Goal: Task Accomplishment & Management: Use online tool/utility

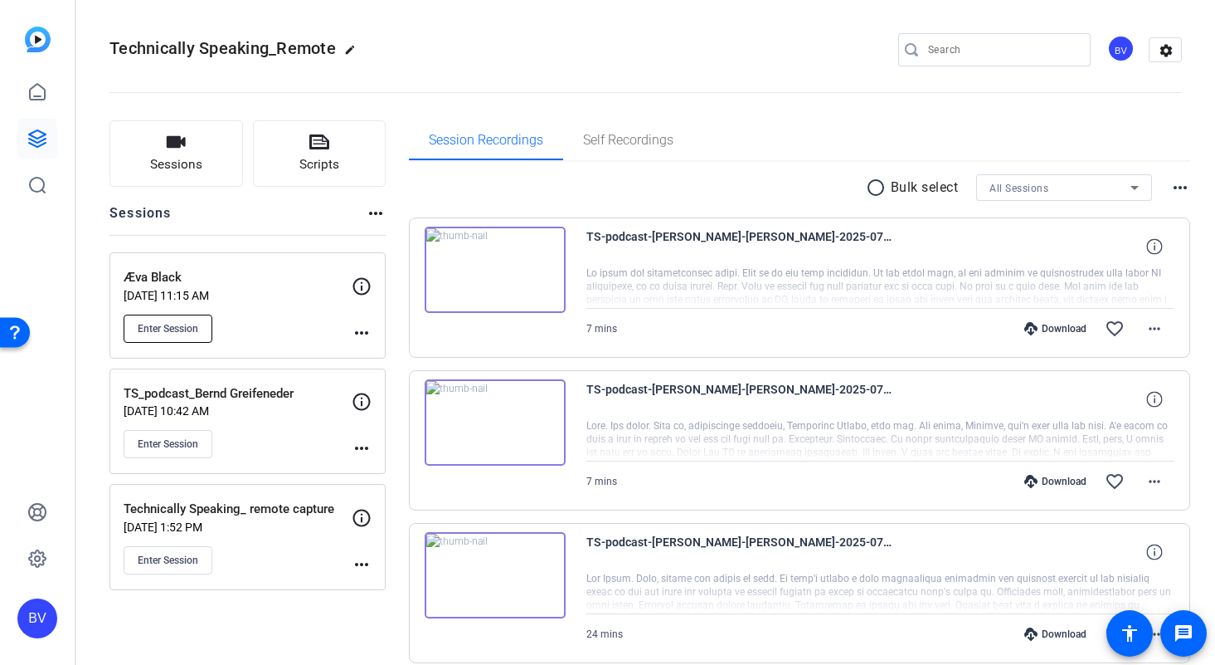
click at [173, 339] on button "Enter Session" at bounding box center [168, 328] width 89 height 28
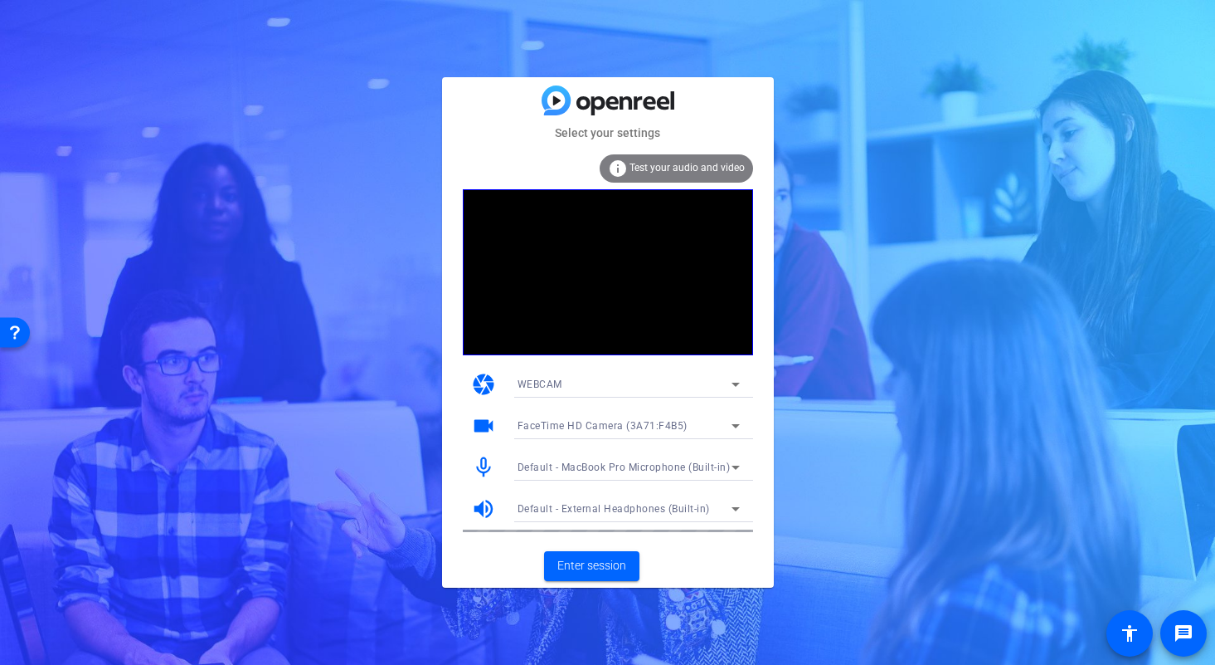
click at [701, 425] on div "FaceTime HD Camera (3A71:F4B5)" at bounding box center [625, 425] width 214 height 21
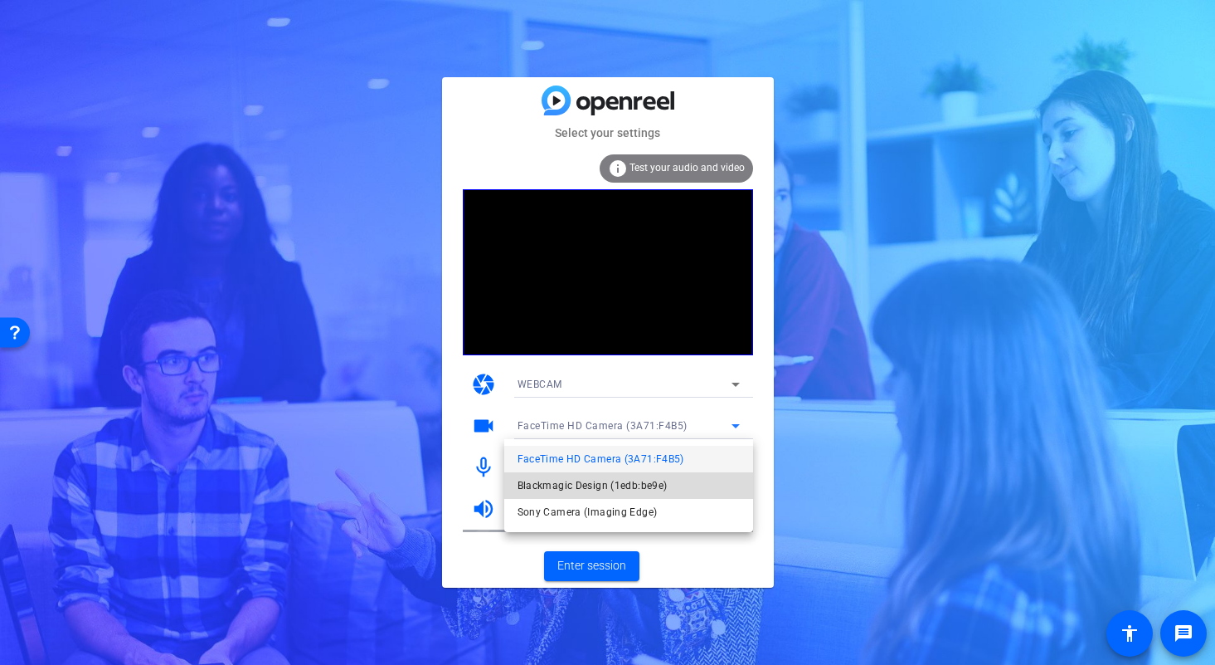
click at [637, 477] on span "Blackmagic Design (1edb:be9e)" at bounding box center [593, 485] width 150 height 20
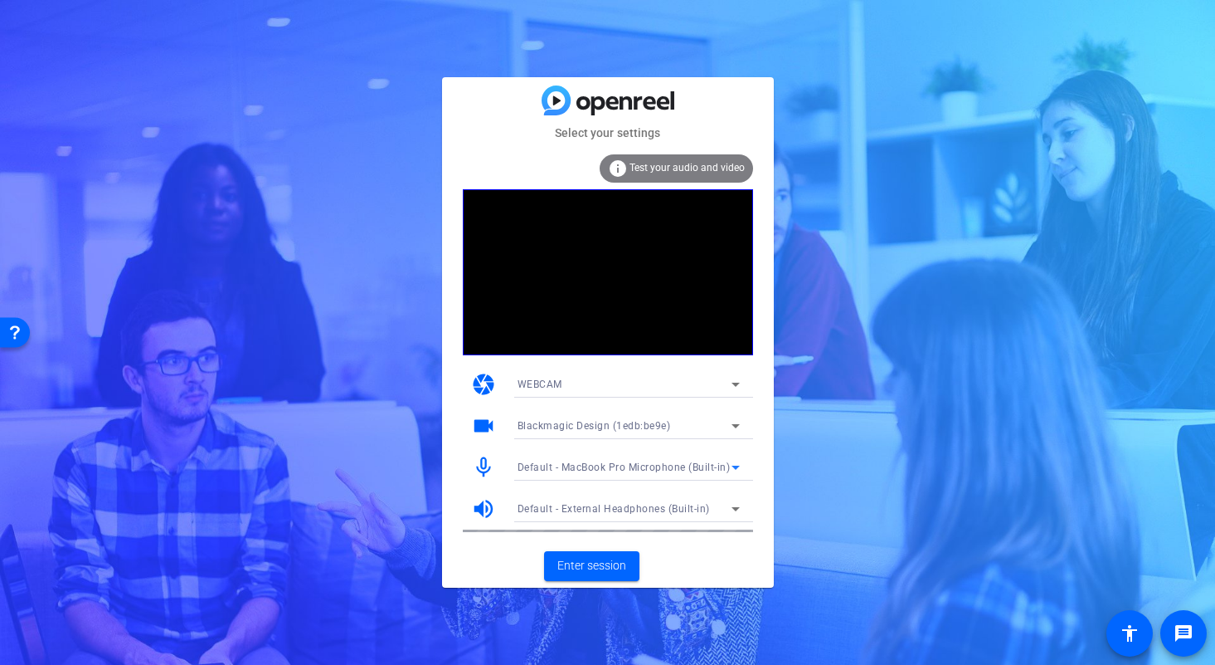
click at [664, 467] on span "Default - MacBook Pro Microphone (Built-in)" at bounding box center [624, 467] width 213 height 12
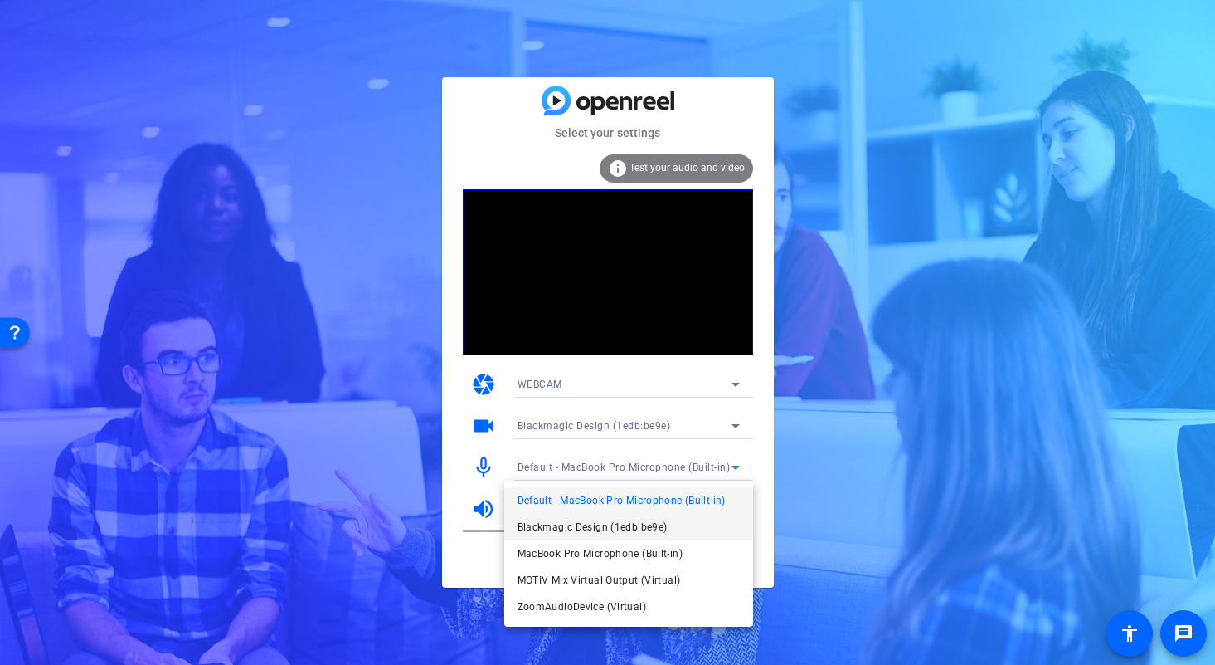
click at [614, 520] on span "Blackmagic Design (1edb:be9e)" at bounding box center [593, 527] width 150 height 20
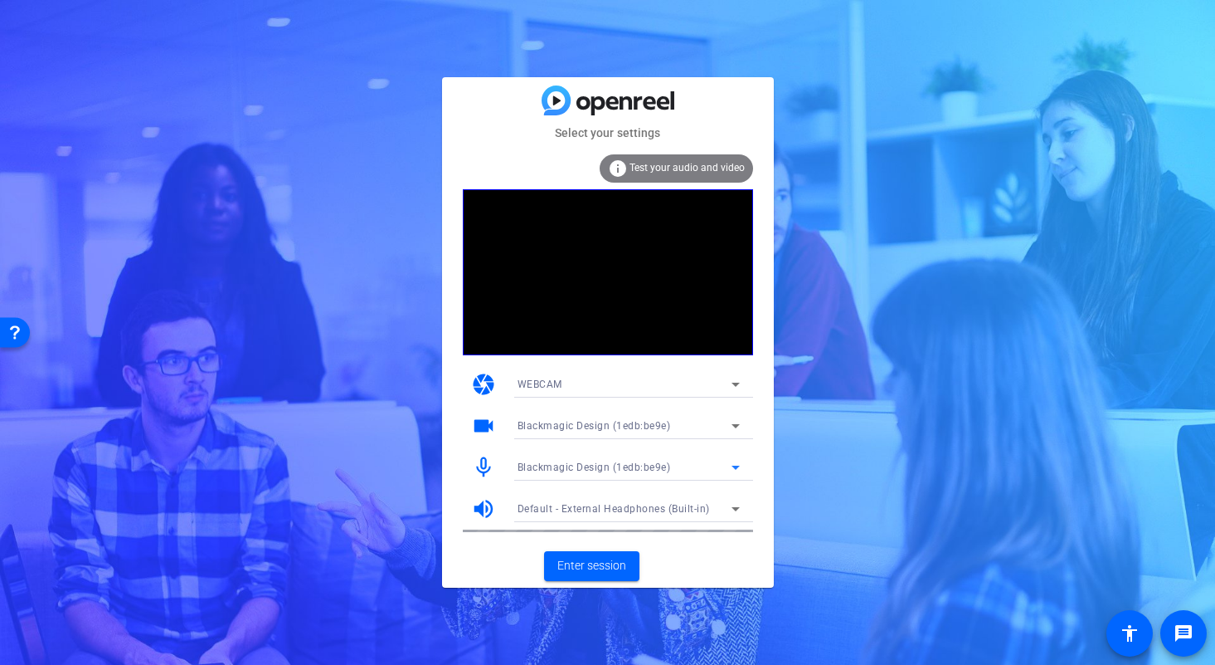
click at [629, 510] on span "Default - External Headphones (Built-in)" at bounding box center [614, 509] width 192 height 12
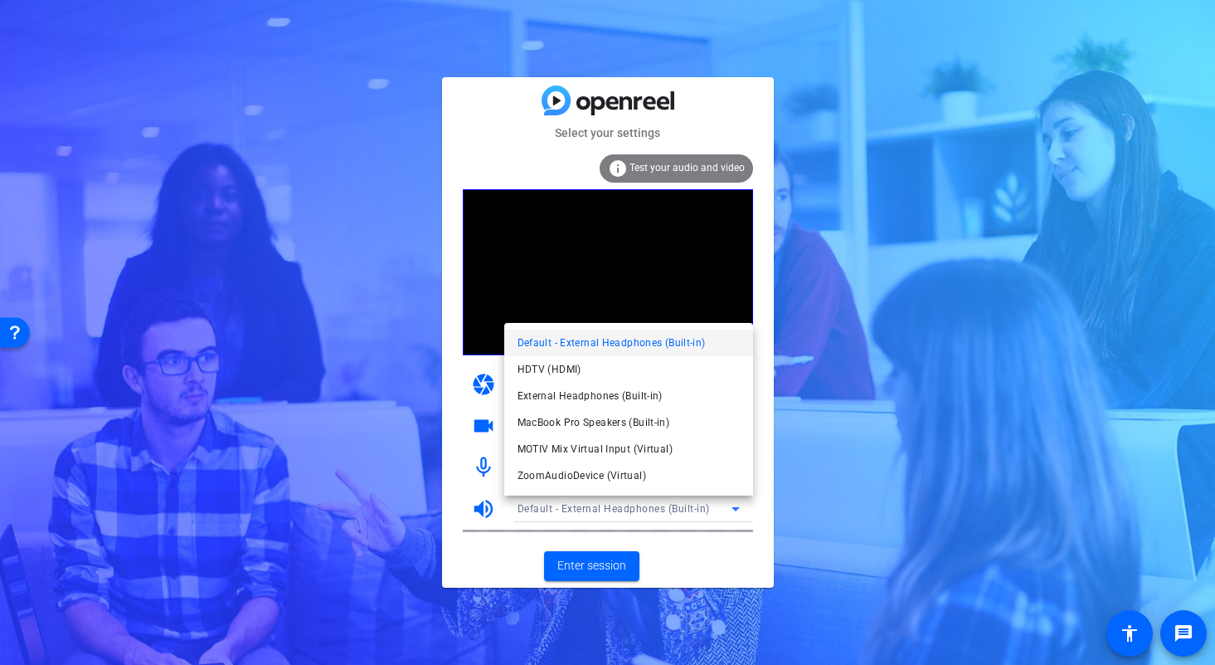
click at [0, 0] on span "Default - External Headphones (Built-in)" at bounding box center [0, 0] width 0 height 0
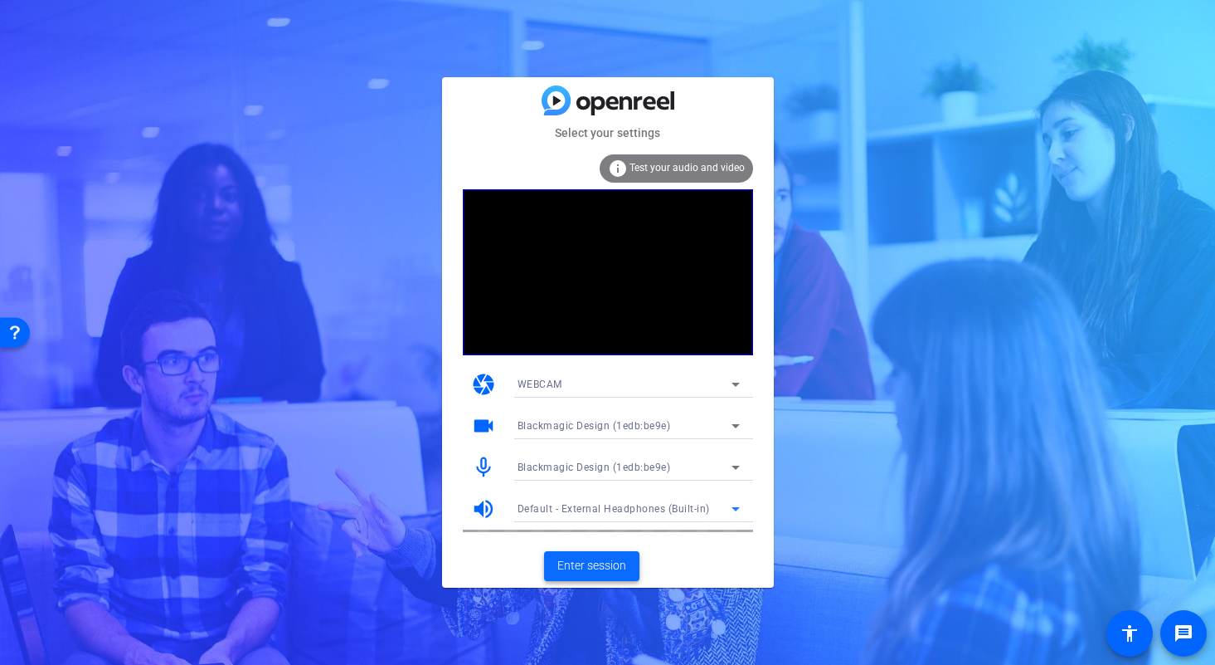
click at [583, 559] on span "Enter session" at bounding box center [591, 565] width 69 height 17
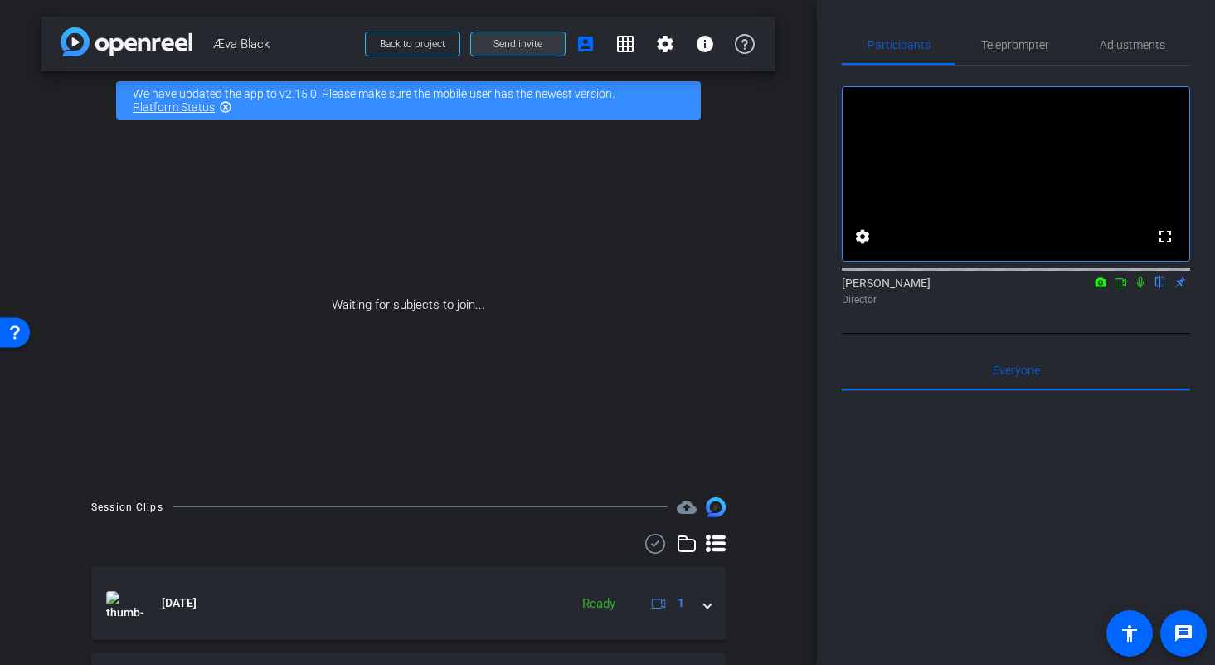
click at [514, 45] on span "Send invite" at bounding box center [518, 43] width 49 height 13
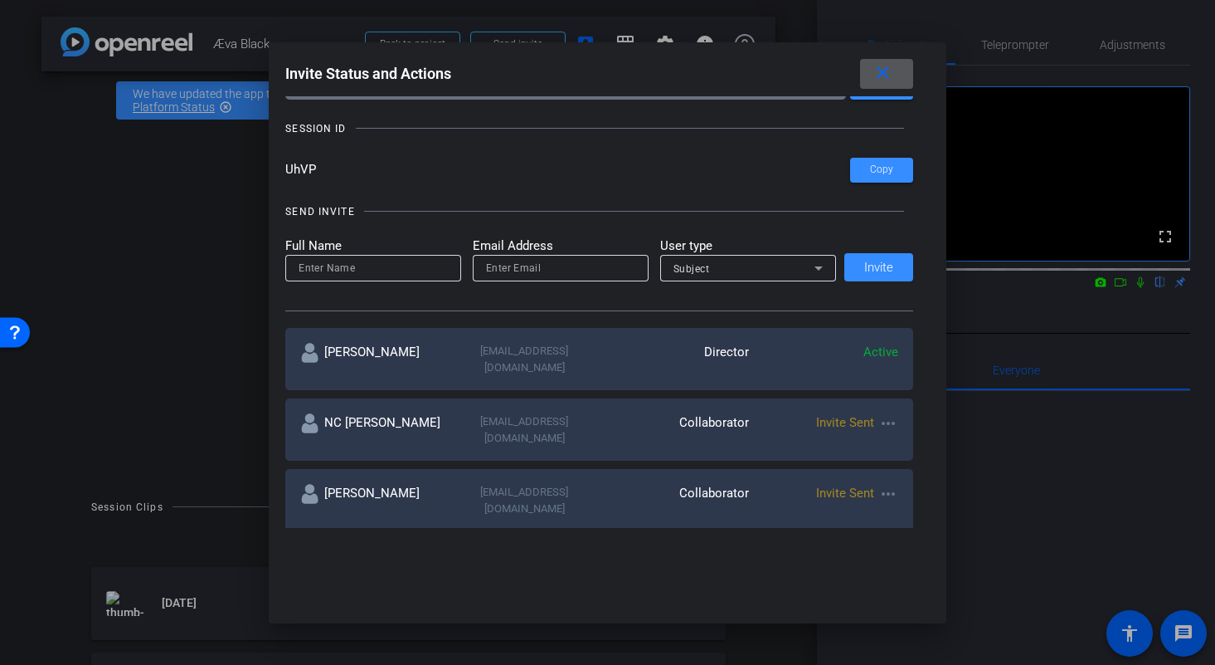
scroll to position [79, 0]
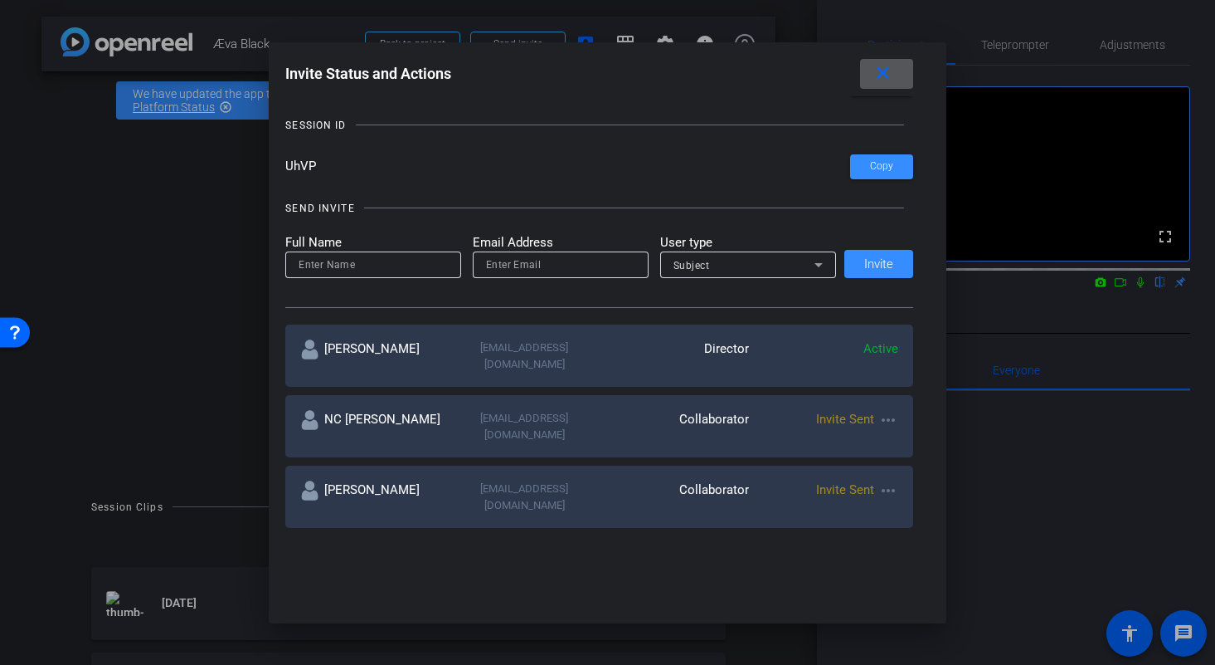
click at [888, 410] on mat-icon "more_horiz" at bounding box center [889, 420] width 20 height 20
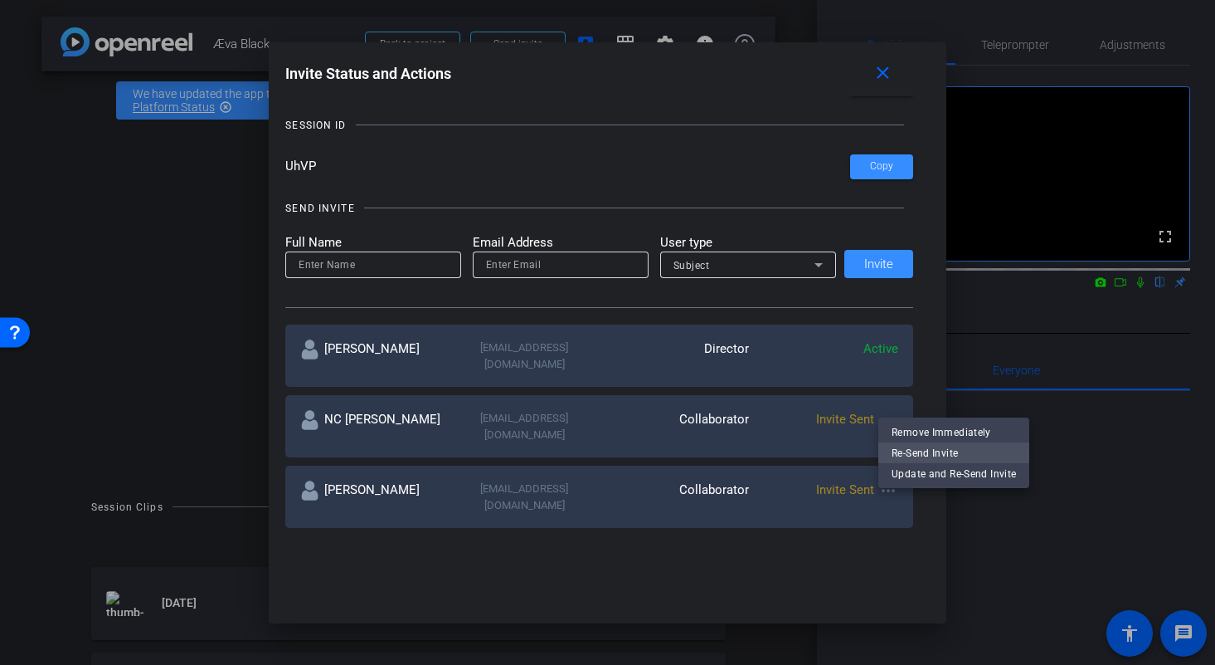
click at [916, 460] on span "Re-Send Invite" at bounding box center [954, 453] width 124 height 20
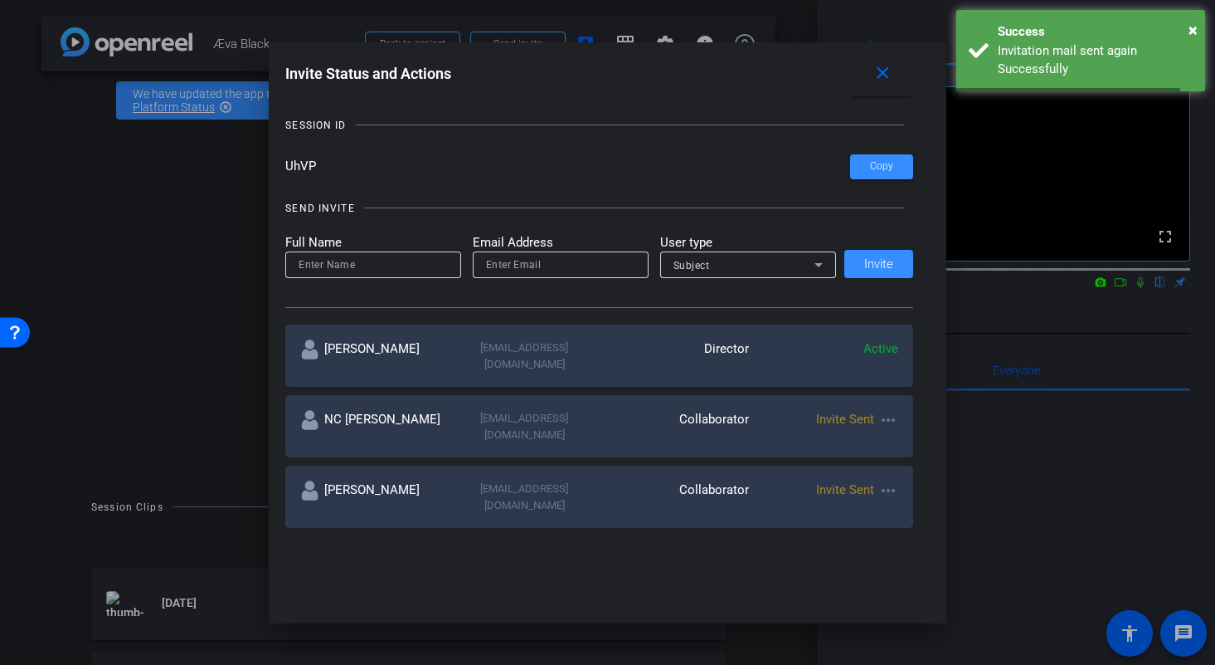
click at [892, 480] on mat-icon "more_horiz" at bounding box center [889, 490] width 20 height 20
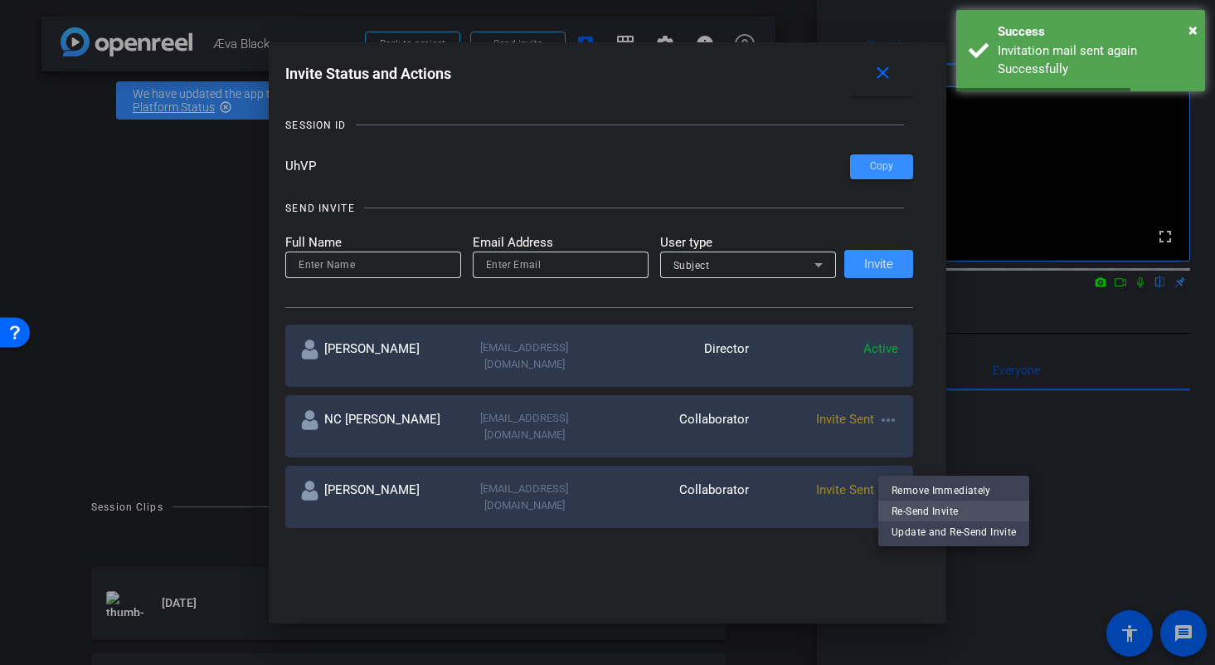
click at [905, 505] on span "Re-Send Invite" at bounding box center [954, 511] width 124 height 20
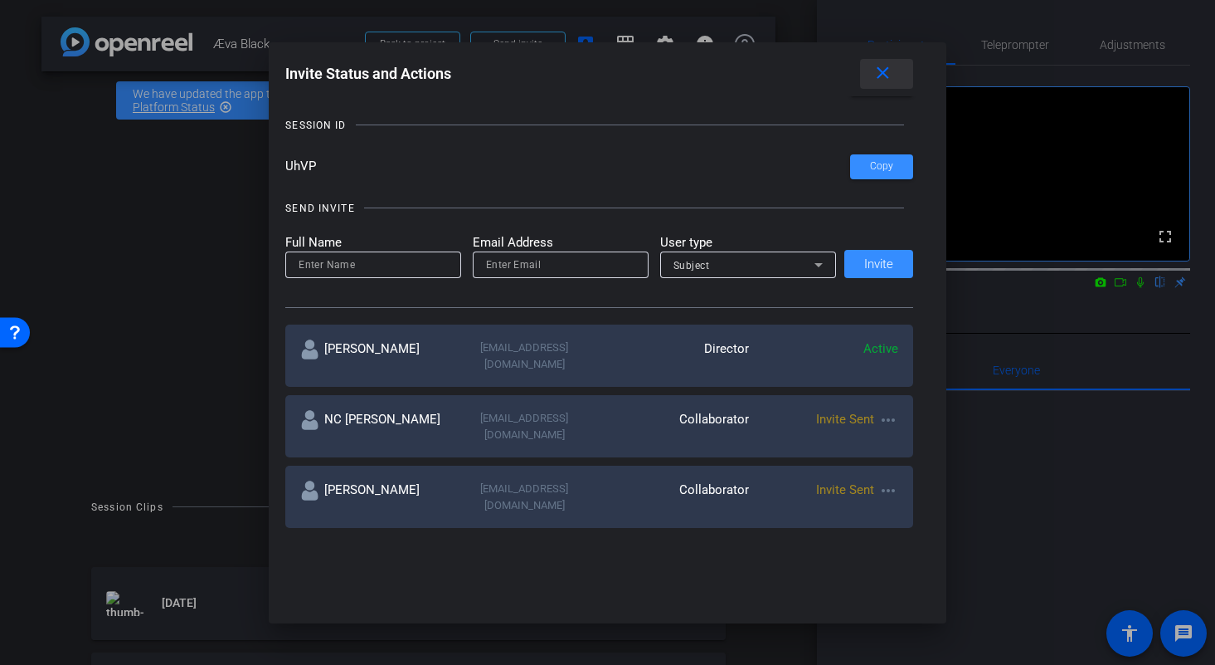
click at [881, 71] on mat-icon "close" at bounding box center [883, 73] width 21 height 21
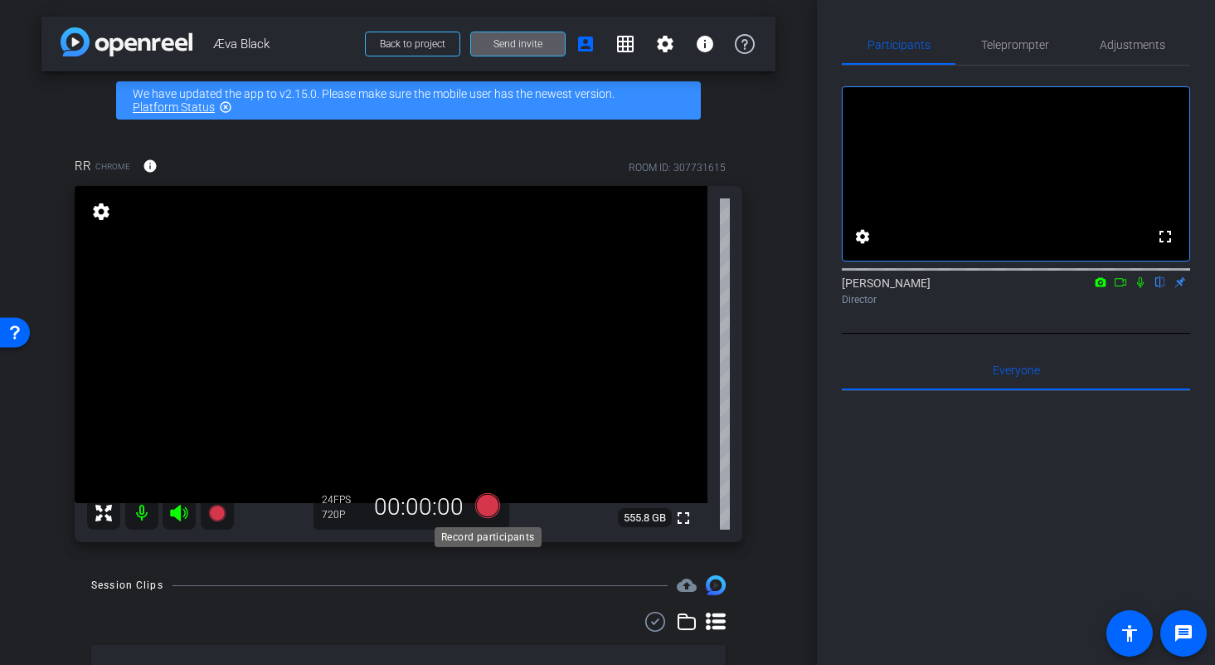
click at [487, 497] on icon at bounding box center [487, 505] width 25 height 25
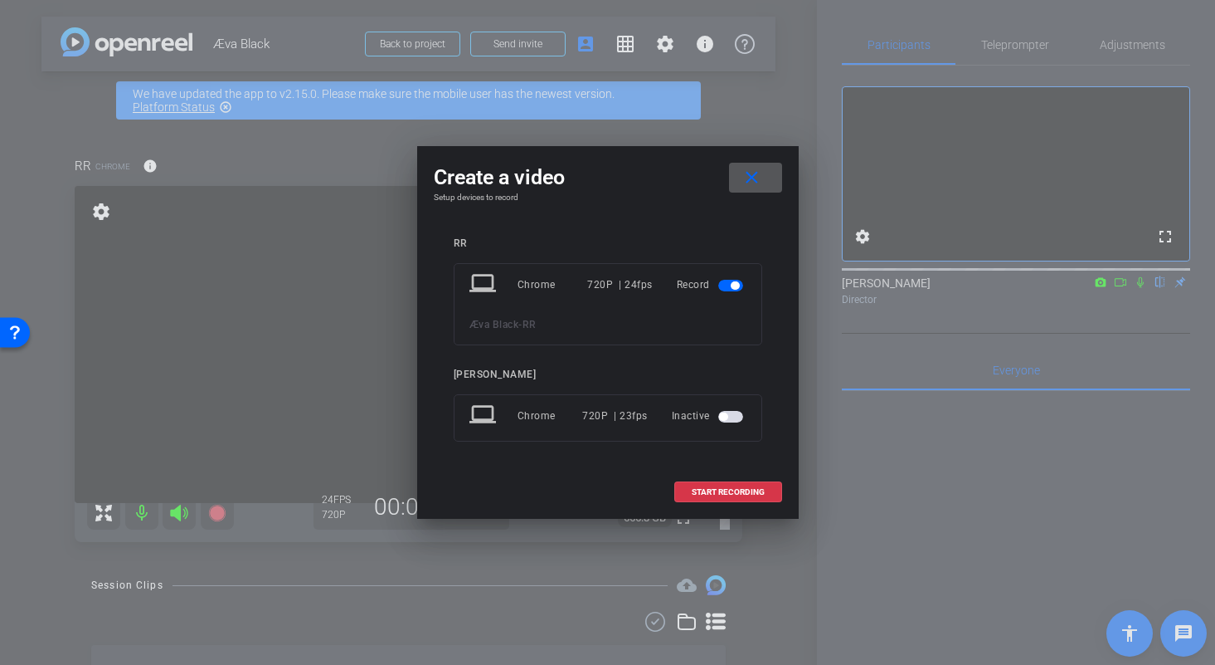
click at [729, 416] on span "button" at bounding box center [730, 417] width 25 height 12
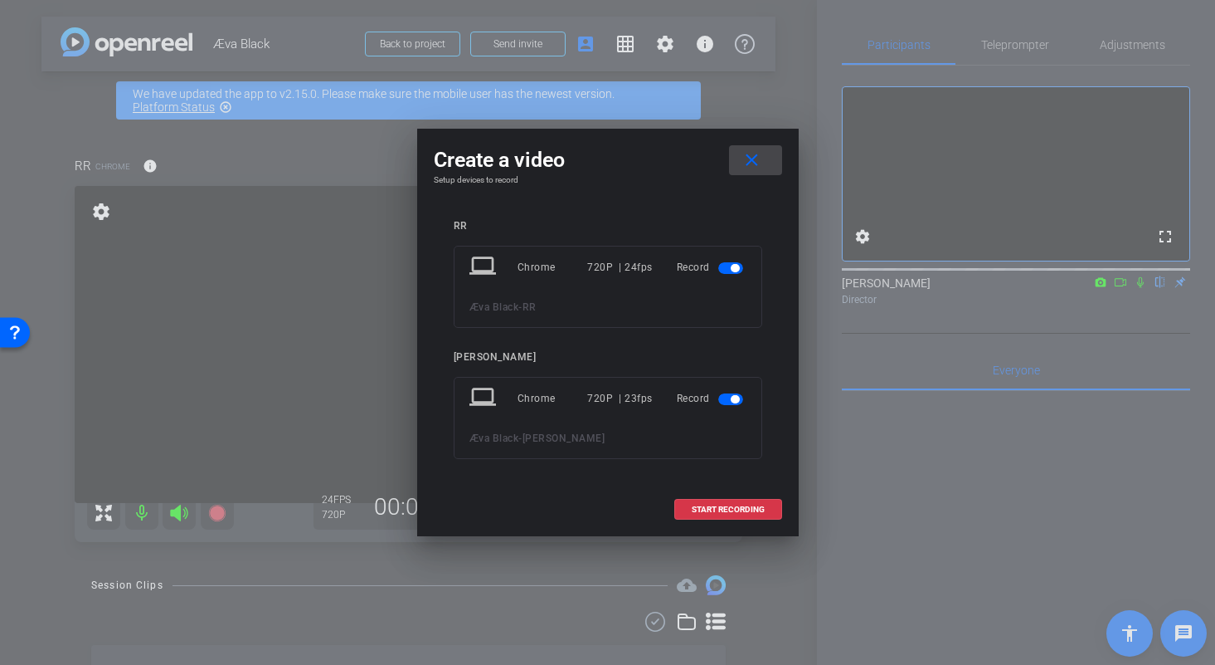
click at [756, 169] on mat-icon "close" at bounding box center [752, 160] width 21 height 21
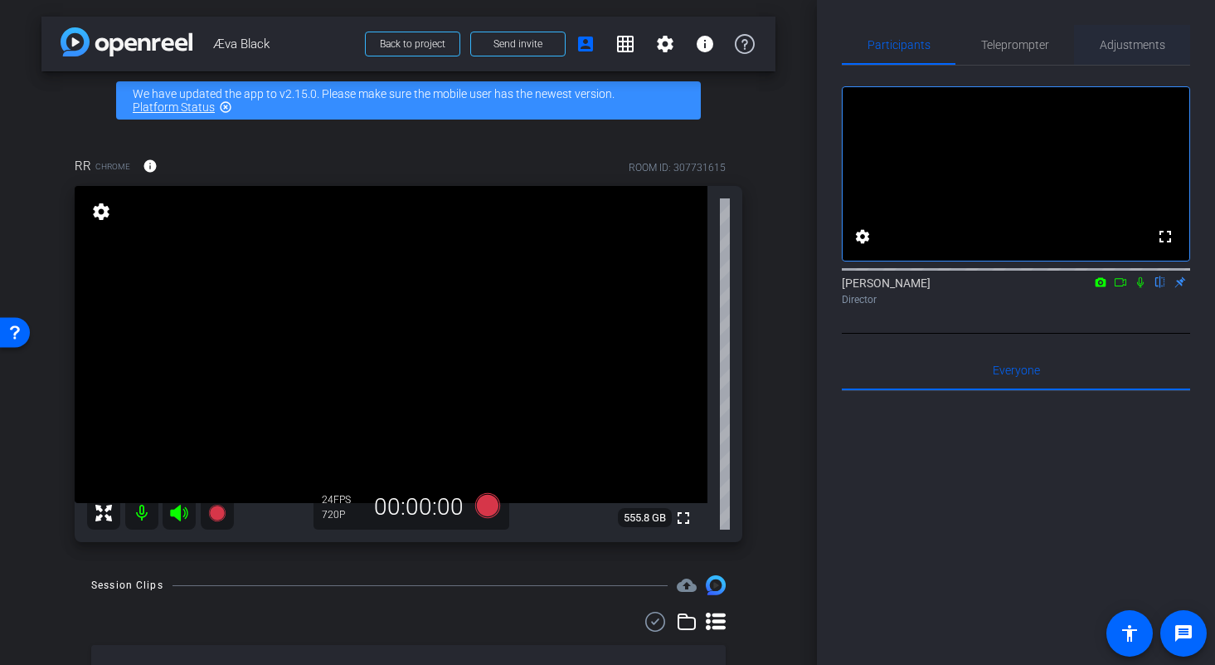
click at [1126, 50] on span "Adjustments" at bounding box center [1133, 45] width 66 height 12
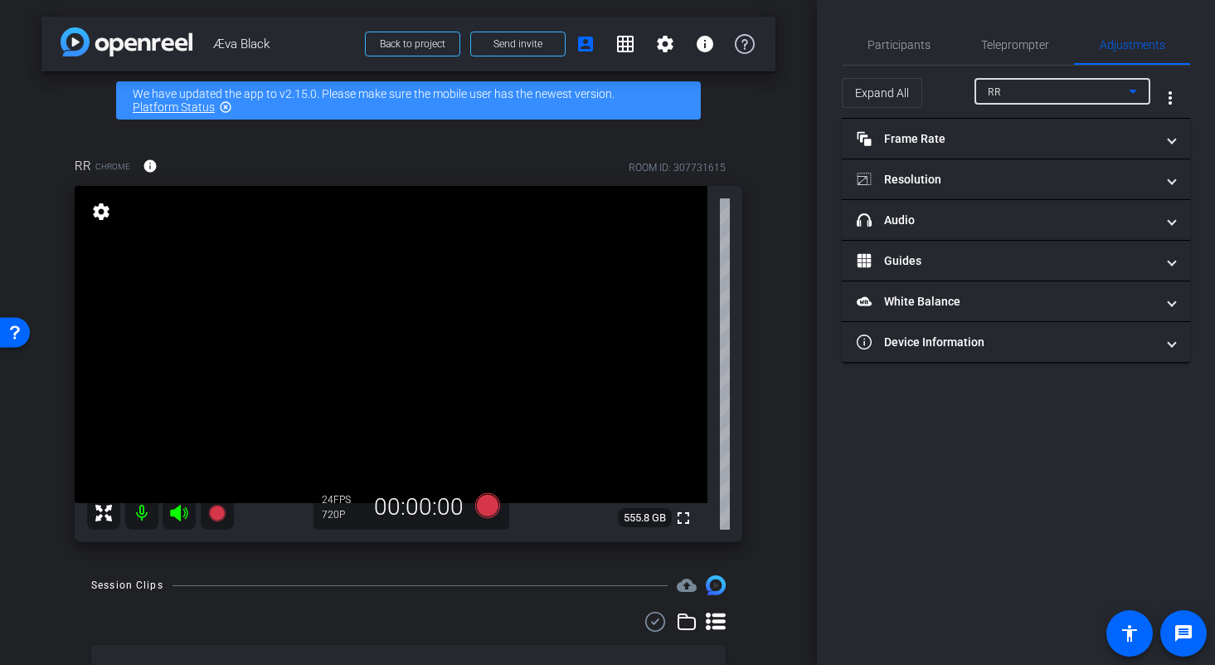
click at [1006, 95] on div "RR" at bounding box center [1058, 91] width 141 height 21
click at [947, 74] on div at bounding box center [607, 332] width 1215 height 665
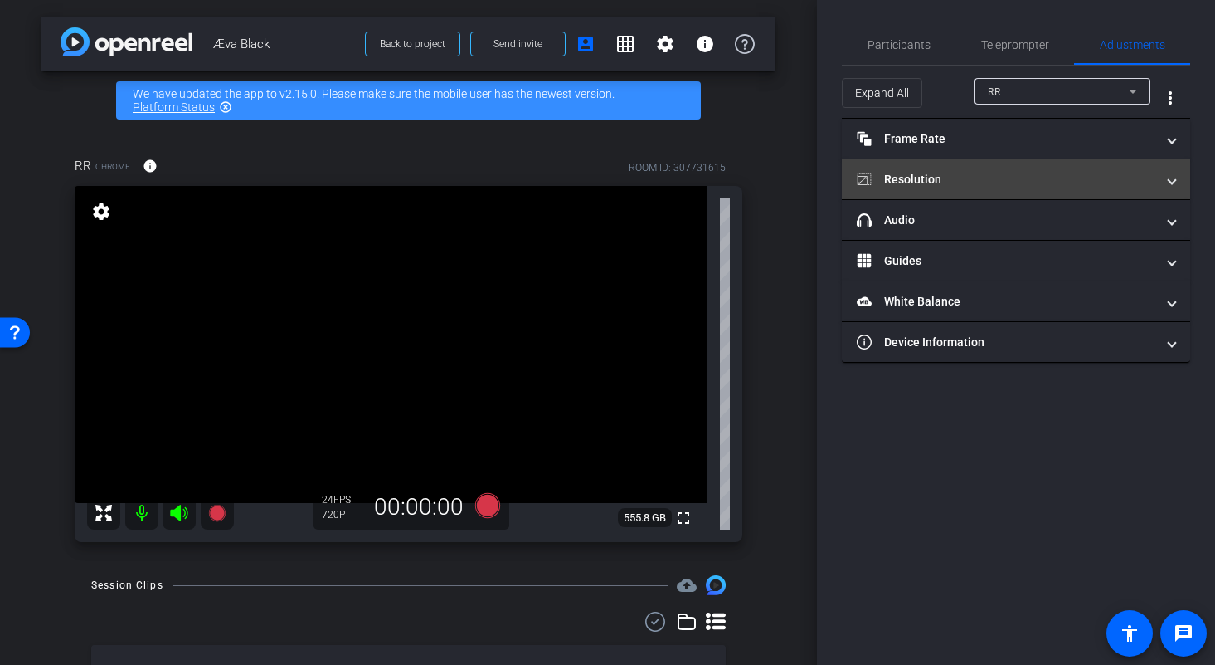
click at [946, 179] on mat-panel-title "Resolution" at bounding box center [1006, 179] width 299 height 17
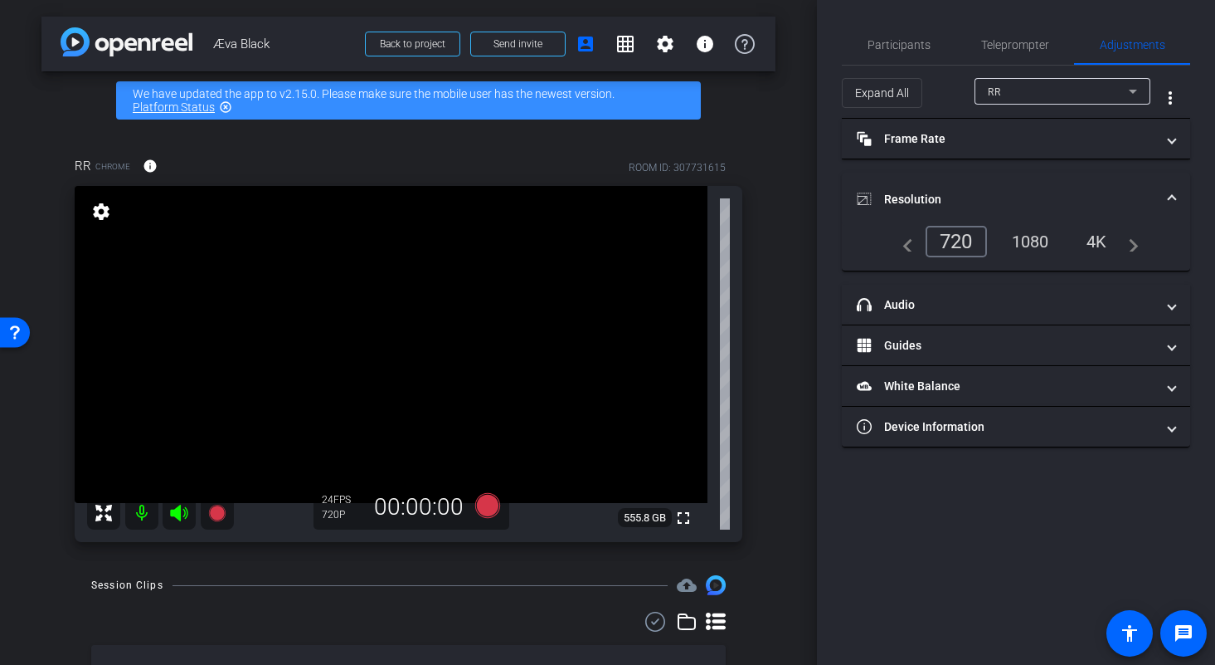
click at [1047, 240] on div "1080" at bounding box center [1031, 241] width 62 height 28
click at [493, 515] on icon at bounding box center [488, 505] width 40 height 30
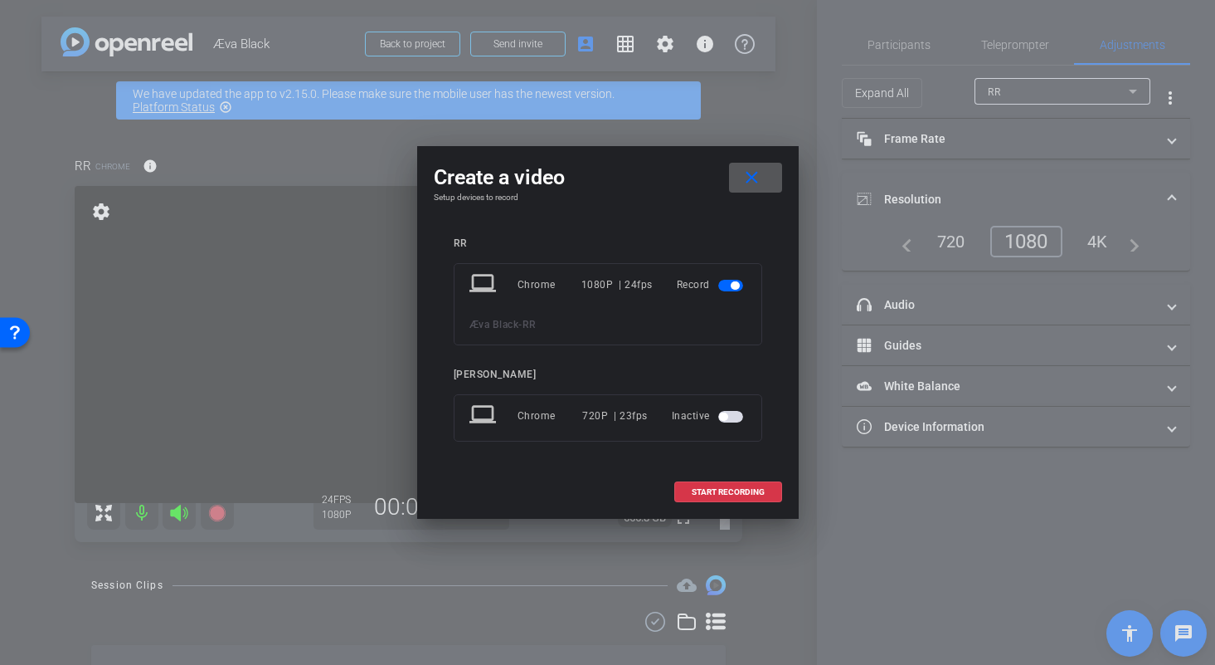
click at [728, 418] on span "button" at bounding box center [730, 417] width 25 height 12
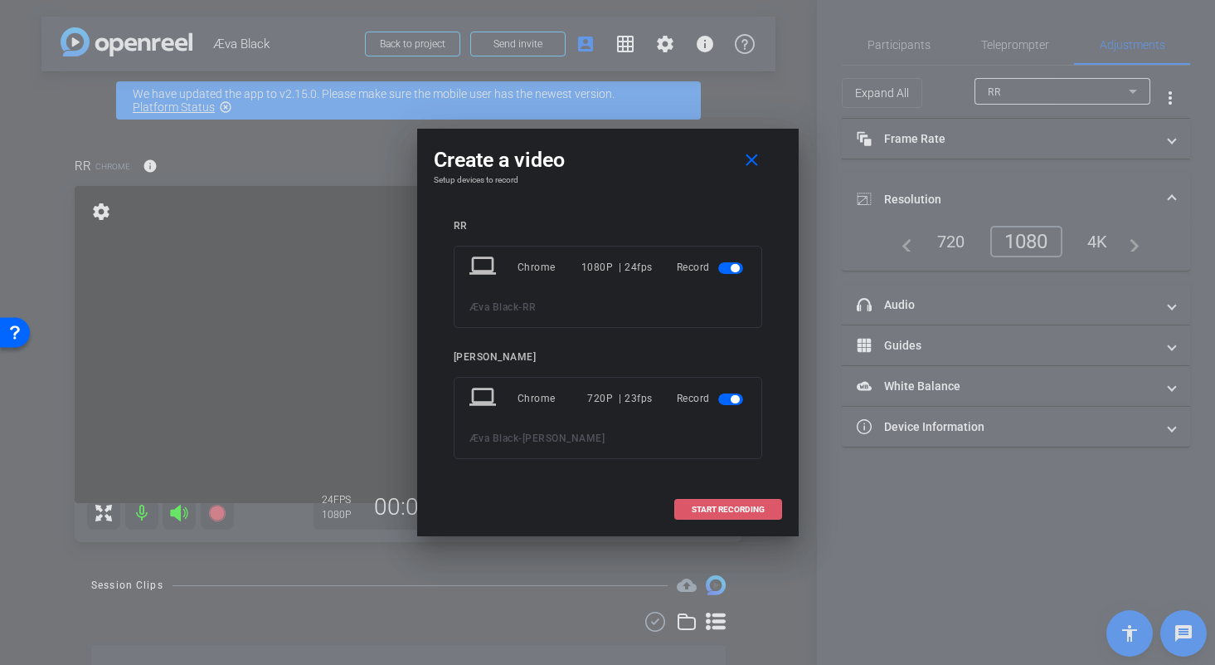
click at [721, 502] on span at bounding box center [728, 509] width 106 height 40
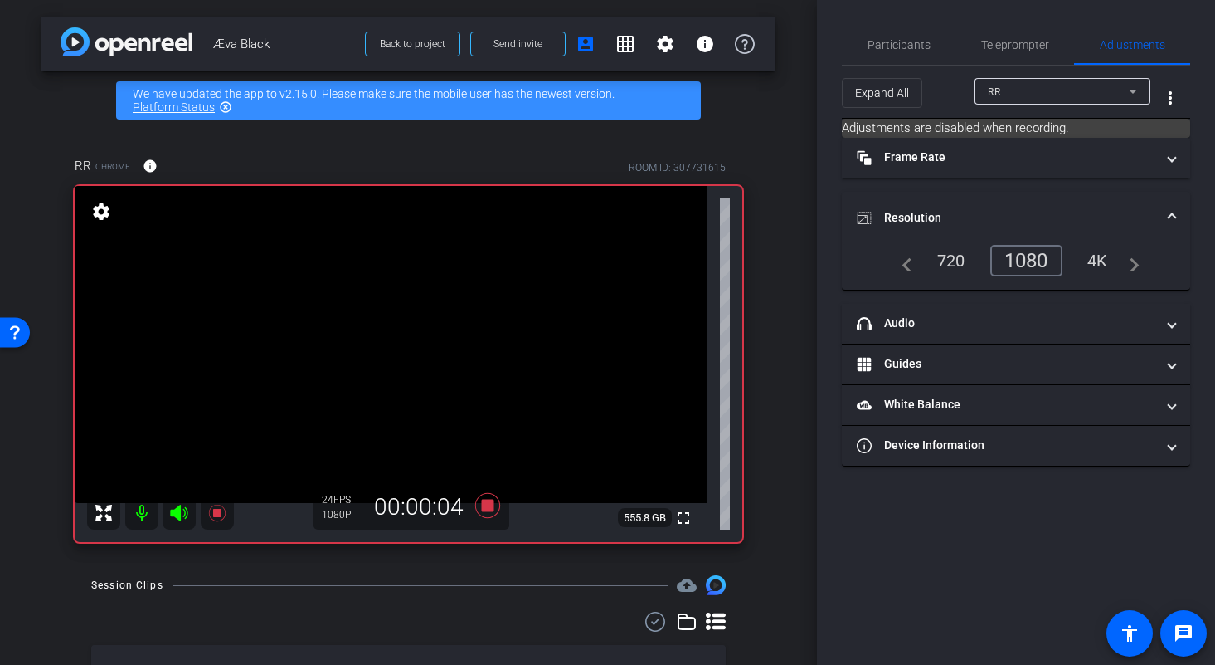
click at [106, 520] on icon at bounding box center [104, 513] width 20 height 20
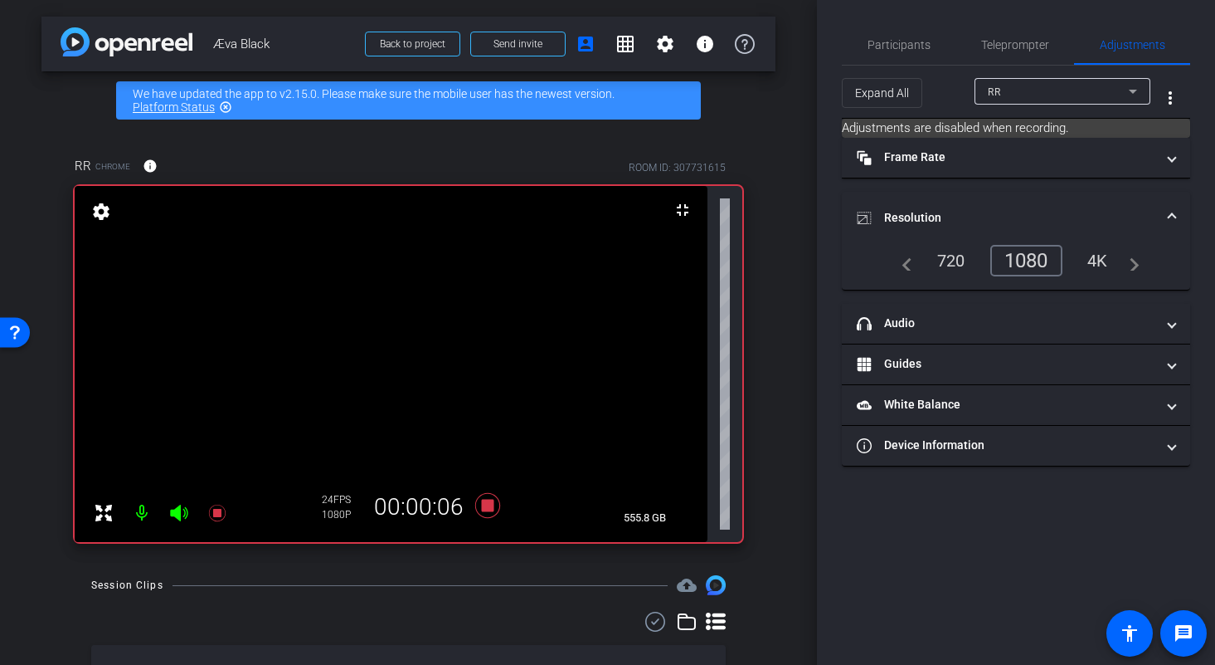
click at [94, 509] on icon at bounding box center [104, 513] width 20 height 20
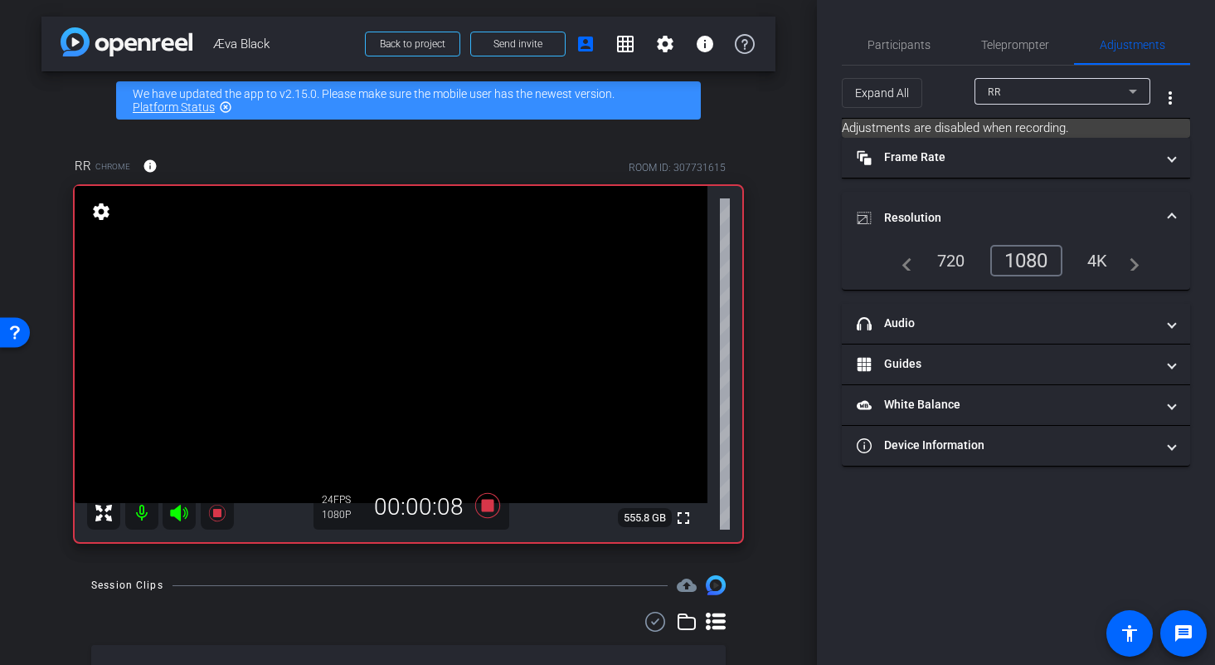
click at [100, 522] on icon at bounding box center [104, 513] width 20 height 20
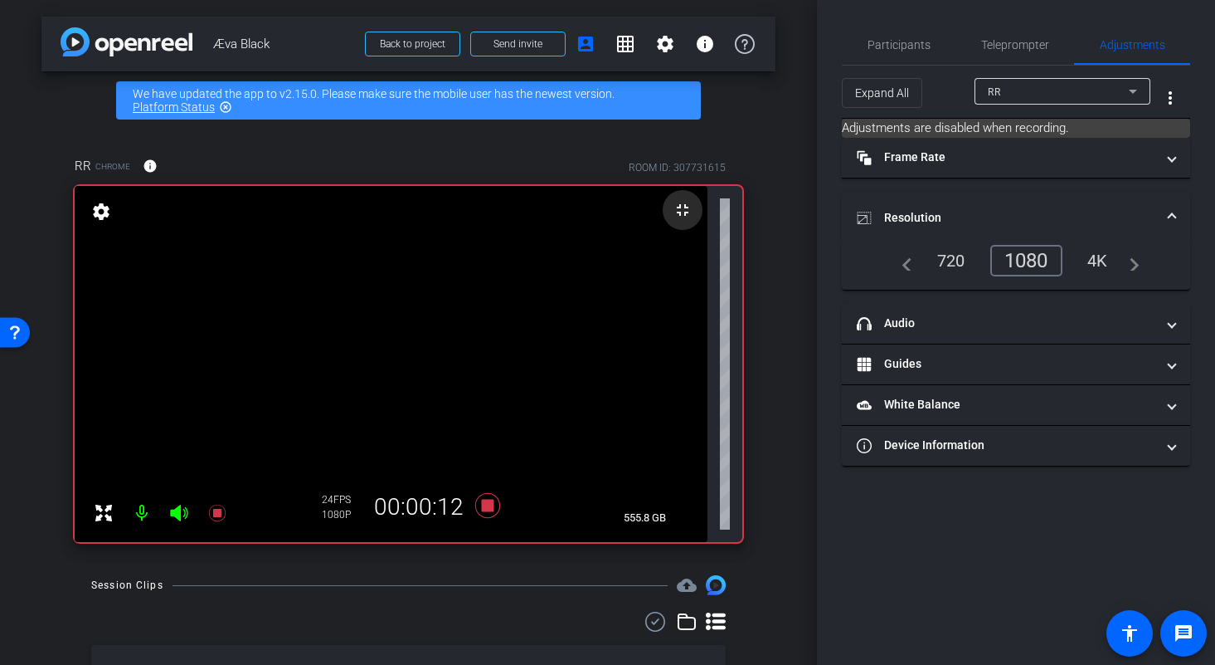
click at [680, 211] on mat-icon "fullscreen_exit" at bounding box center [683, 210] width 20 height 20
click at [104, 519] on icon at bounding box center [104, 513] width 20 height 20
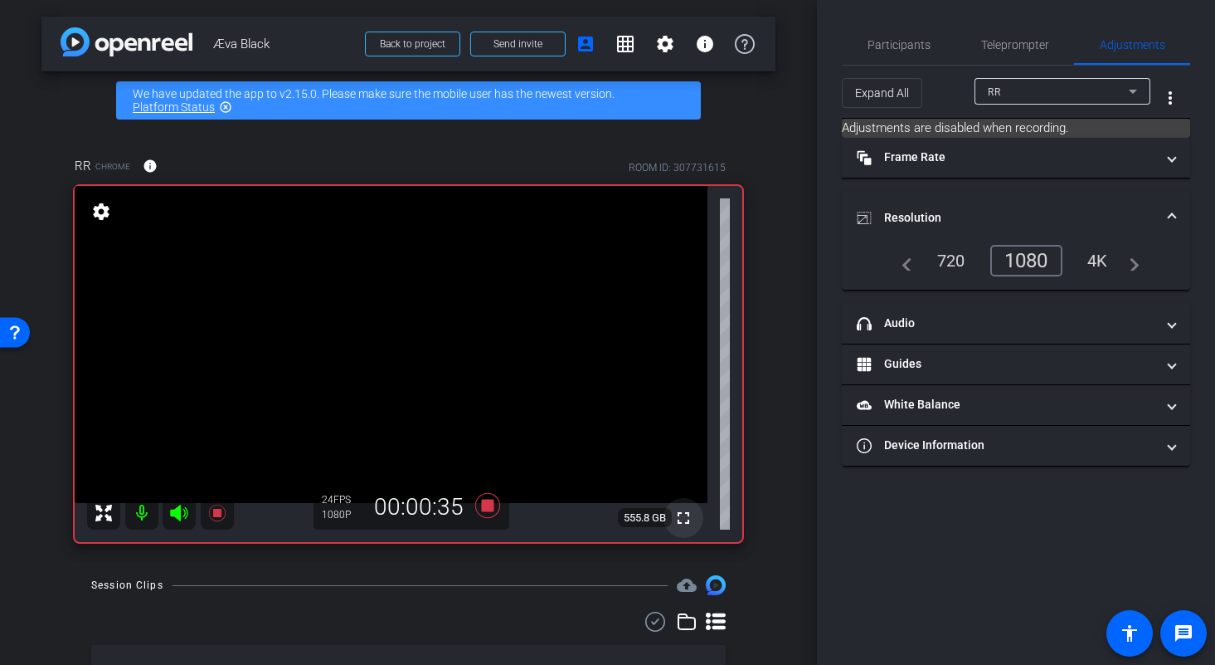
click at [684, 521] on mat-icon "fullscreen" at bounding box center [684, 518] width 20 height 20
click at [489, 504] on icon at bounding box center [487, 505] width 25 height 25
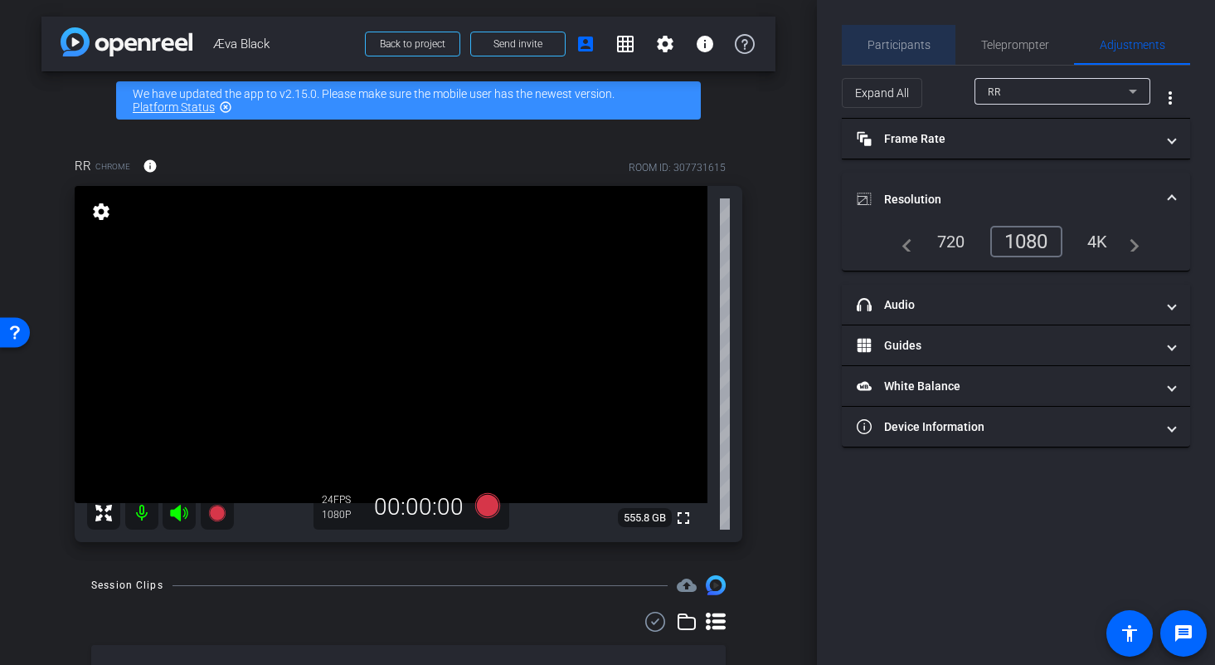
click at [915, 39] on span "Participants" at bounding box center [899, 45] width 63 height 12
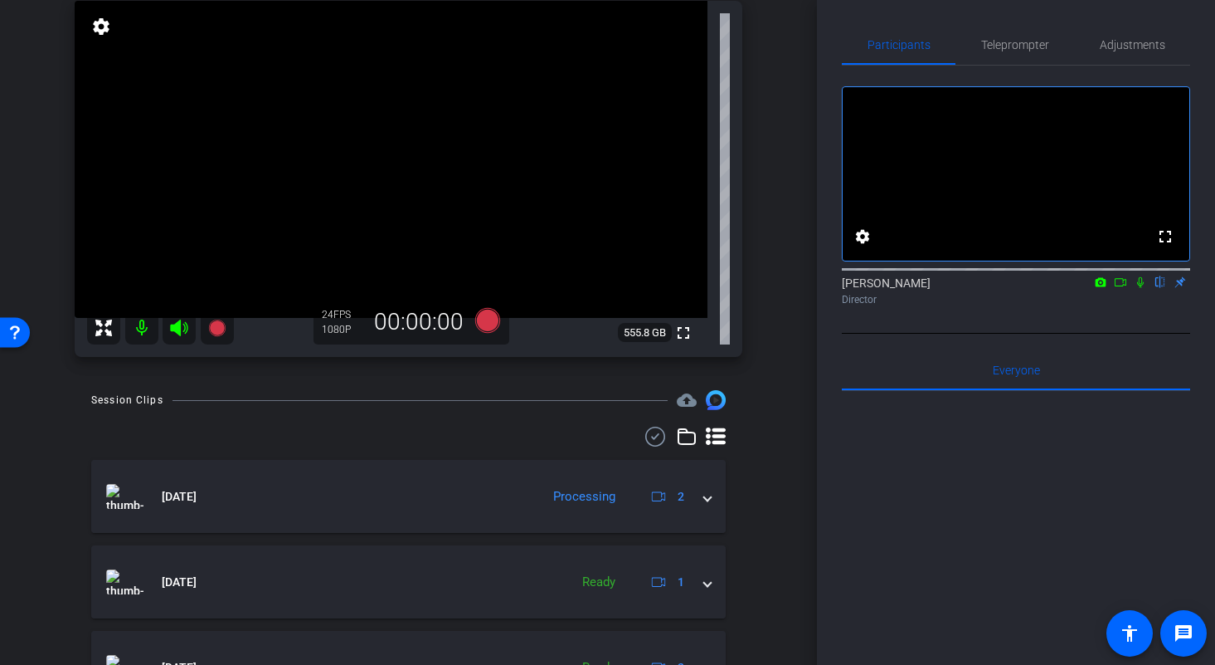
scroll to position [283, 0]
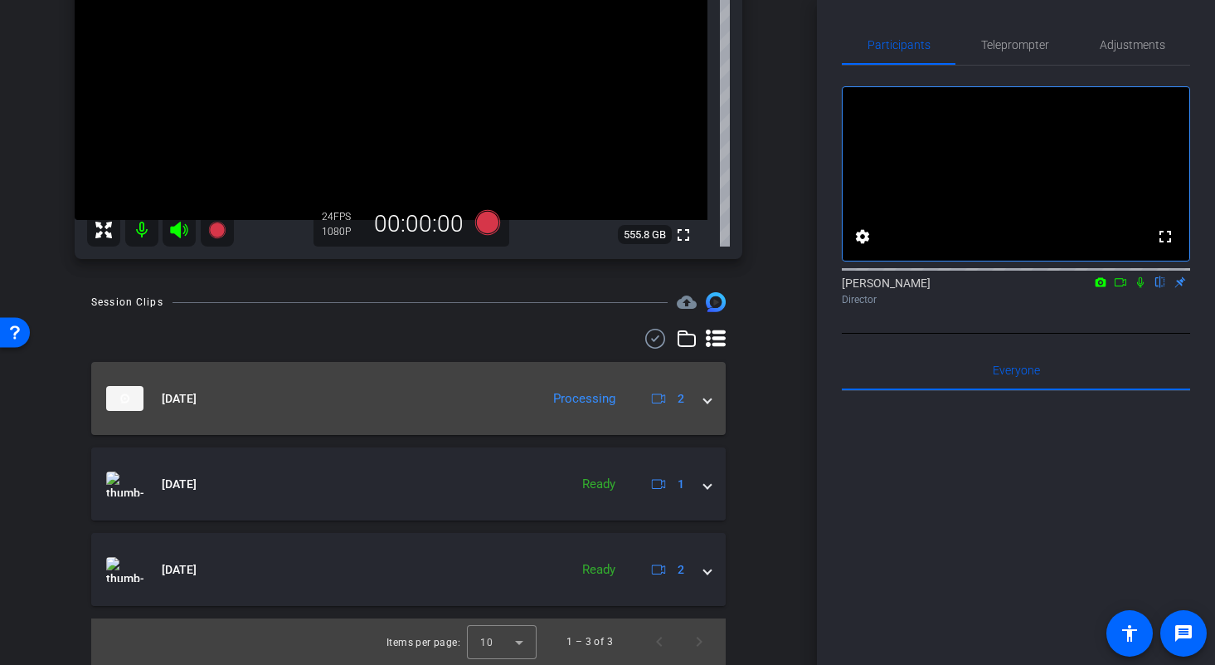
click at [699, 394] on div "Sep 4, 2025 Processing 2" at bounding box center [405, 398] width 598 height 25
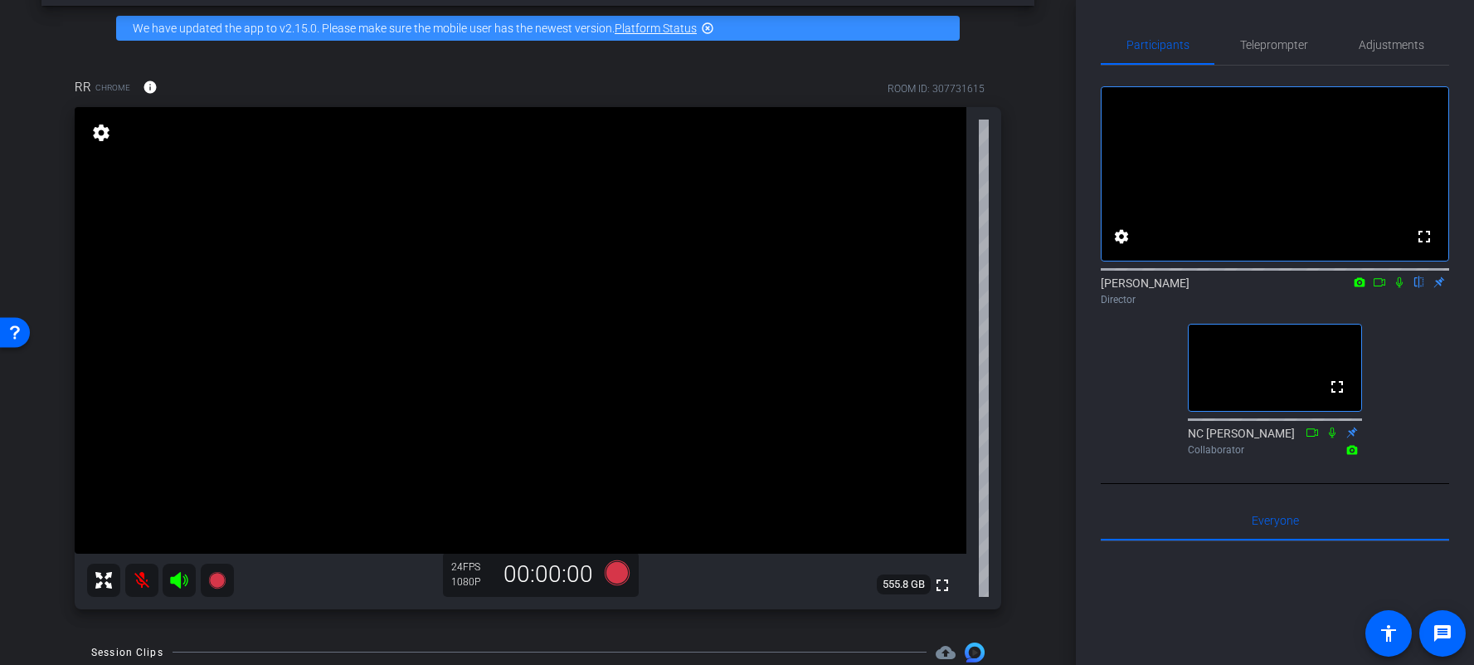
scroll to position [0, 0]
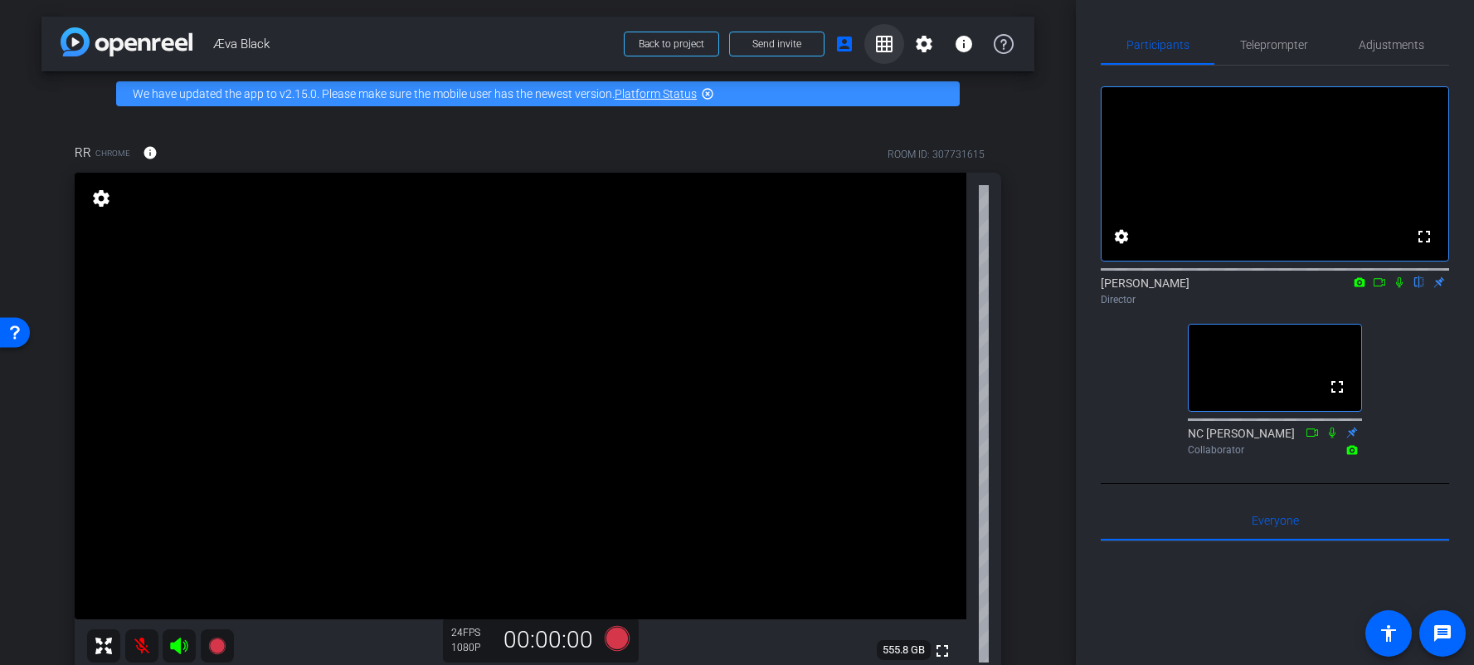
click at [884, 39] on mat-icon "grid_on" at bounding box center [884, 44] width 20 height 20
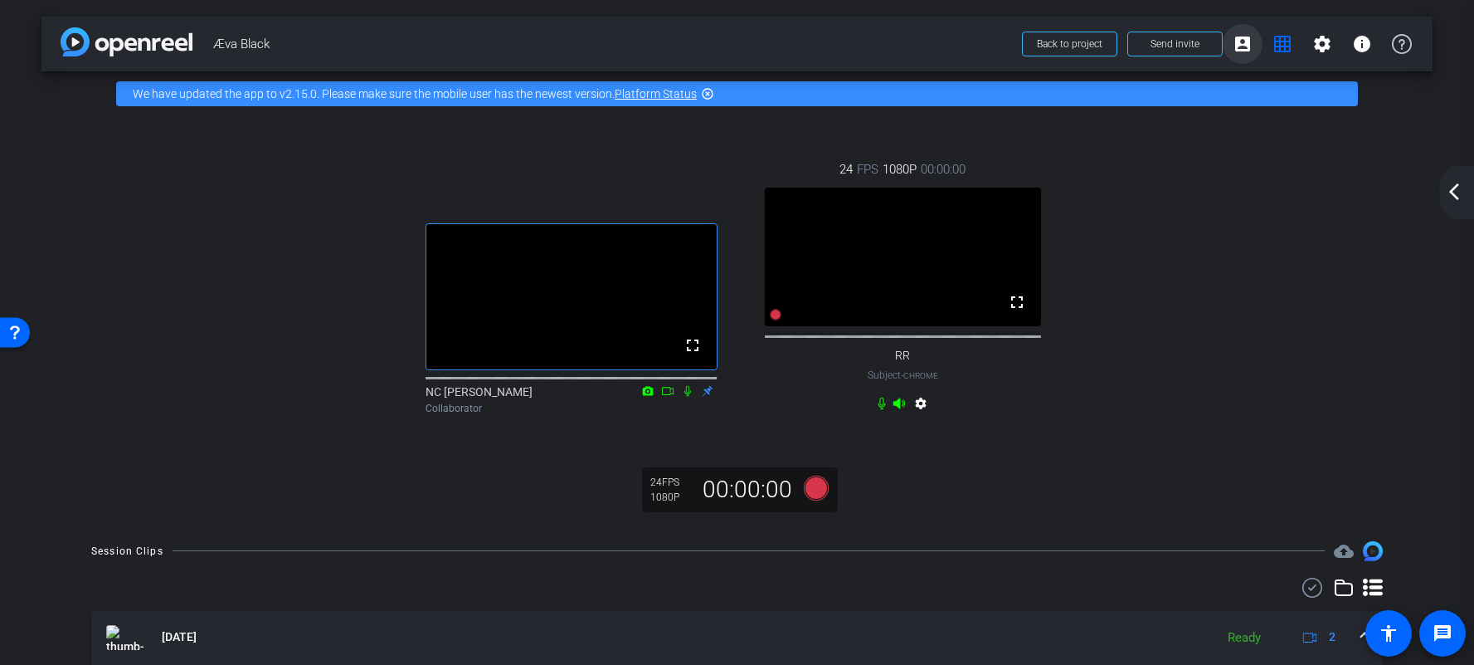
click at [1215, 46] on mat-icon "account_box" at bounding box center [1243, 44] width 20 height 20
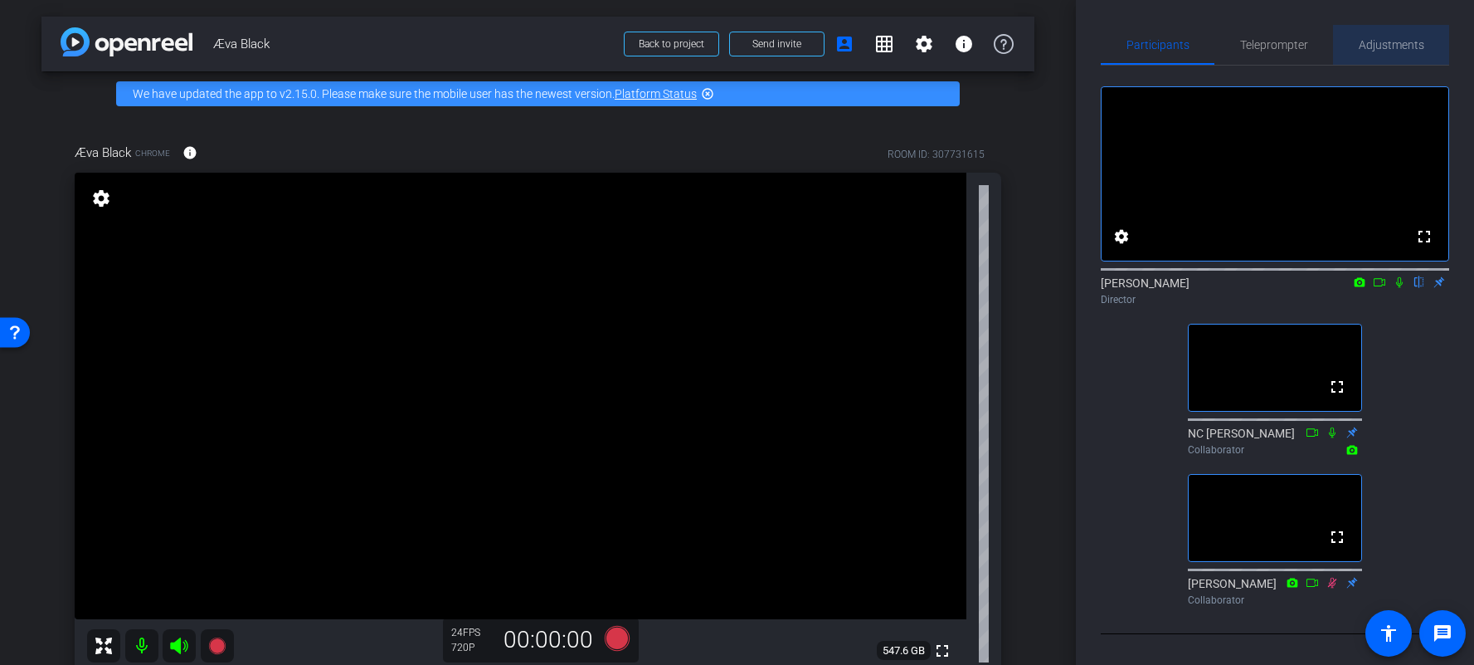
click at [1215, 34] on span "Adjustments" at bounding box center [1392, 45] width 66 height 40
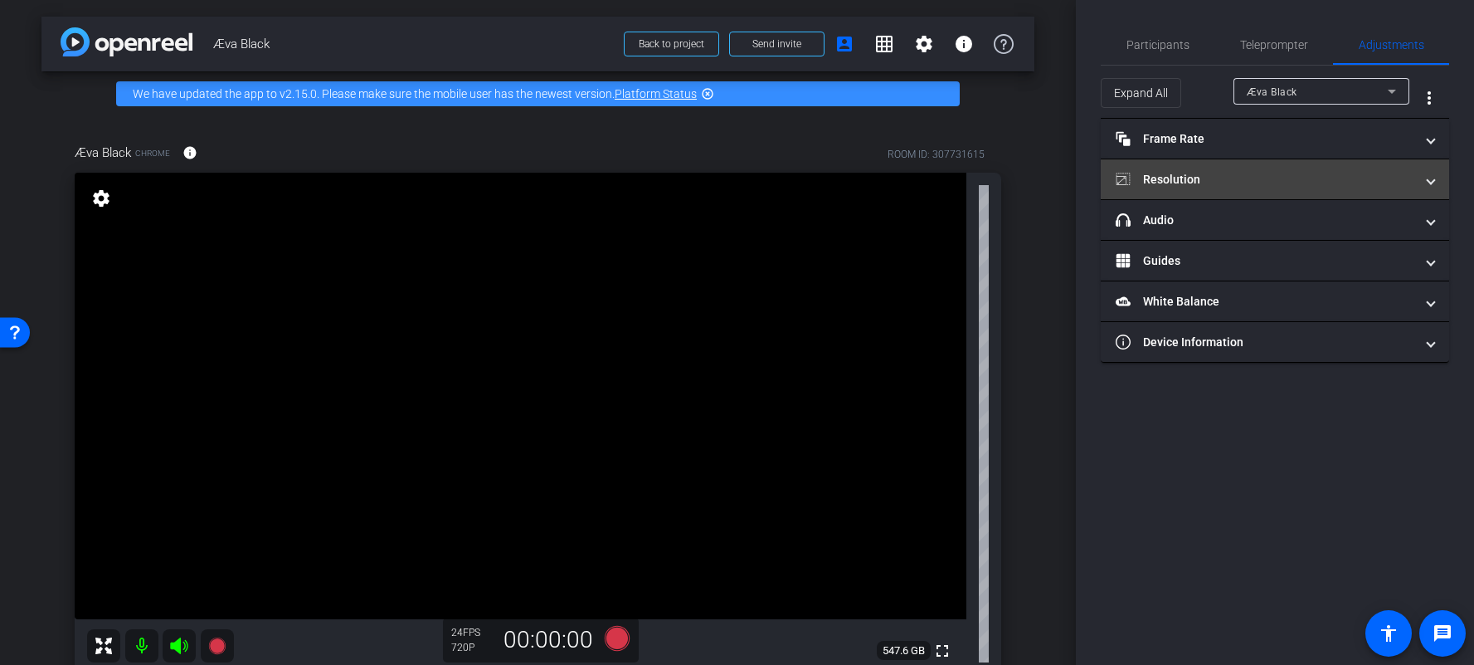
click at [1215, 181] on mat-panel-title "Resolution" at bounding box center [1265, 179] width 299 height 17
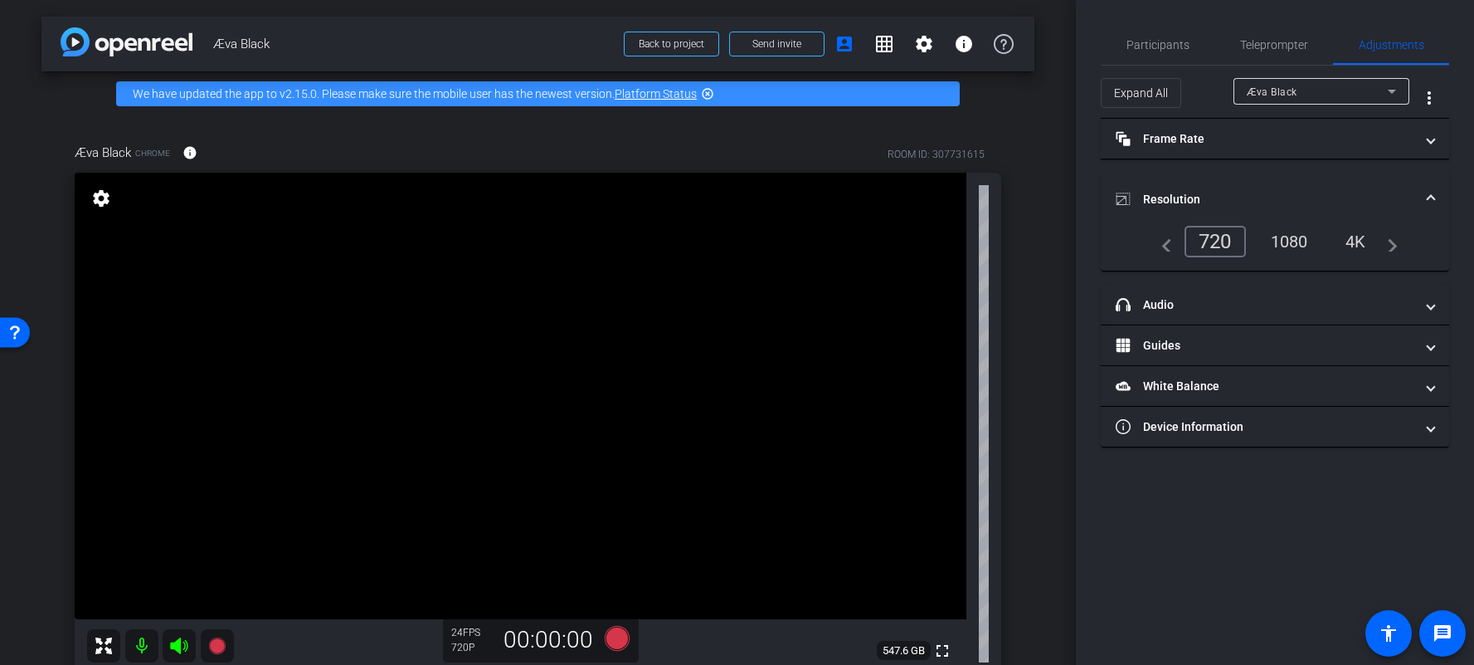
click at [1215, 241] on div "1080" at bounding box center [1289, 241] width 62 height 28
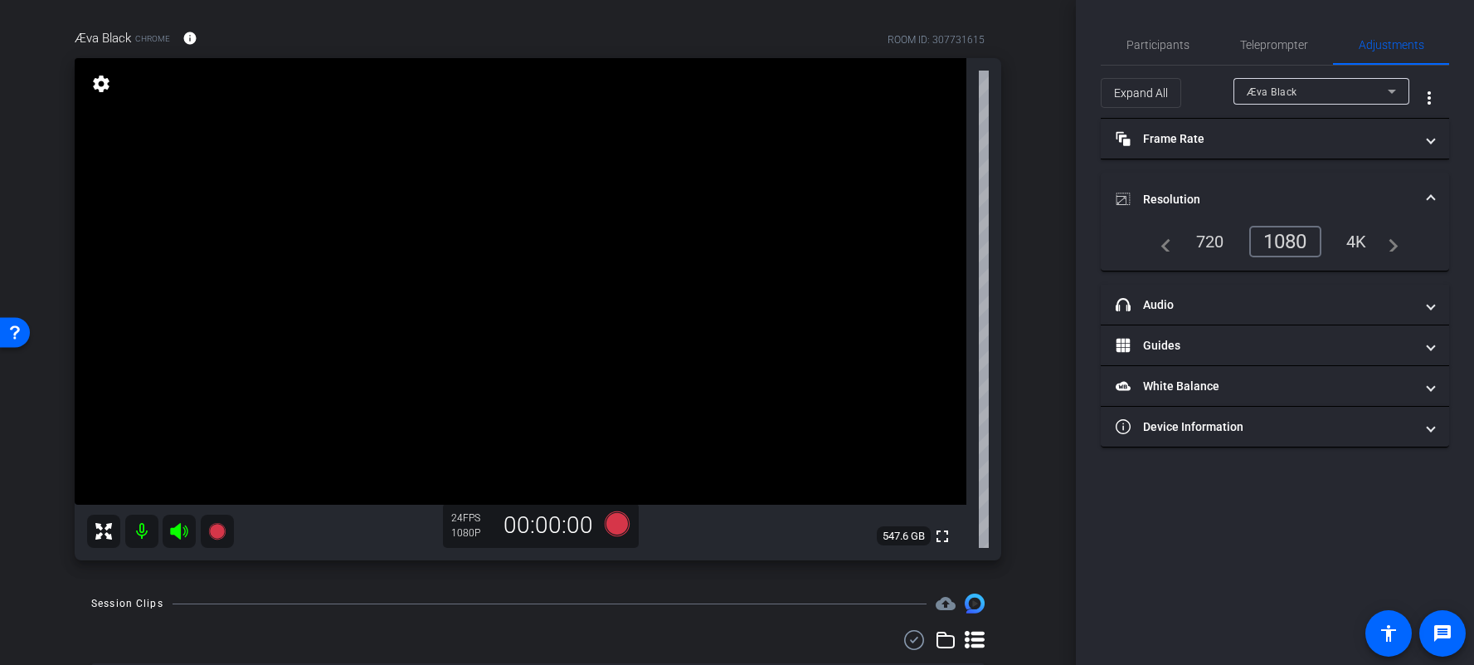
scroll to position [112, 0]
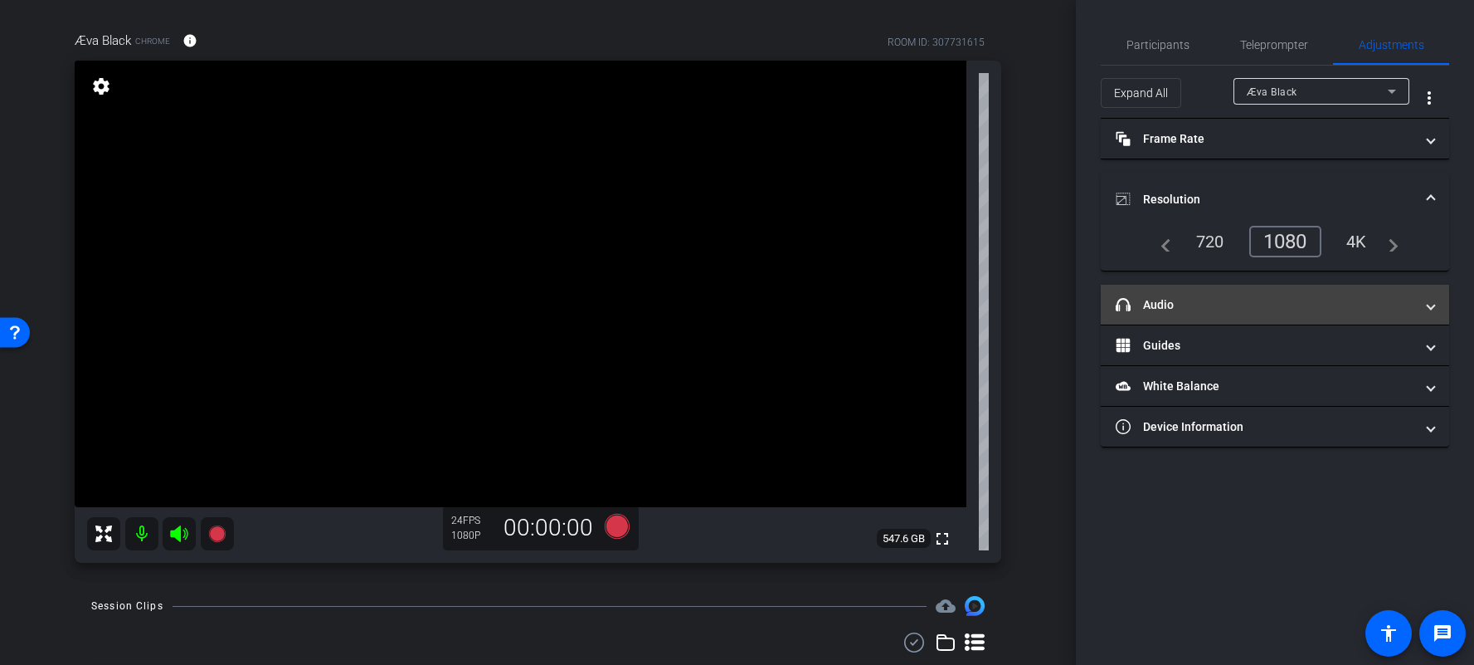
click at [1215, 315] on mat-expansion-panel-header "headphone icon Audio" at bounding box center [1275, 305] width 348 height 40
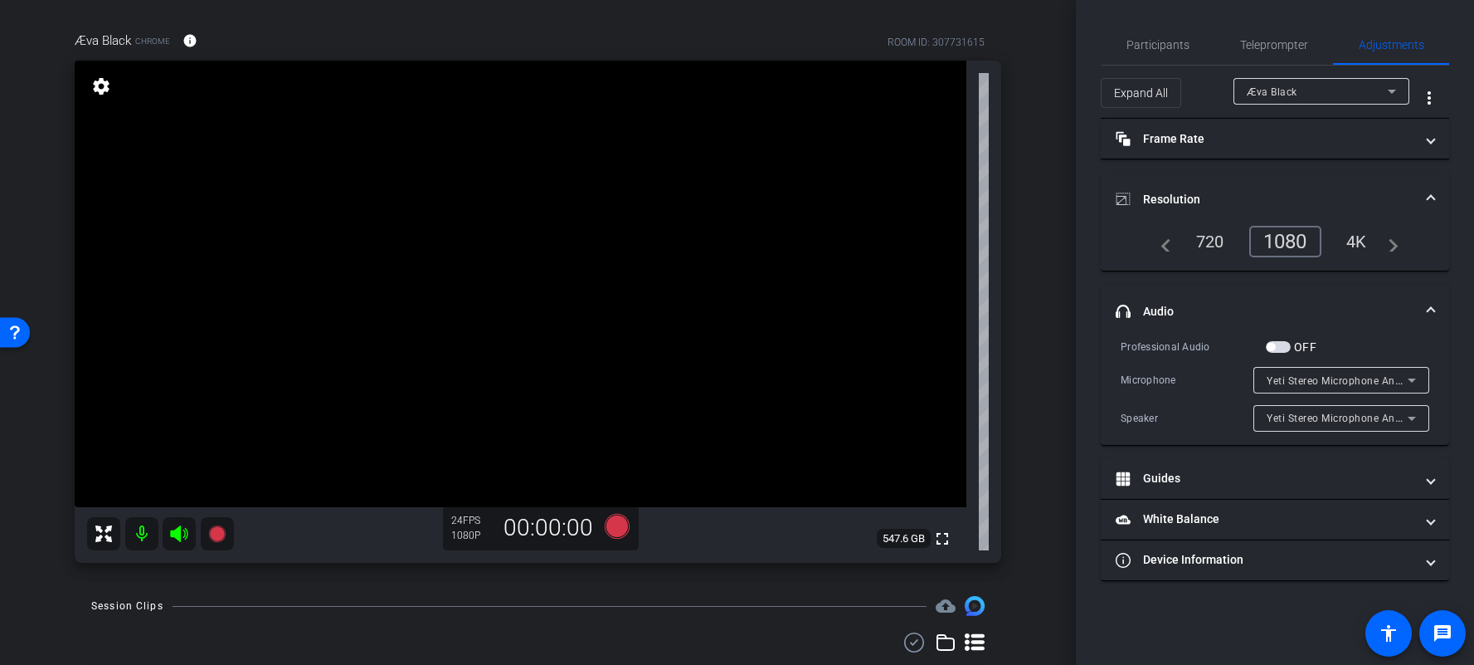
click at [1215, 345] on span "button" at bounding box center [1278, 347] width 25 height 12
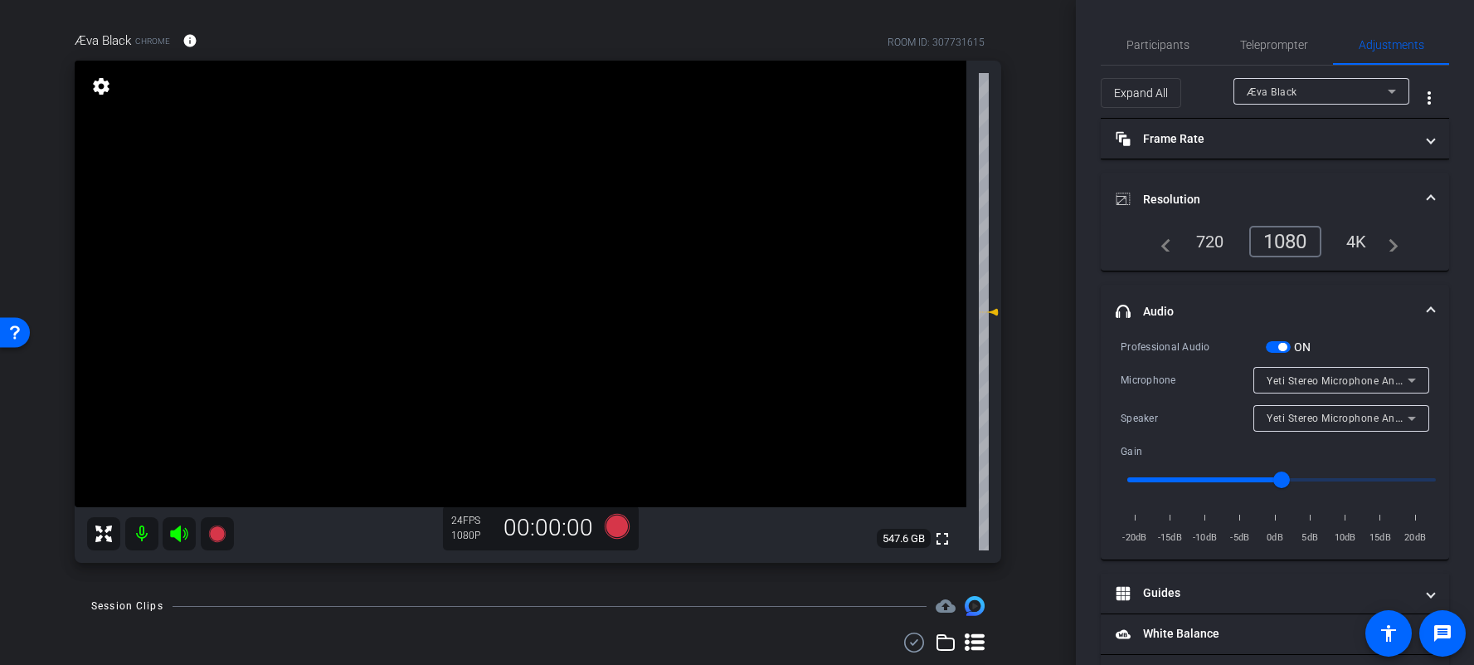
click at [1215, 482] on input "range" at bounding box center [1281, 479] width 343 height 37
click at [1215, 484] on input "range" at bounding box center [1281, 479] width 343 height 37
type input "1.8"
click at [1215, 479] on input "range" at bounding box center [1281, 479] width 343 height 37
click at [1215, 341] on span "button" at bounding box center [1278, 347] width 25 height 12
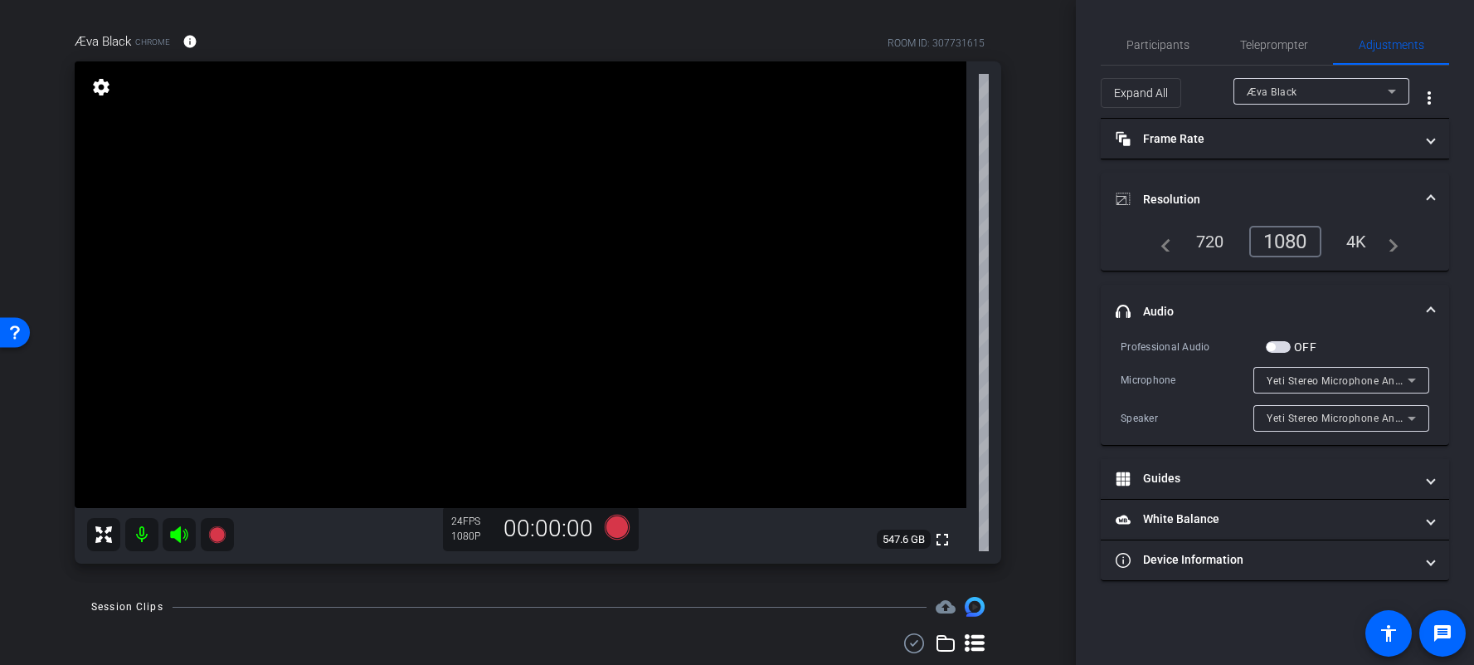
scroll to position [113, 0]
click at [626, 523] on icon at bounding box center [616, 525] width 25 height 25
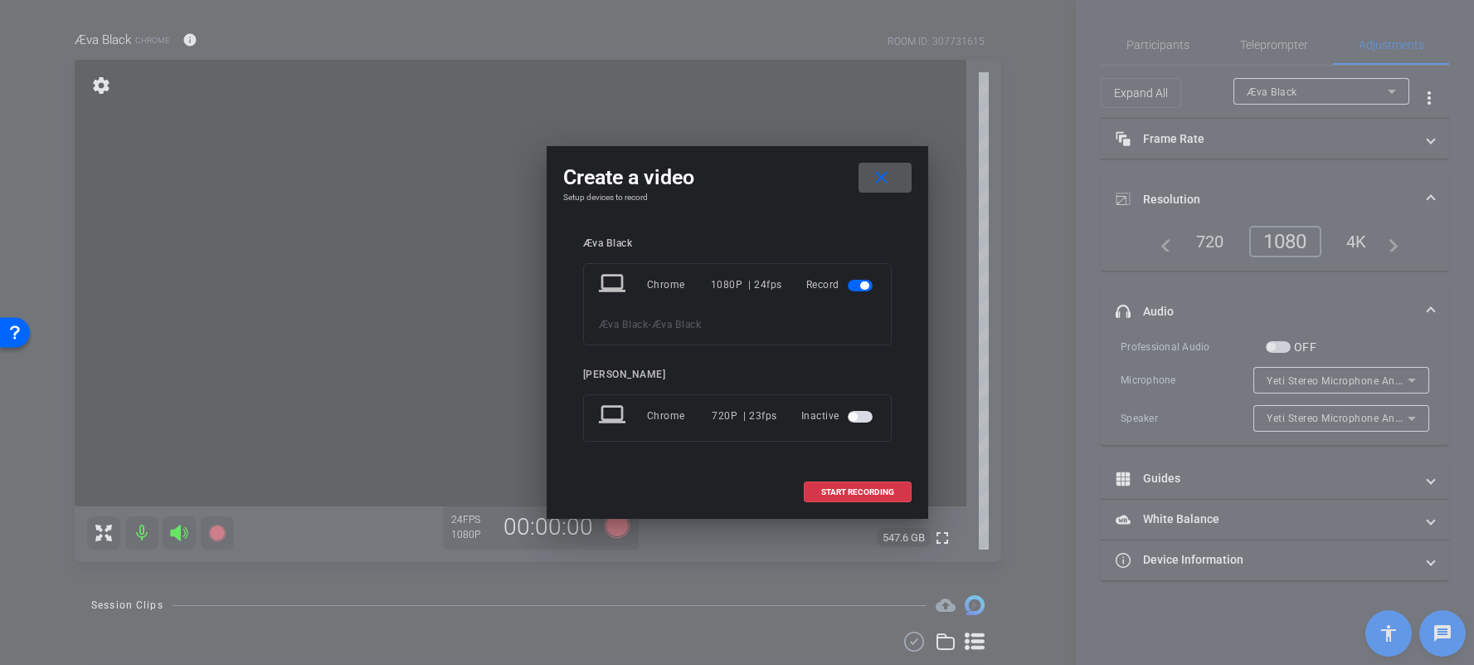
click at [859, 414] on span "button" at bounding box center [860, 417] width 25 height 12
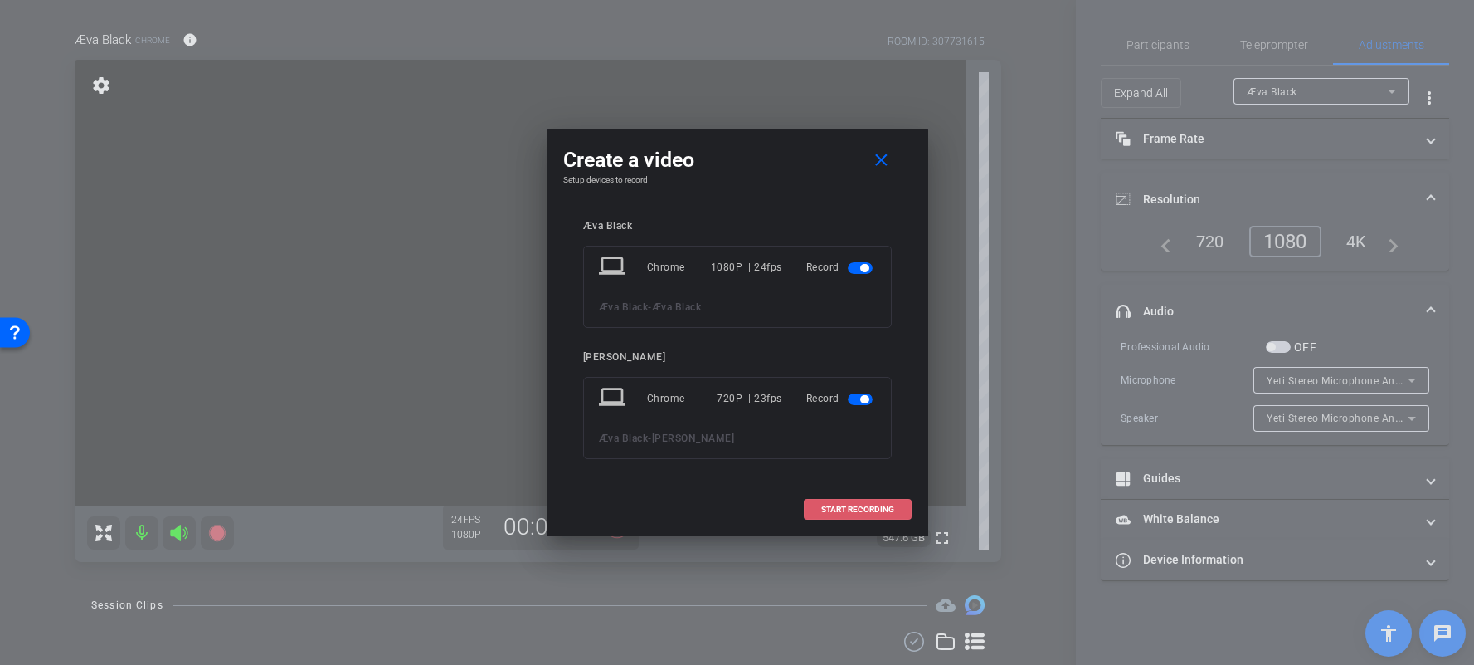
click at [872, 509] on span "START RECORDING" at bounding box center [857, 509] width 73 height 8
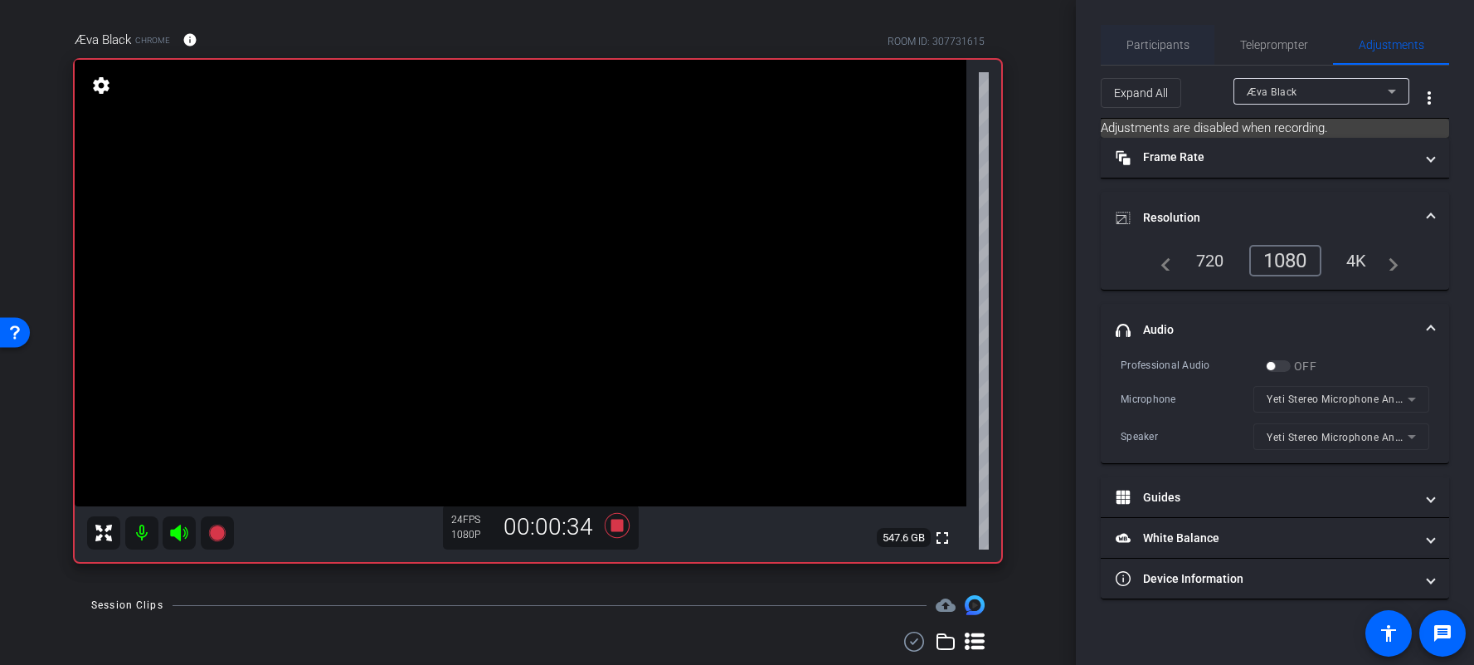
click at [1161, 56] on span "Participants" at bounding box center [1158, 45] width 63 height 40
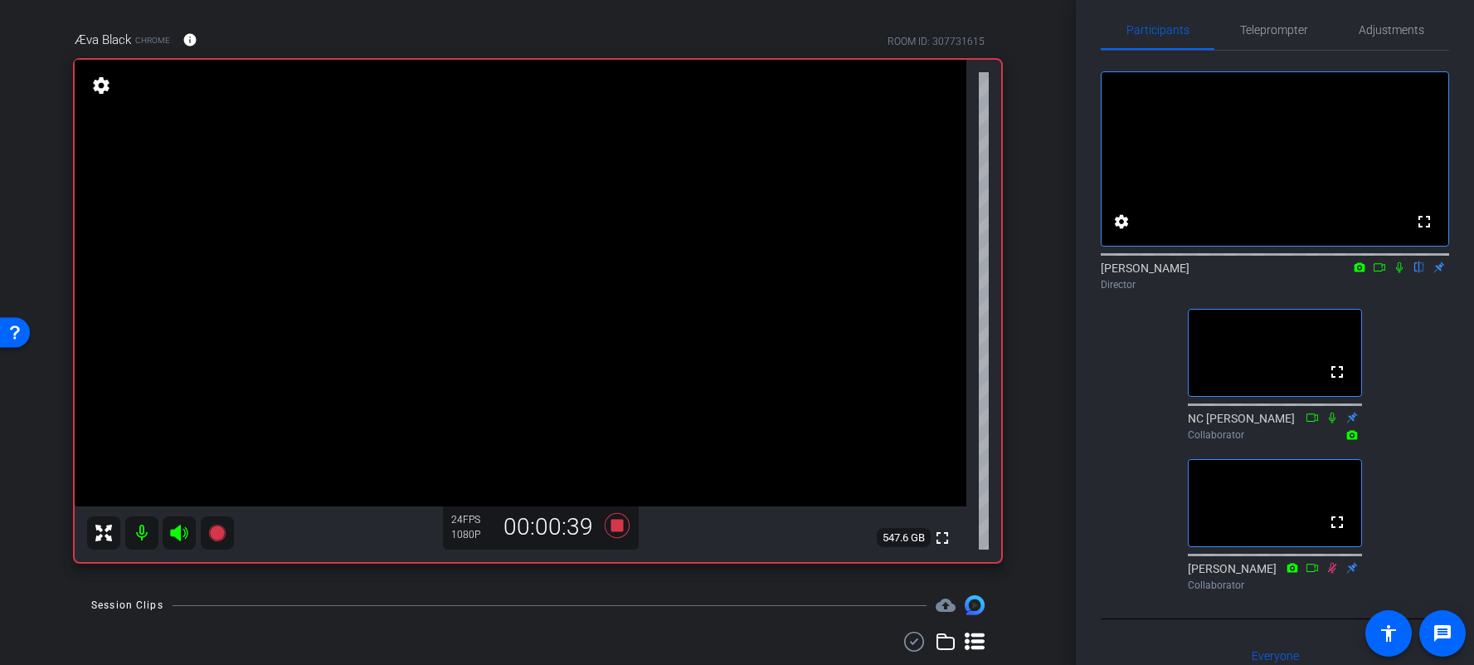
scroll to position [11, 0]
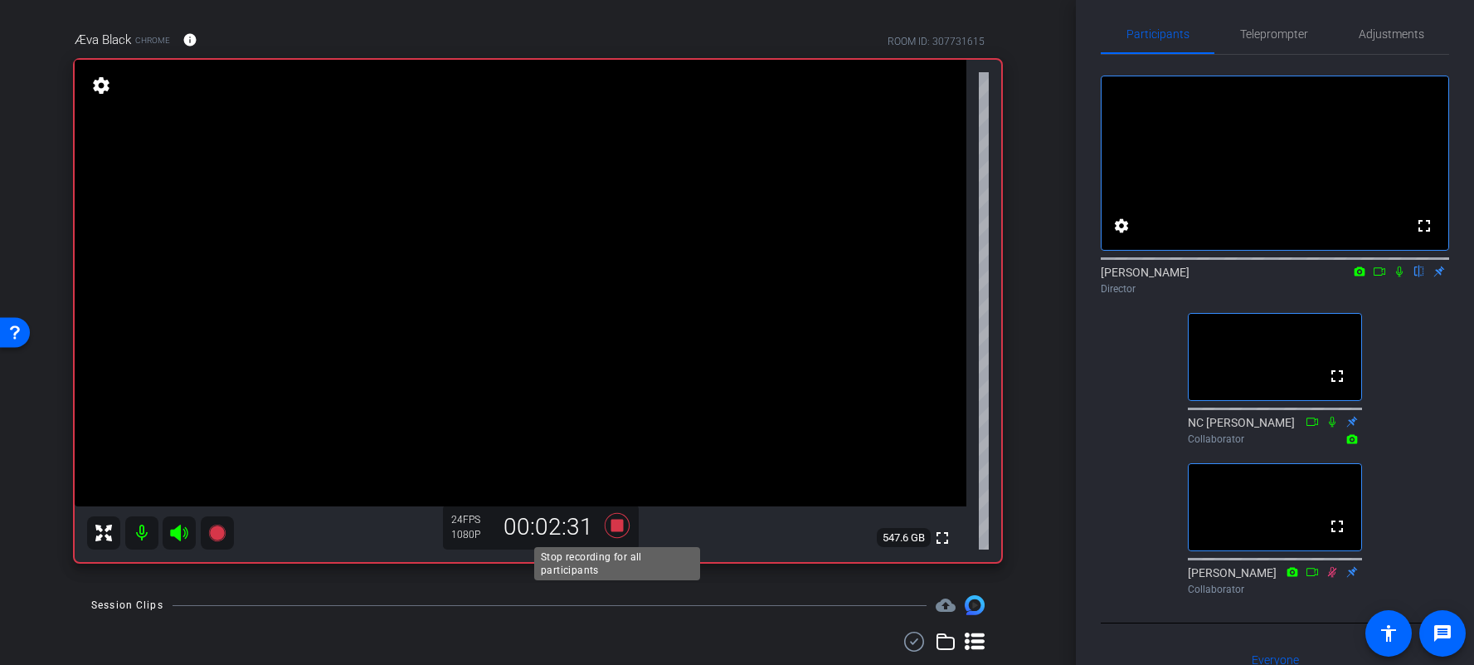
click at [621, 525] on icon at bounding box center [616, 525] width 25 height 25
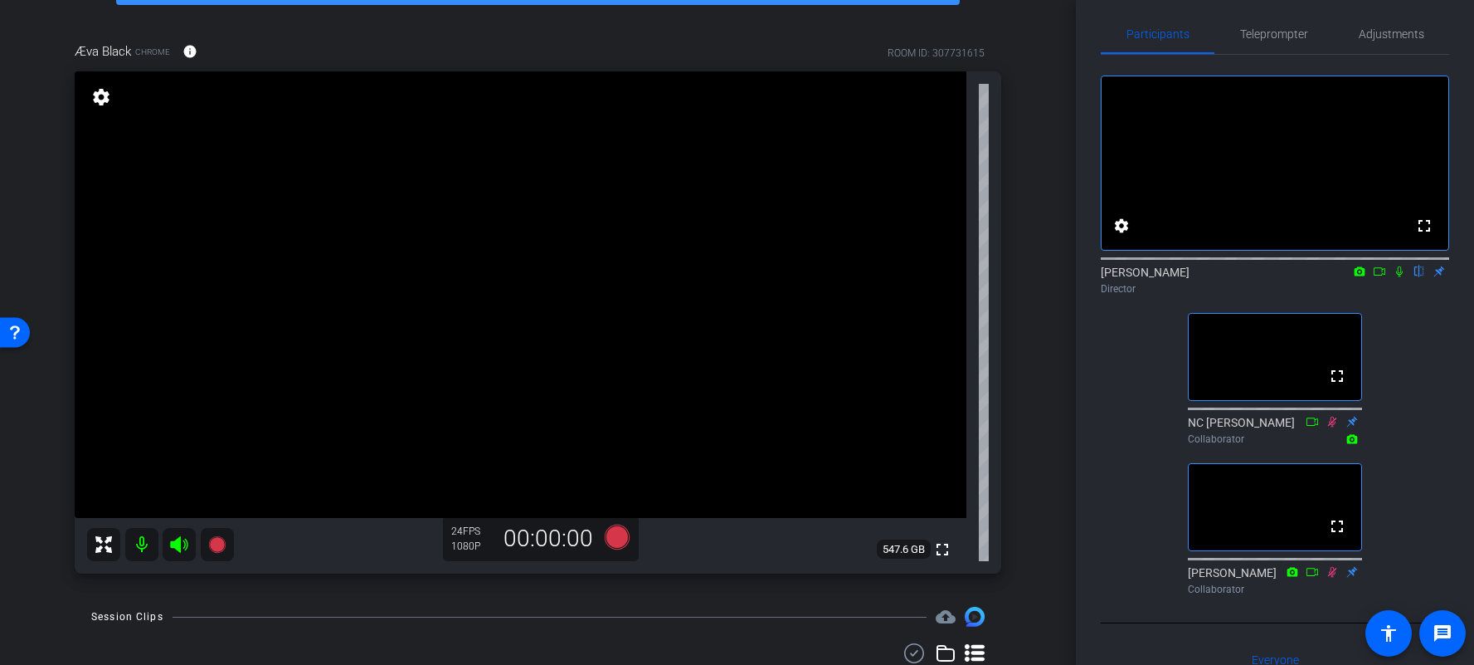
scroll to position [99, 0]
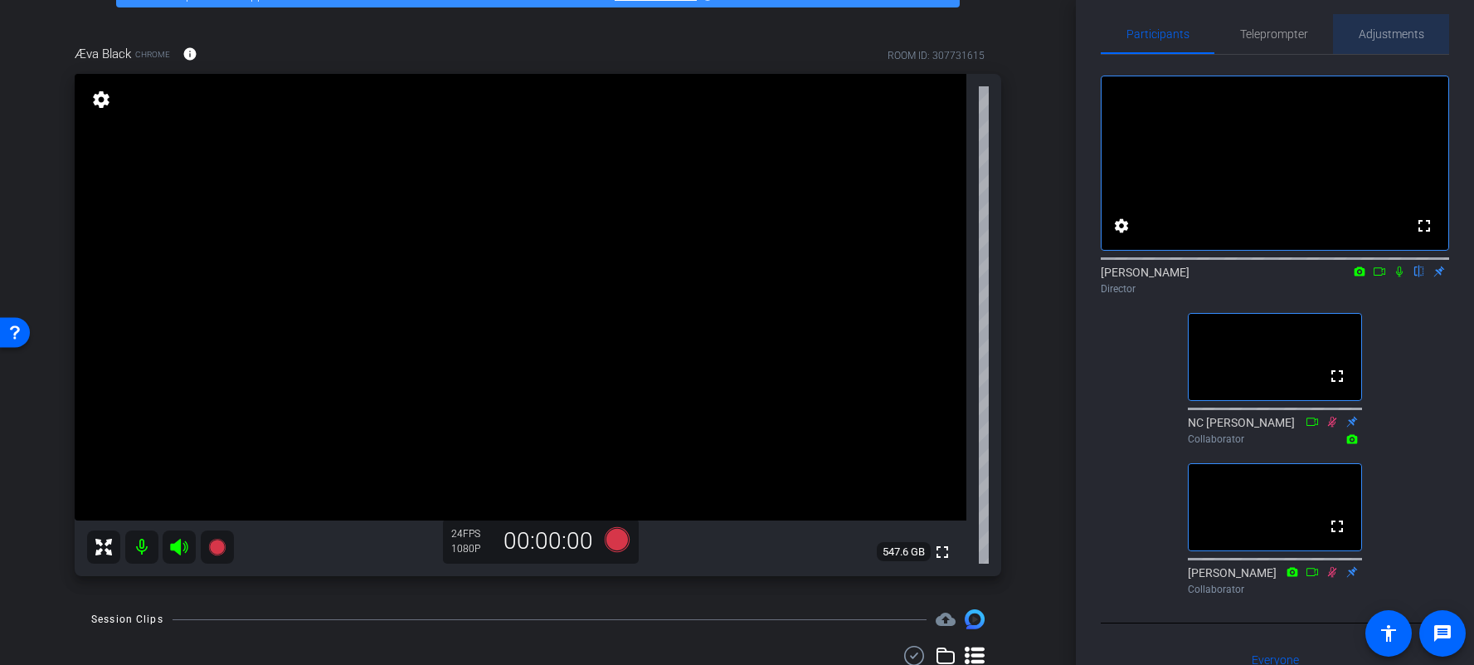
click at [1215, 32] on span "Adjustments" at bounding box center [1392, 34] width 66 height 12
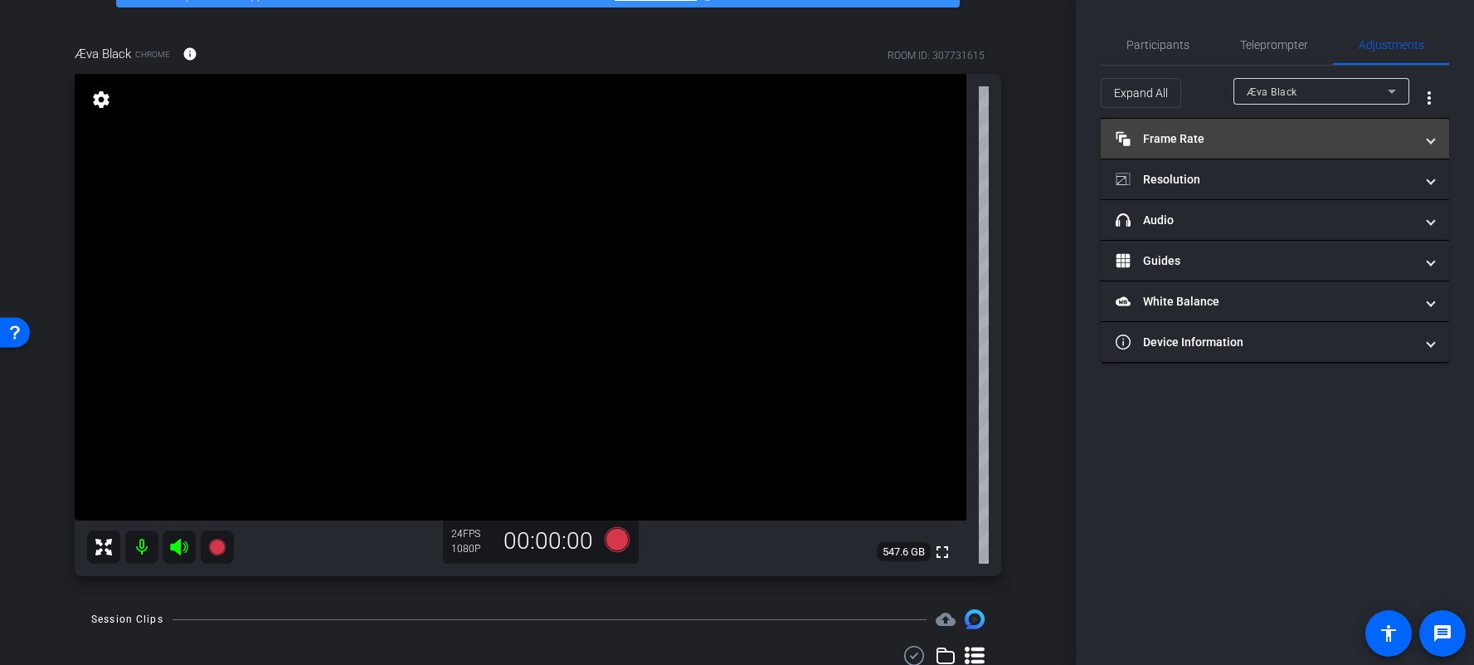
click at [1170, 148] on mat-expansion-panel-header "Frame Rate Frame Rate" at bounding box center [1275, 139] width 348 height 40
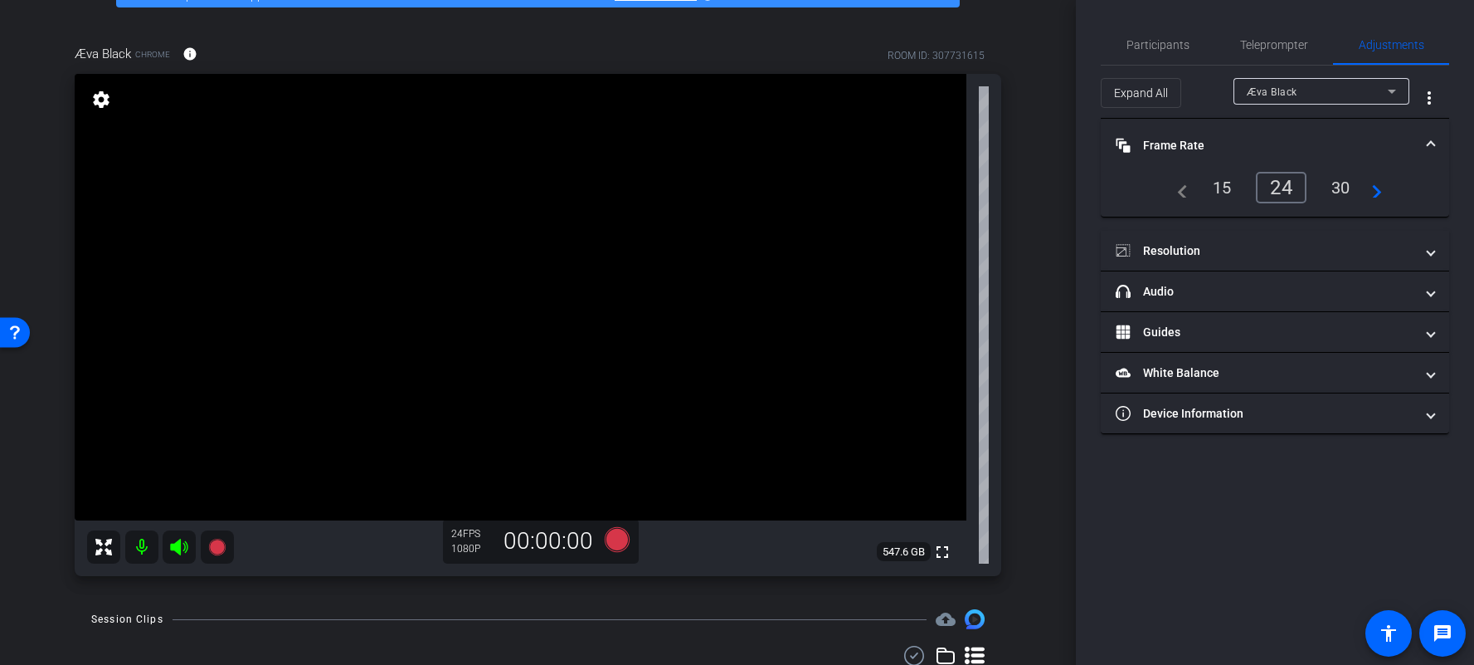
click at [1215, 188] on div "30" at bounding box center [1341, 187] width 44 height 28
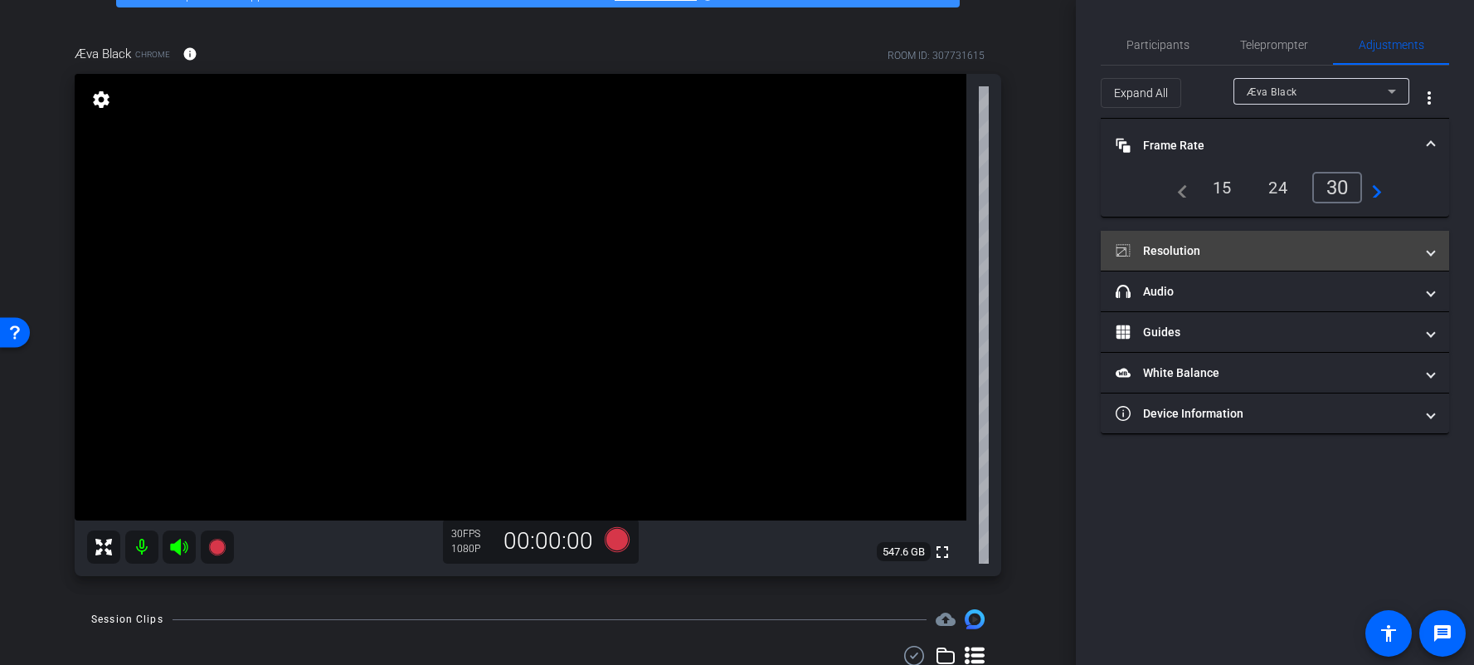
click at [1215, 257] on mat-panel-title "Resolution" at bounding box center [1265, 250] width 299 height 17
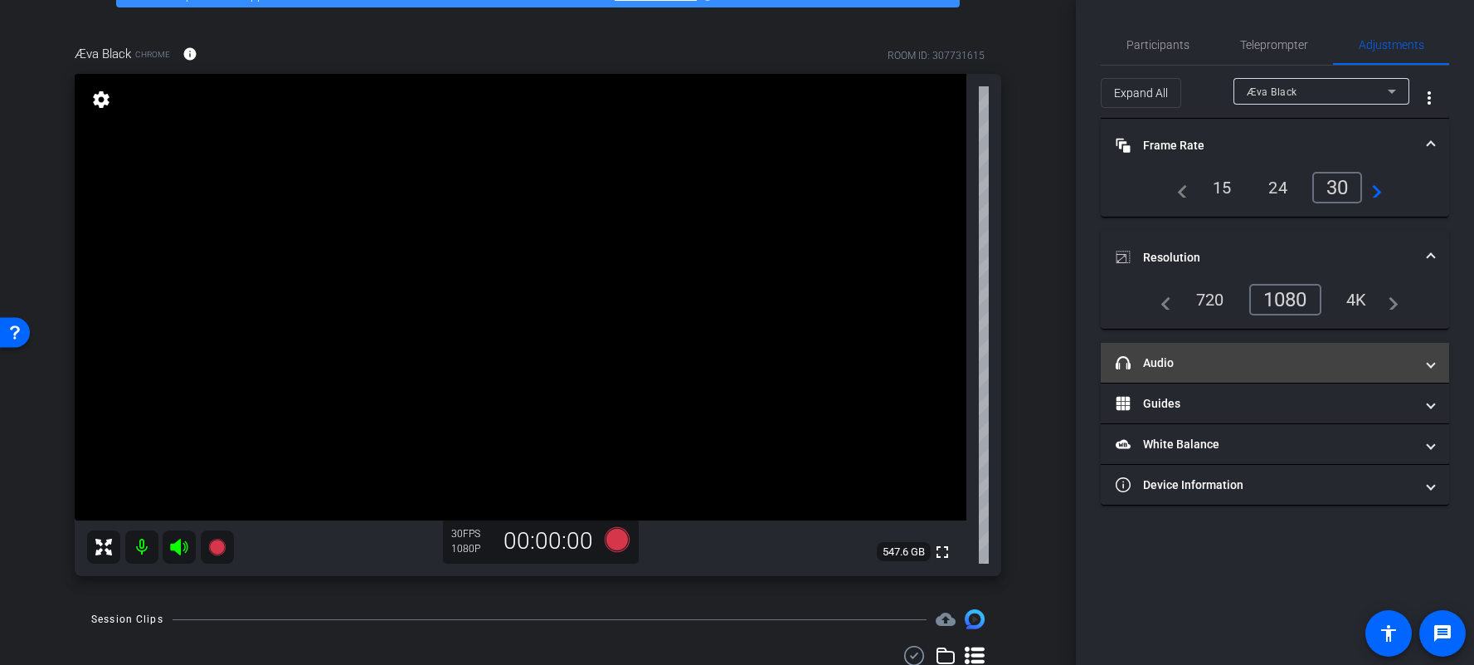
click at [1215, 365] on span at bounding box center [1431, 362] width 7 height 17
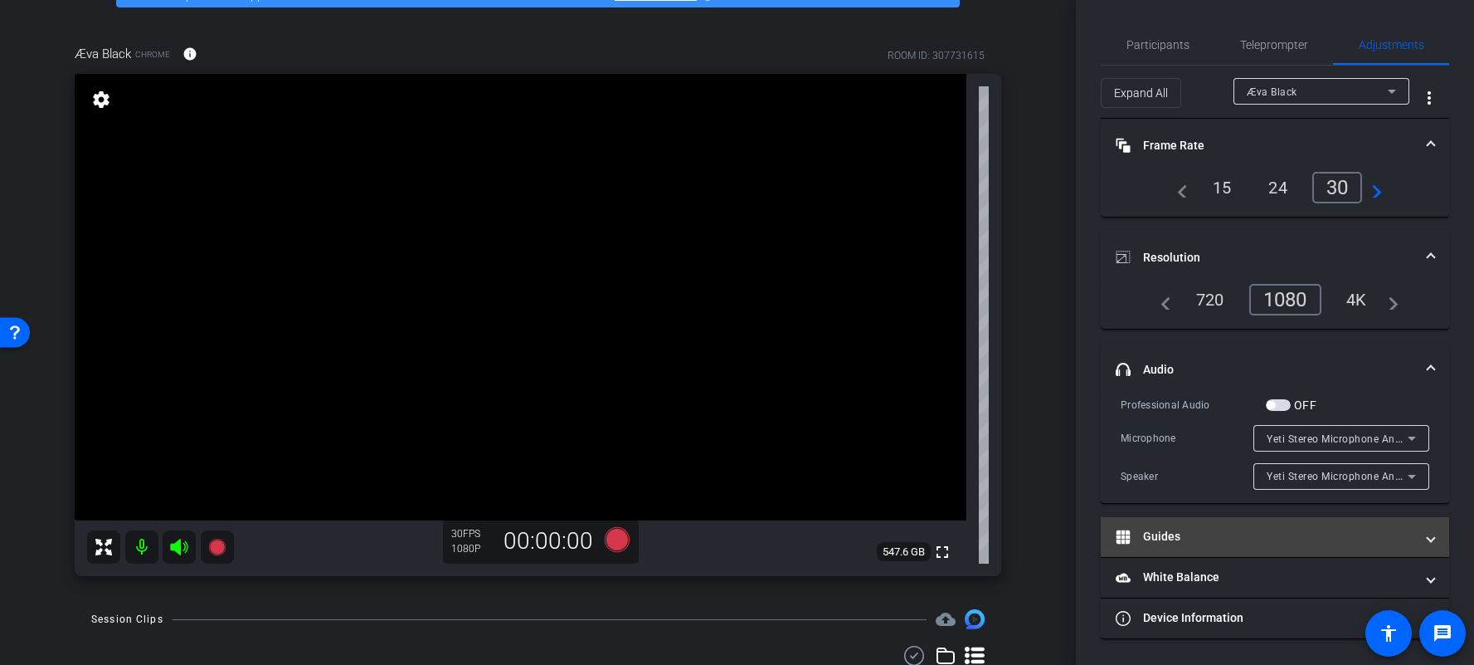
click at [1215, 528] on mat-panel-title "Guides" at bounding box center [1265, 536] width 299 height 17
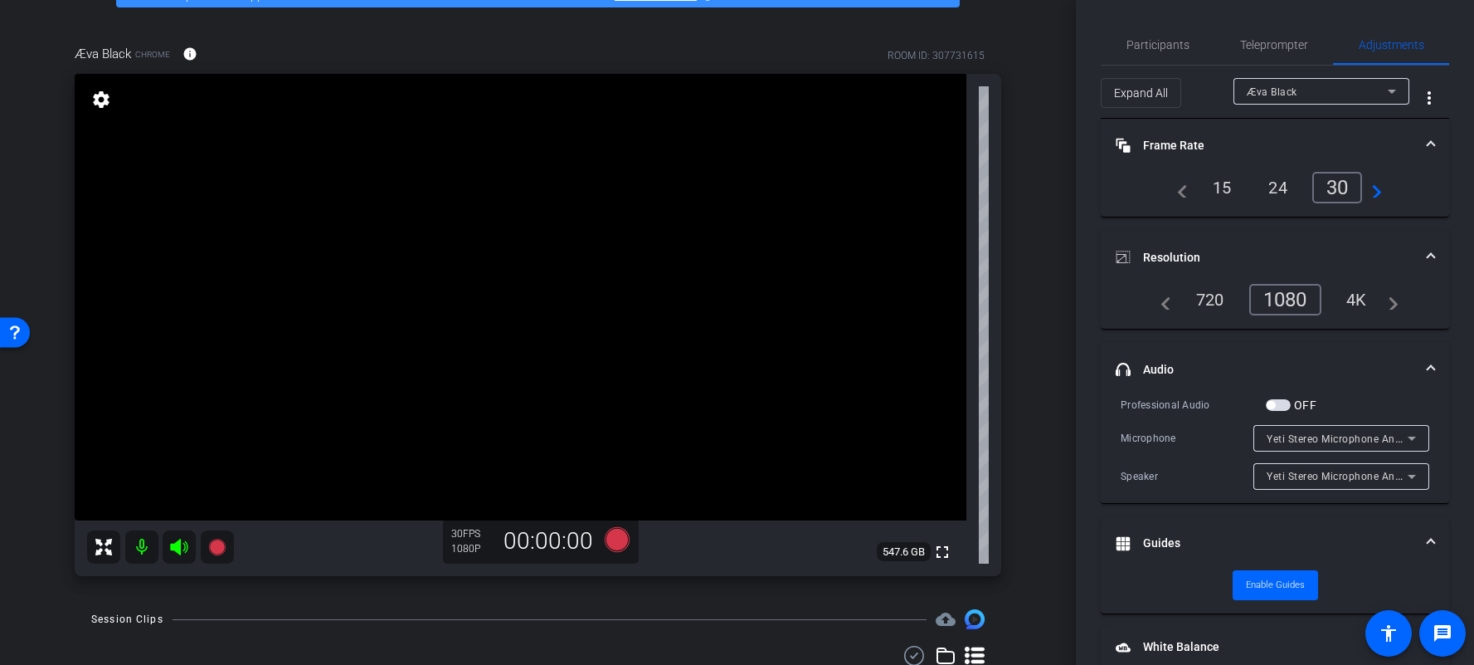
click at [1215, 295] on div "4K" at bounding box center [1357, 299] width 46 height 28
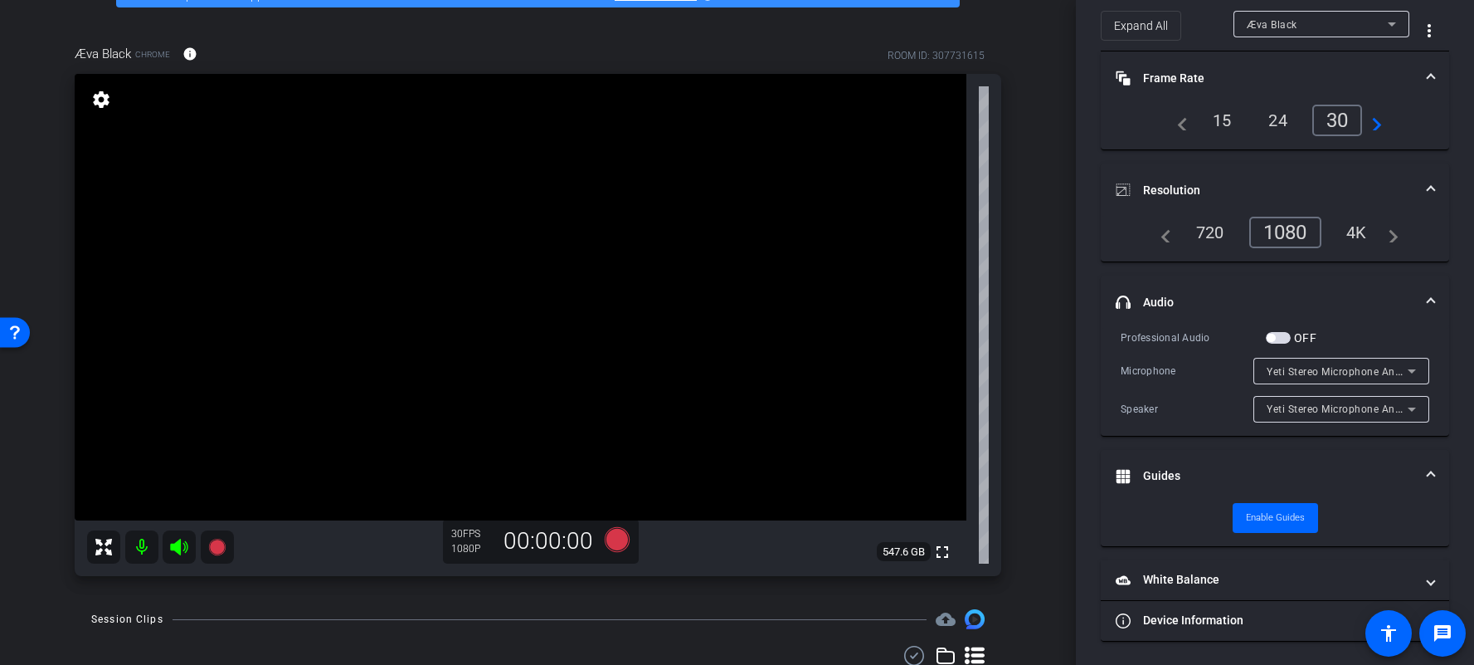
scroll to position [69, 0]
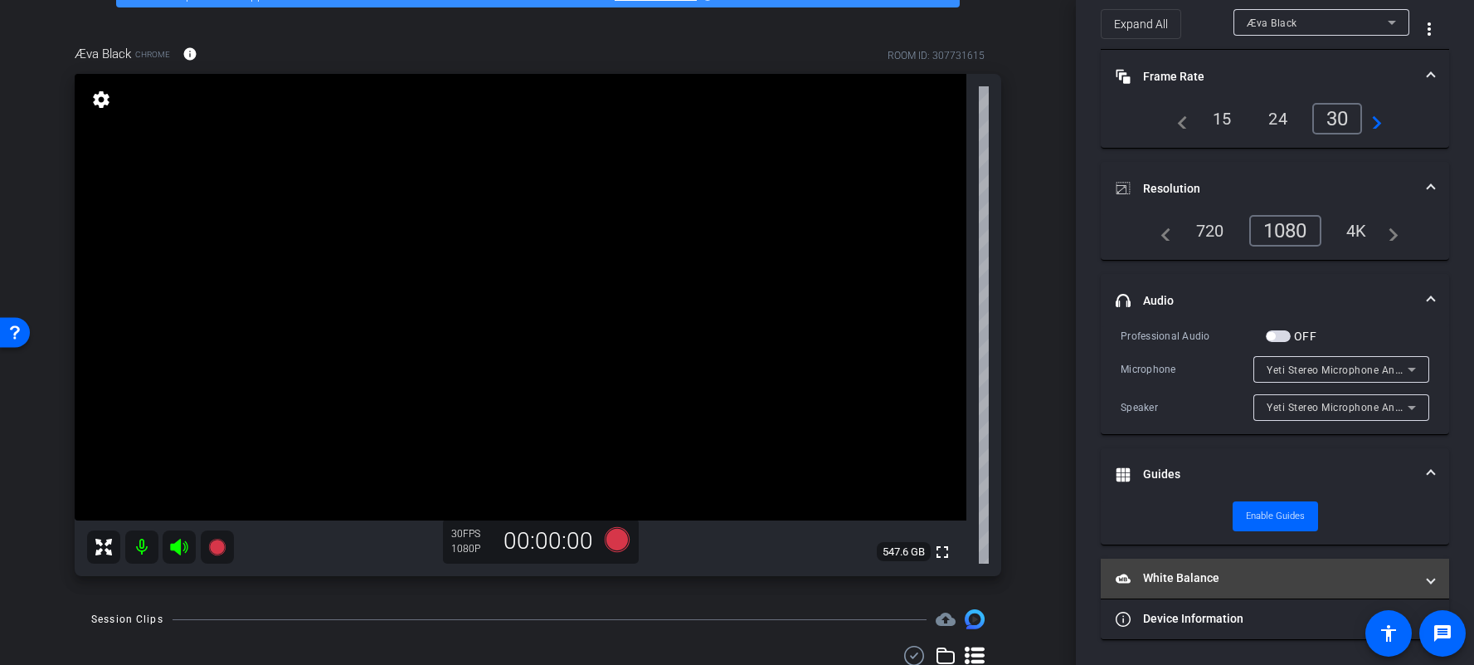
click at [1215, 590] on mat-expansion-panel-header "White Balance White Balance" at bounding box center [1275, 578] width 348 height 40
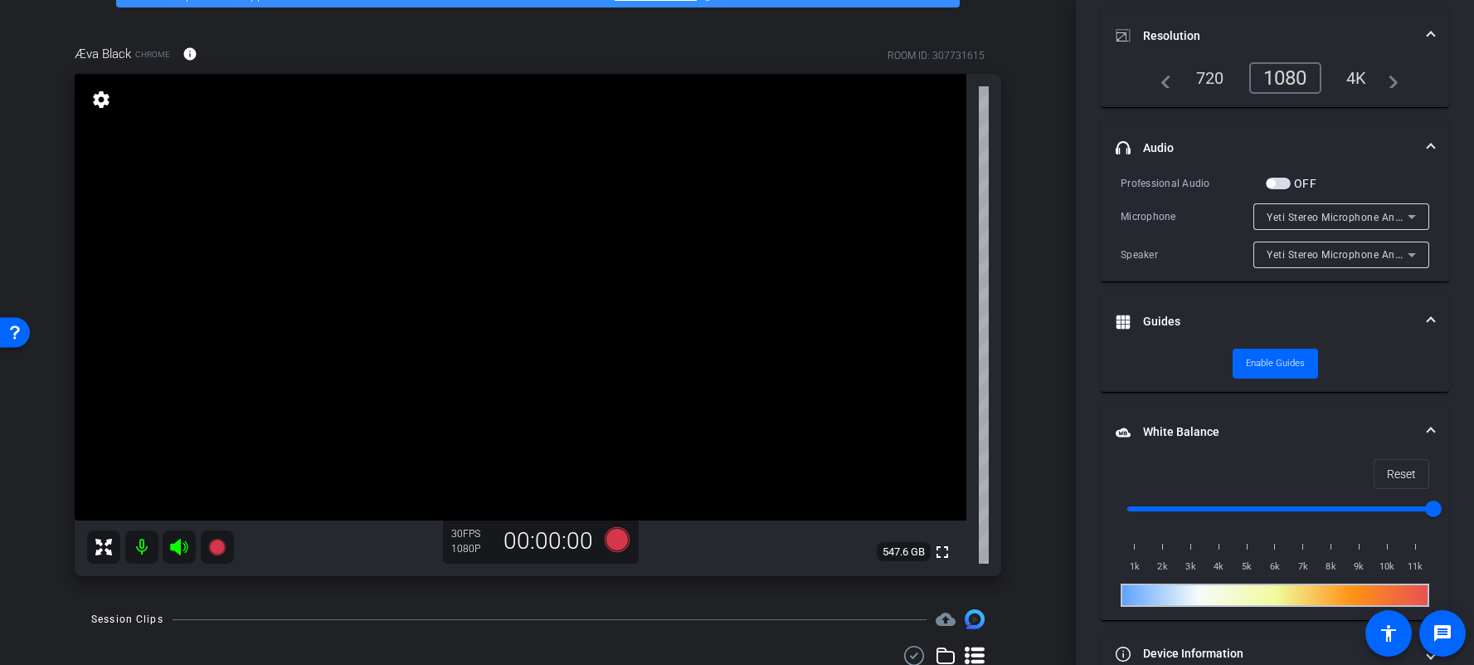
scroll to position [256, 0]
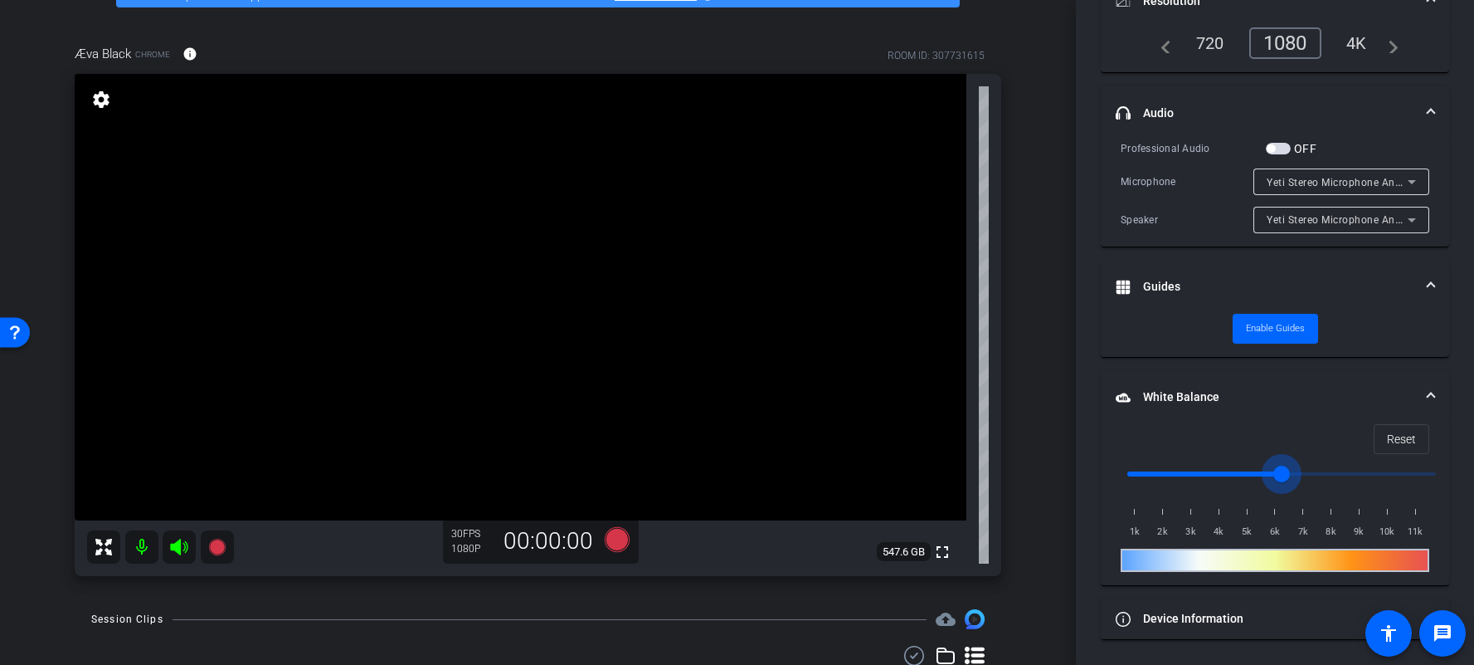
click at [1215, 475] on input "range" at bounding box center [1281, 473] width 343 height 37
type input "11000"
click at [1215, 480] on input "range" at bounding box center [1281, 473] width 343 height 37
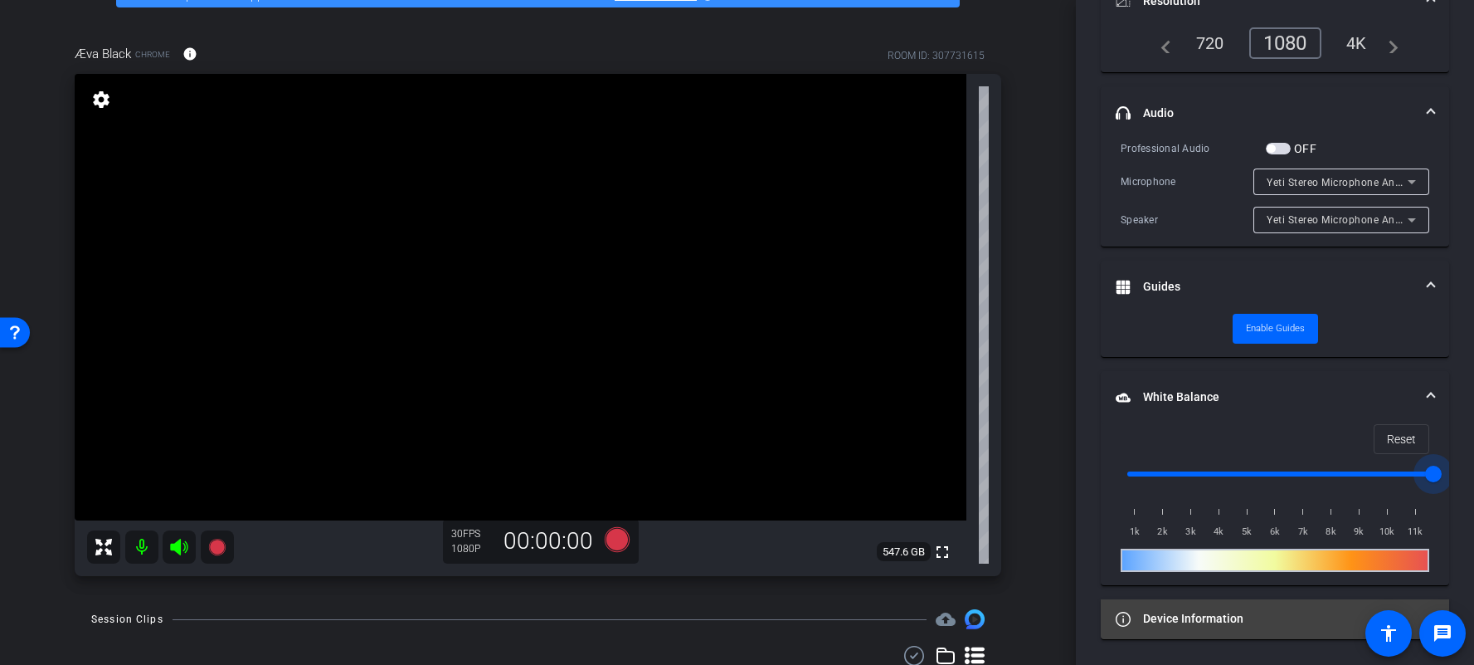
click at [1215, 601] on mat-expansion-panel-header "Device Information" at bounding box center [1275, 619] width 348 height 40
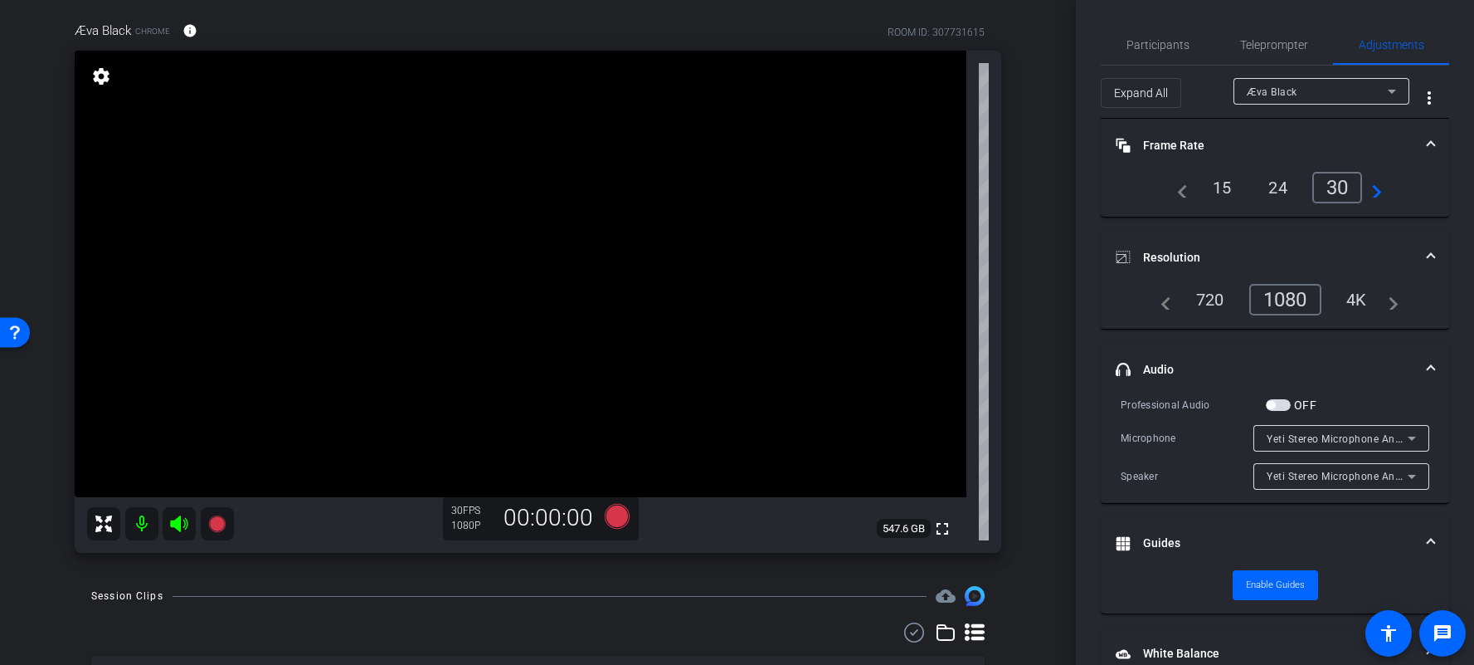
scroll to position [120, 0]
click at [1149, 47] on span "Participants" at bounding box center [1158, 45] width 63 height 12
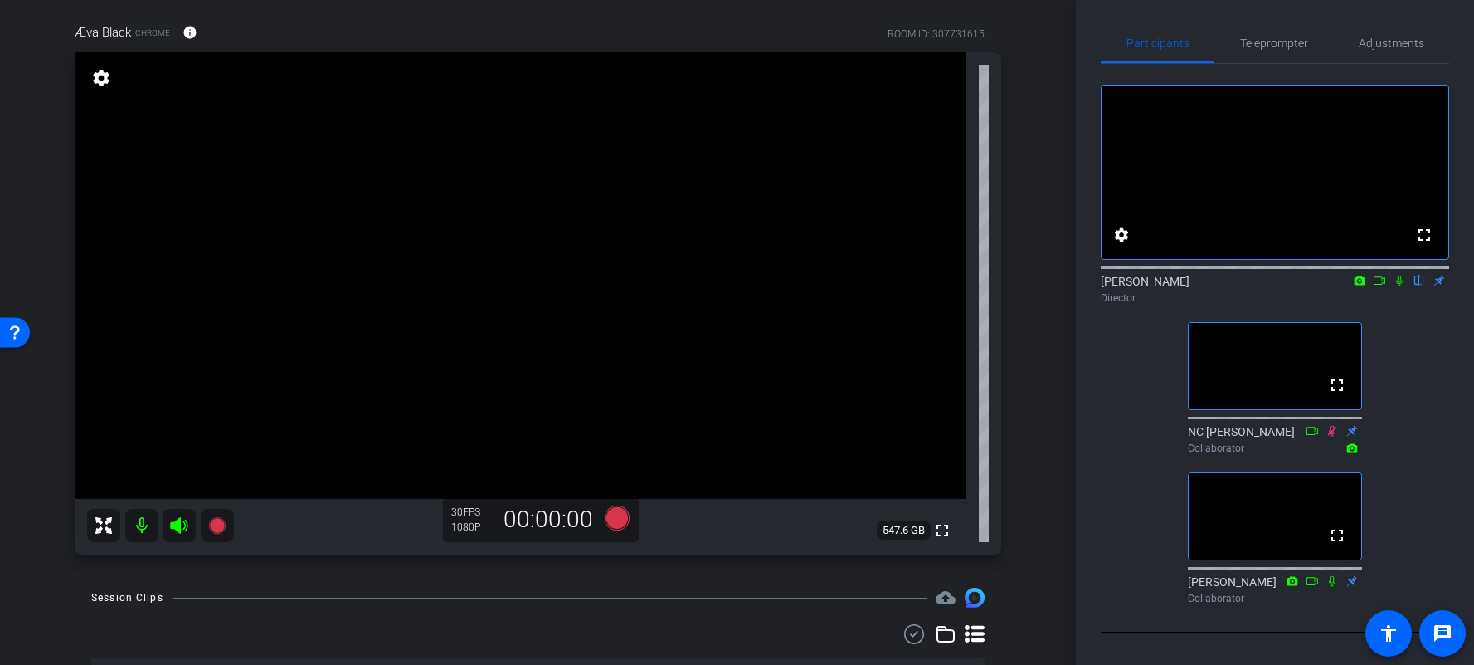
scroll to position [0, 0]
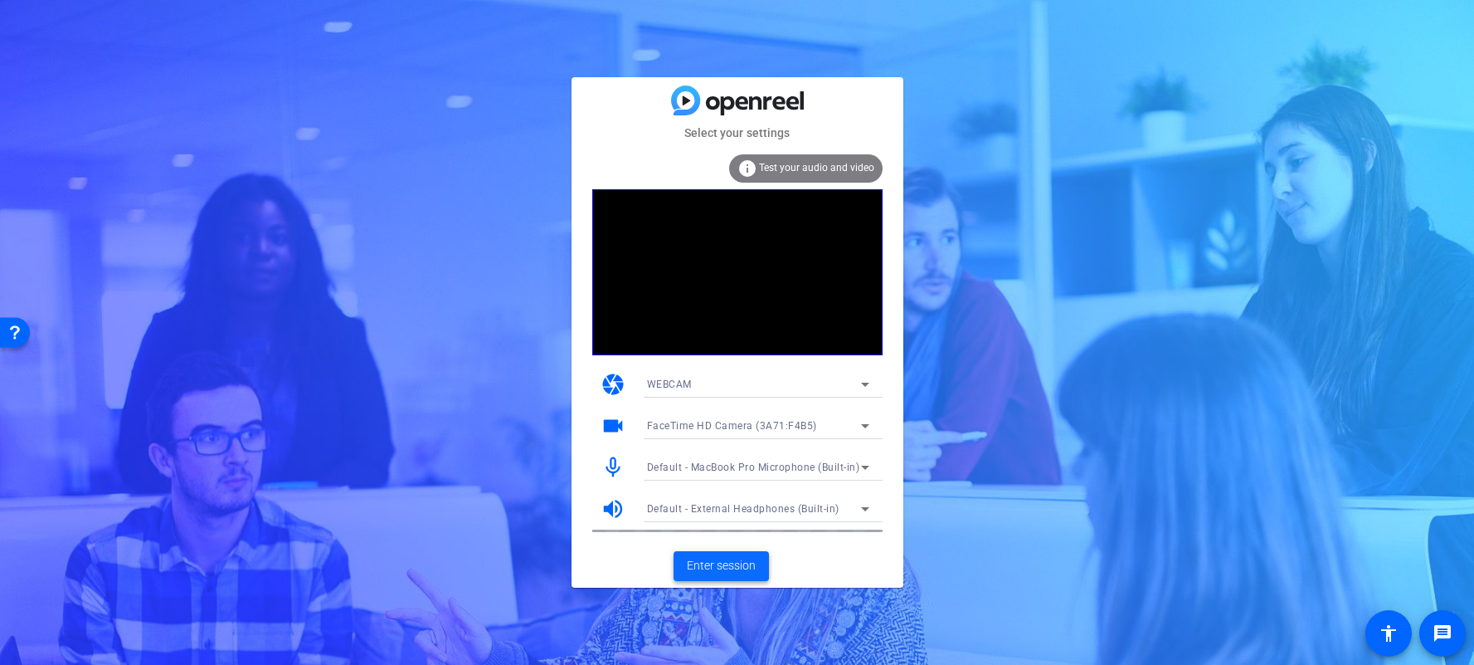
click at [704, 560] on span "Enter session" at bounding box center [721, 565] width 69 height 17
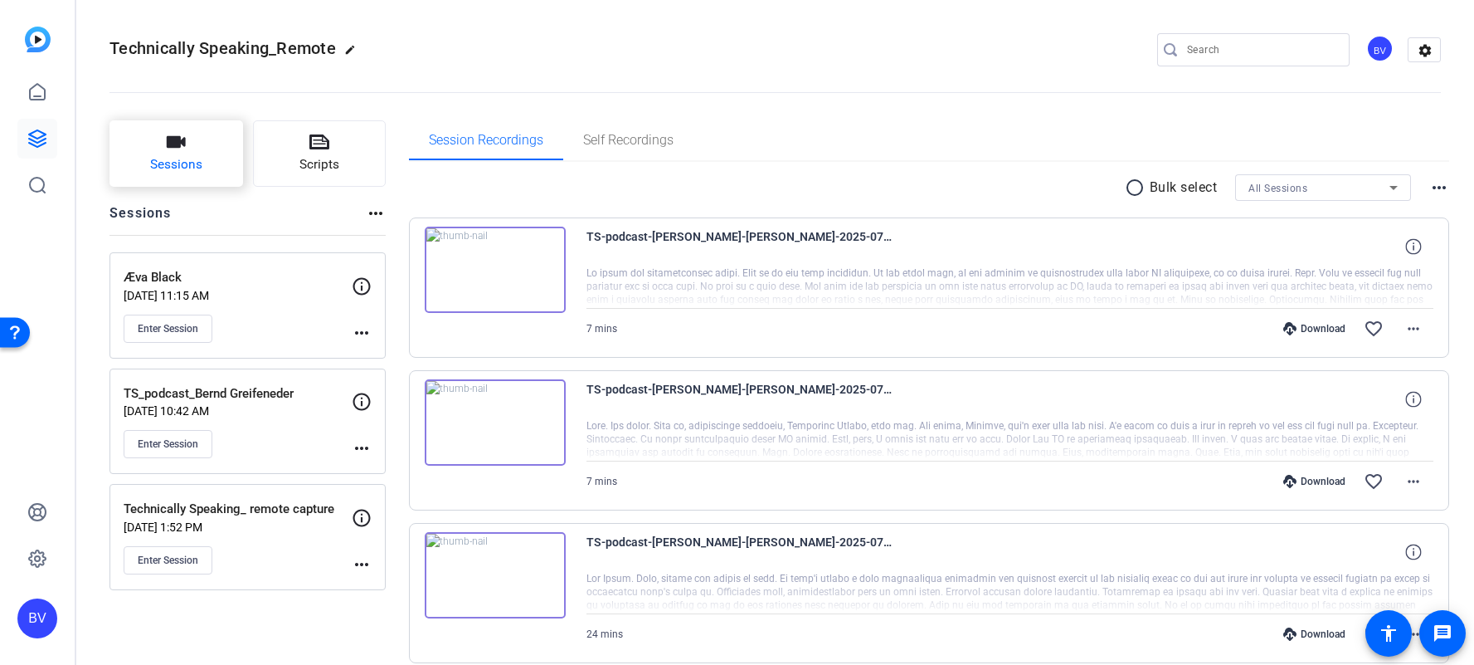
click at [210, 173] on button "Sessions" at bounding box center [177, 153] width 134 height 66
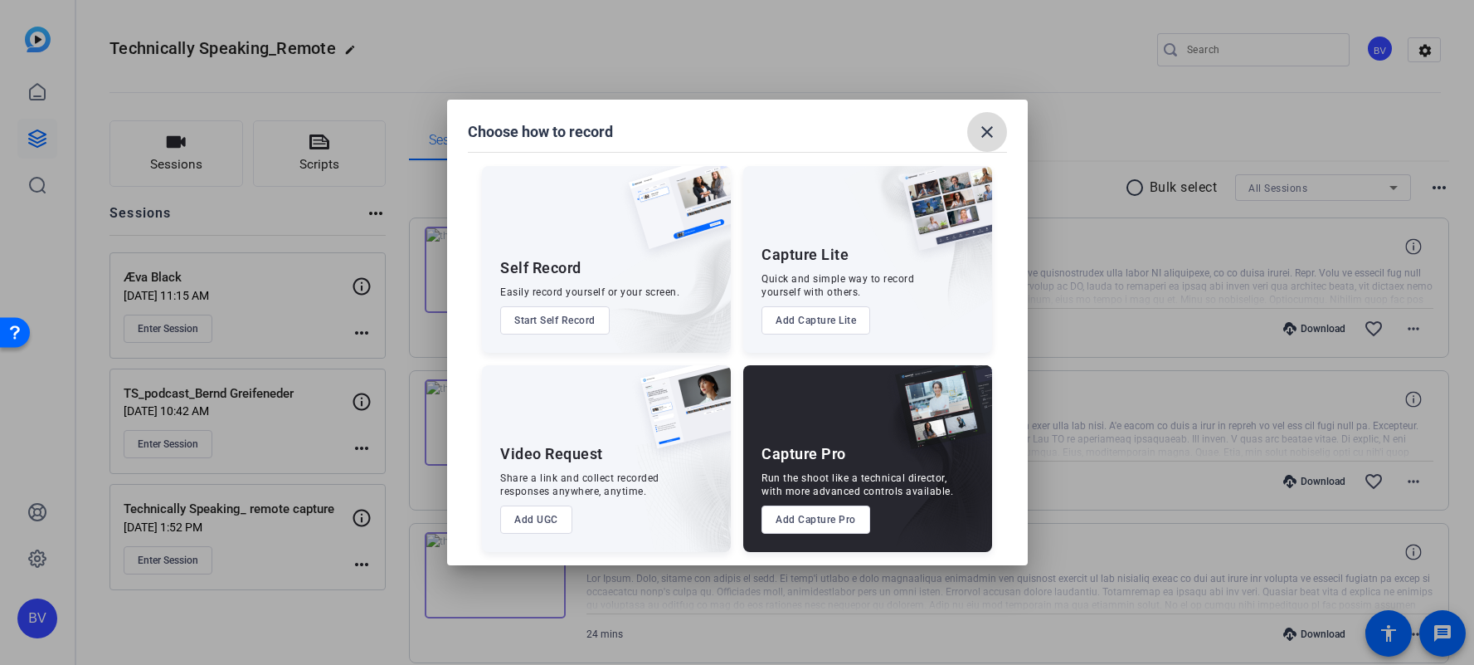
click at [984, 137] on mat-icon "close" at bounding box center [987, 132] width 20 height 20
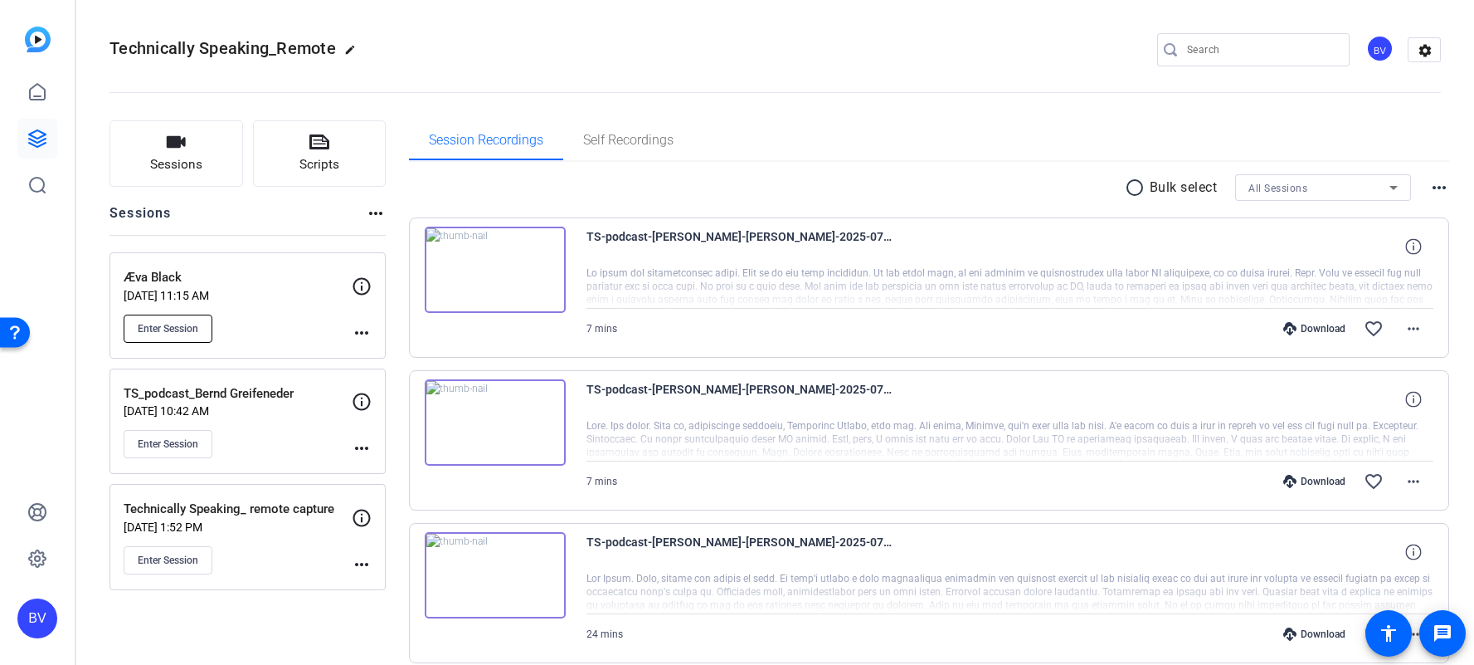
click at [179, 330] on span "Enter Session" at bounding box center [168, 328] width 61 height 13
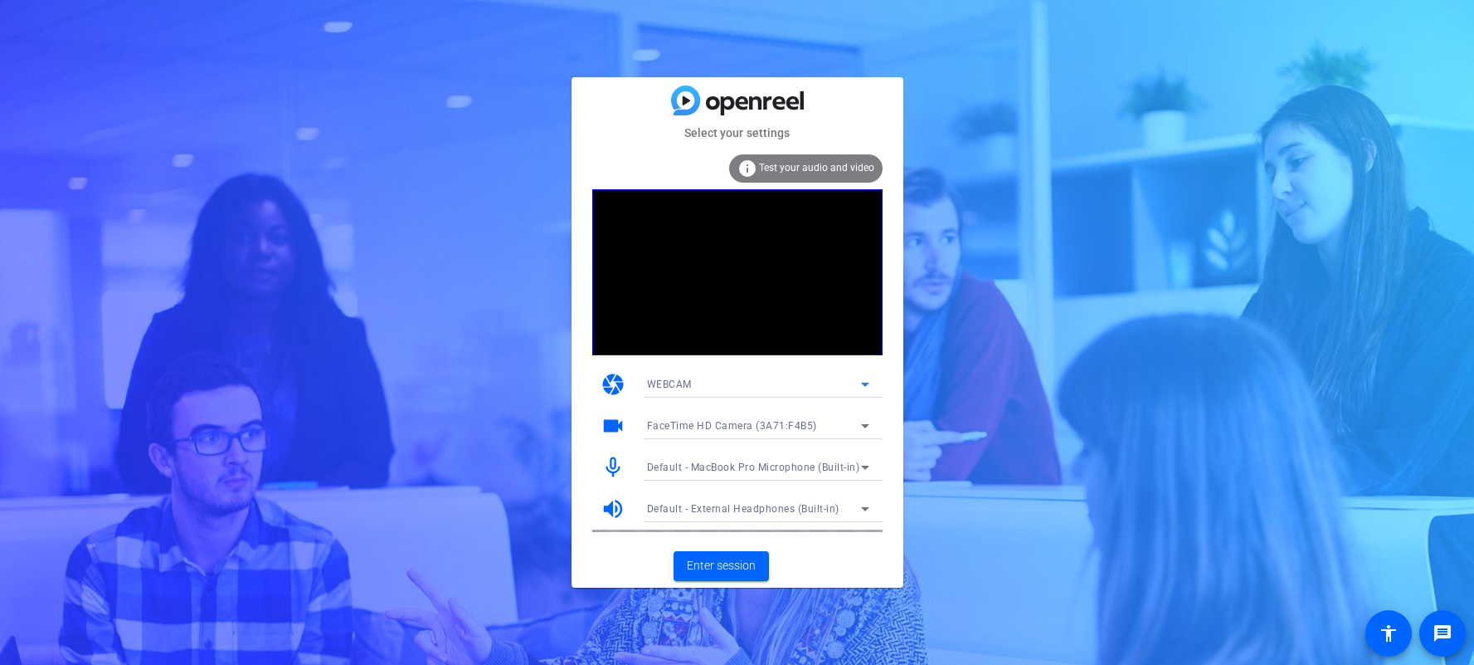
click at [869, 390] on icon at bounding box center [865, 384] width 20 height 20
click at [742, 445] on mat-option "DESKTOP" at bounding box center [758, 444] width 249 height 27
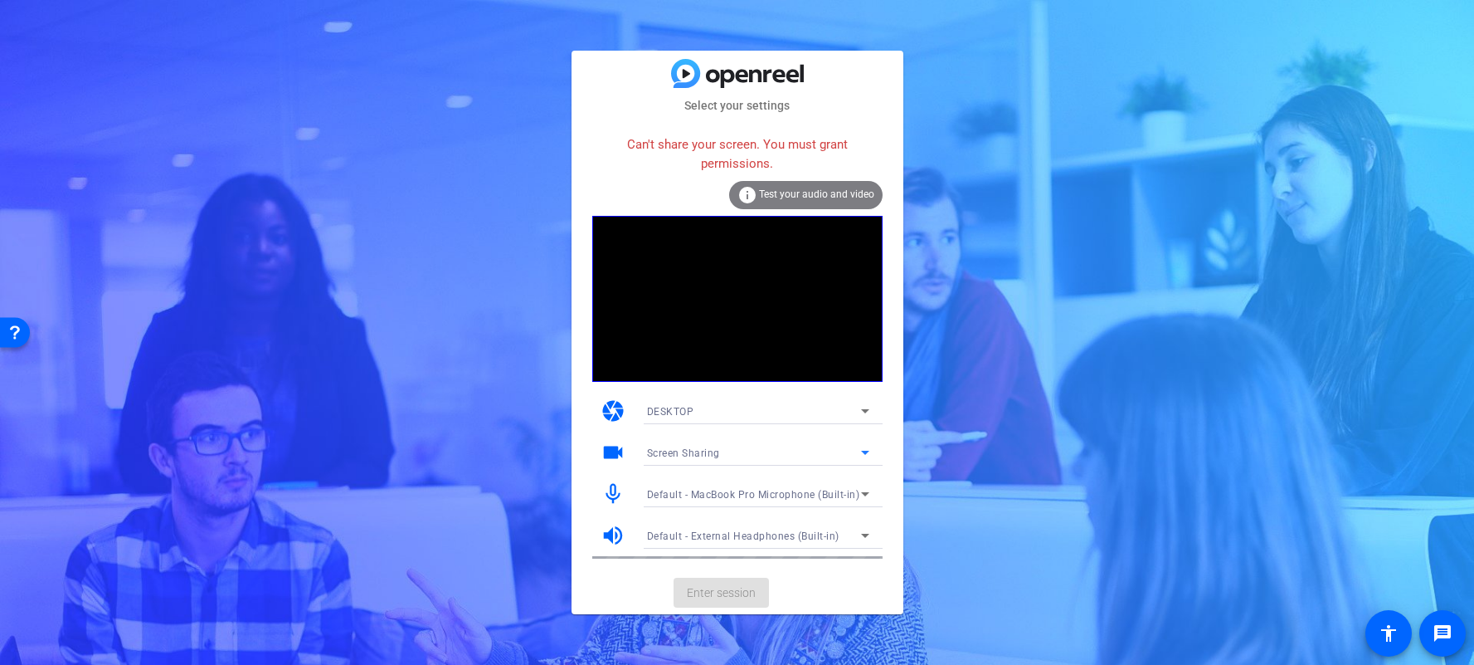
click at [871, 452] on icon at bounding box center [865, 452] width 20 height 20
click at [868, 416] on div at bounding box center [737, 332] width 1474 height 665
click at [868, 412] on icon at bounding box center [865, 411] width 20 height 20
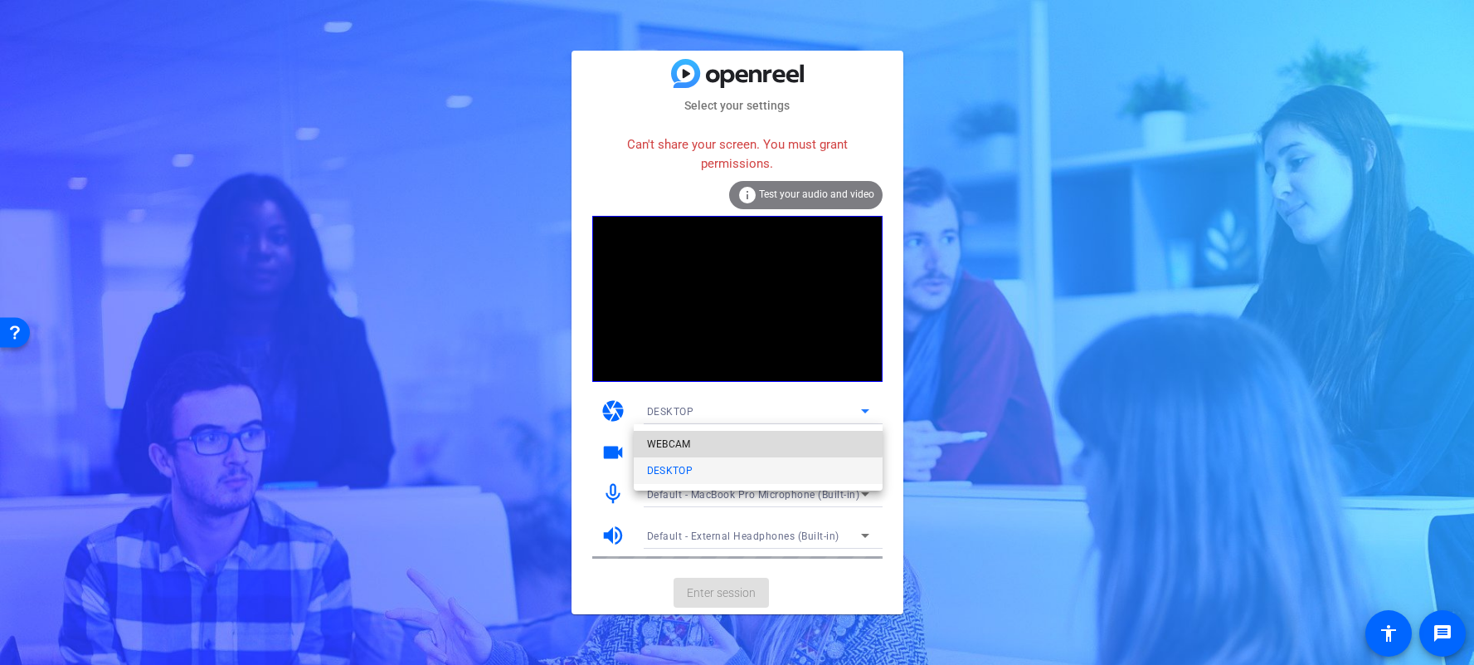
click at [0, 0] on mat-option "WEBCAM" at bounding box center [0, 0] width 0 height 0
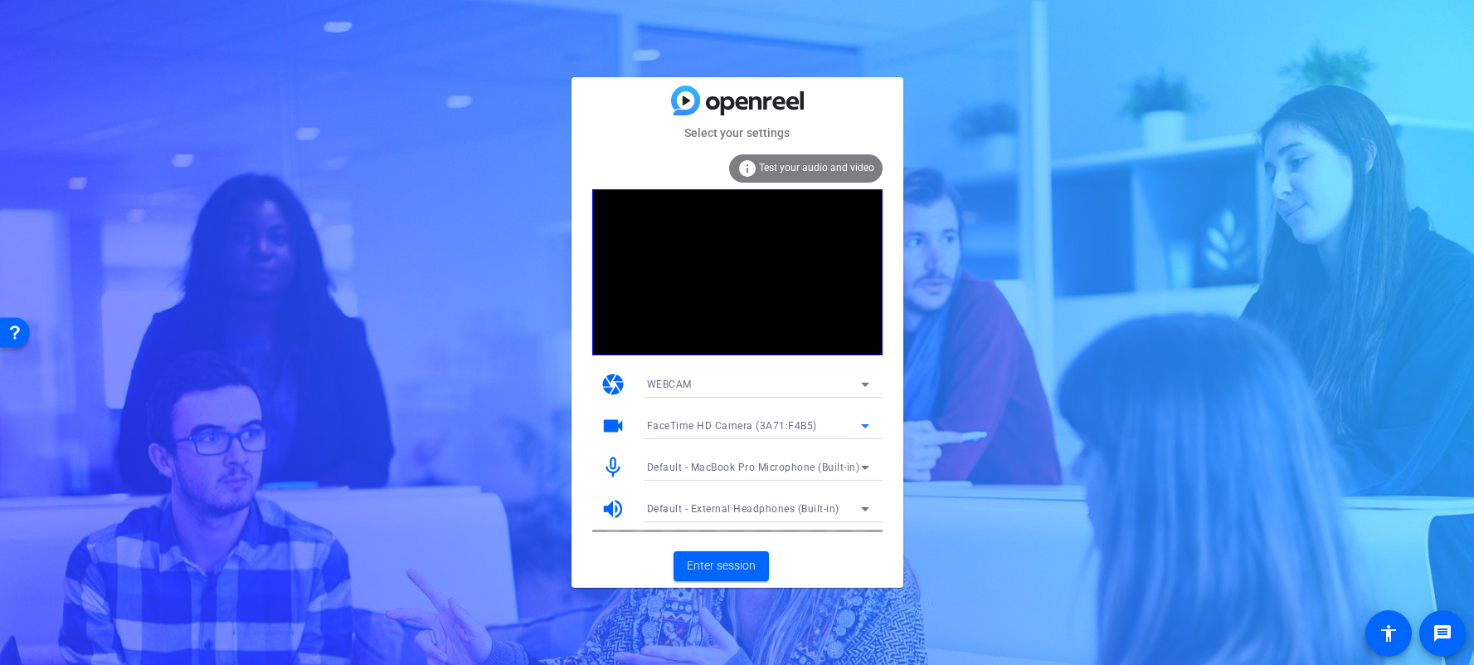
click at [854, 433] on div "FaceTime HD Camera (3A71:F4B5)" at bounding box center [754, 425] width 214 height 21
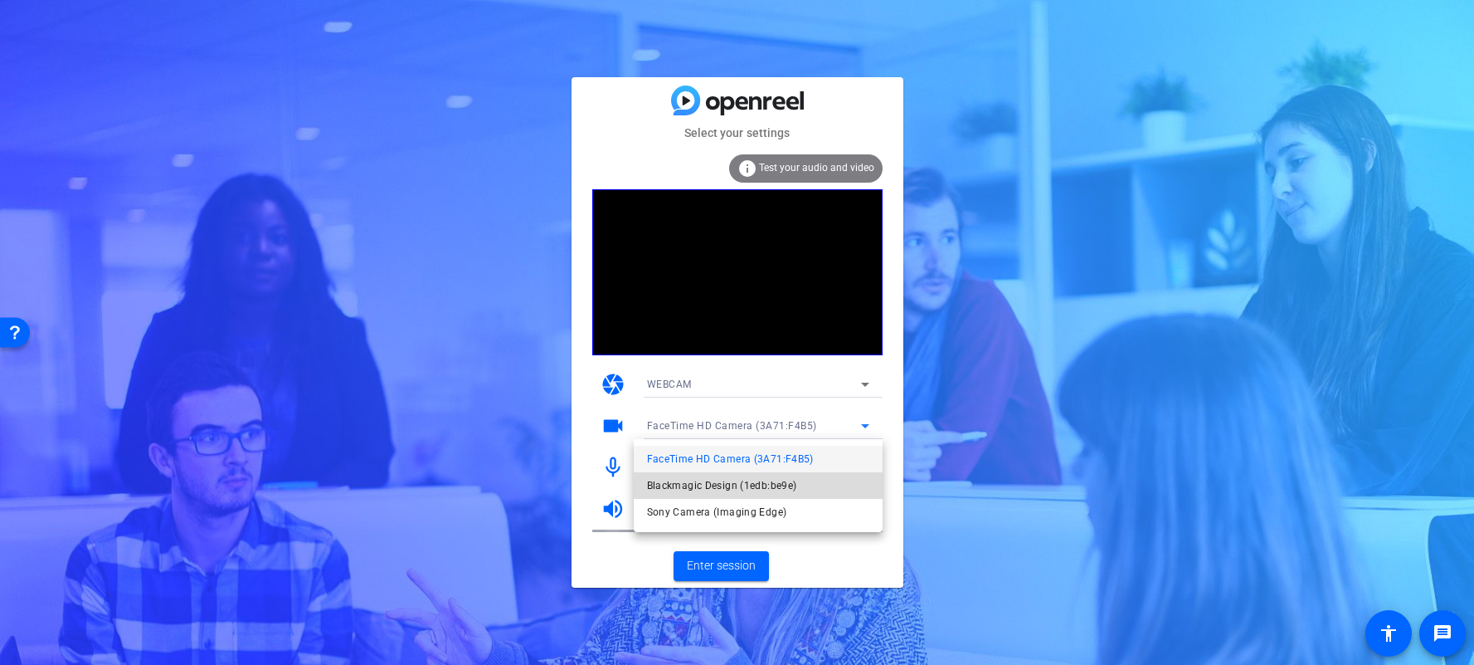
click at [750, 494] on span "Blackmagic Design (1edb:be9e)" at bounding box center [722, 485] width 150 height 20
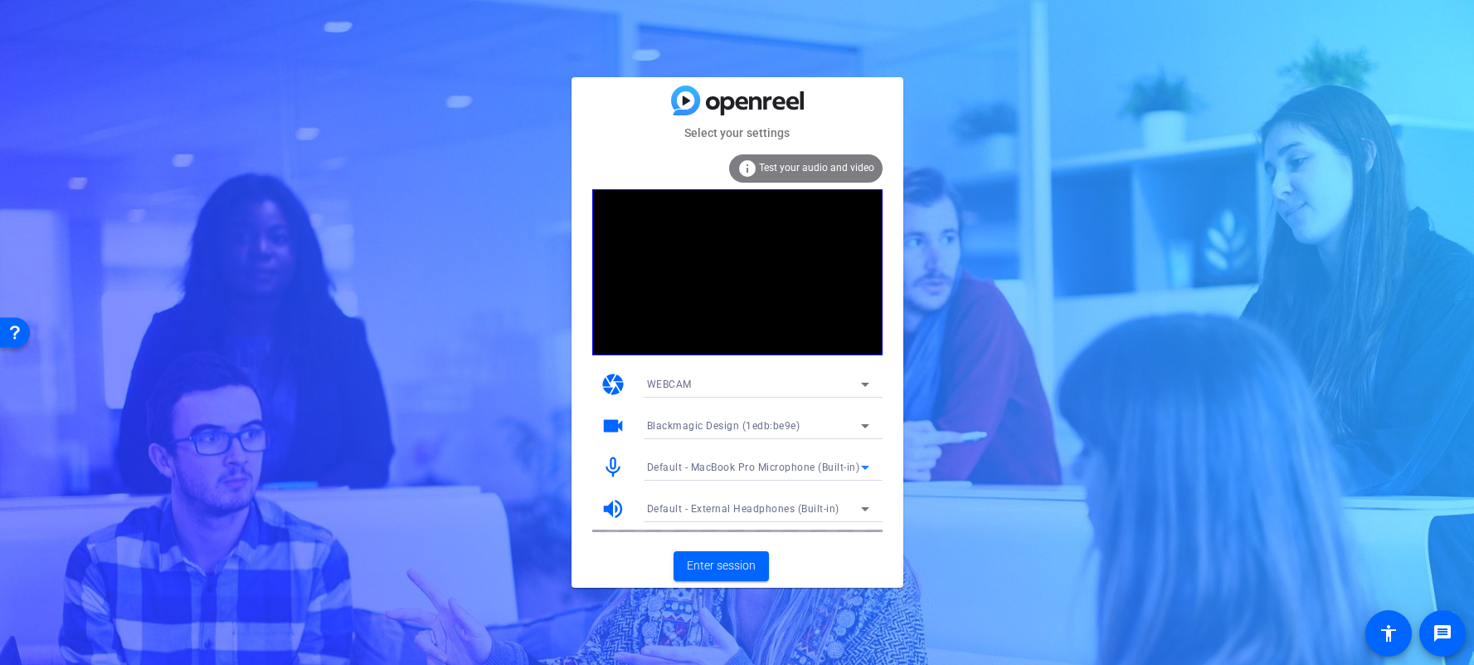
click at [834, 465] on span "Default - MacBook Pro Microphone (Built-in)" at bounding box center [753, 467] width 213 height 12
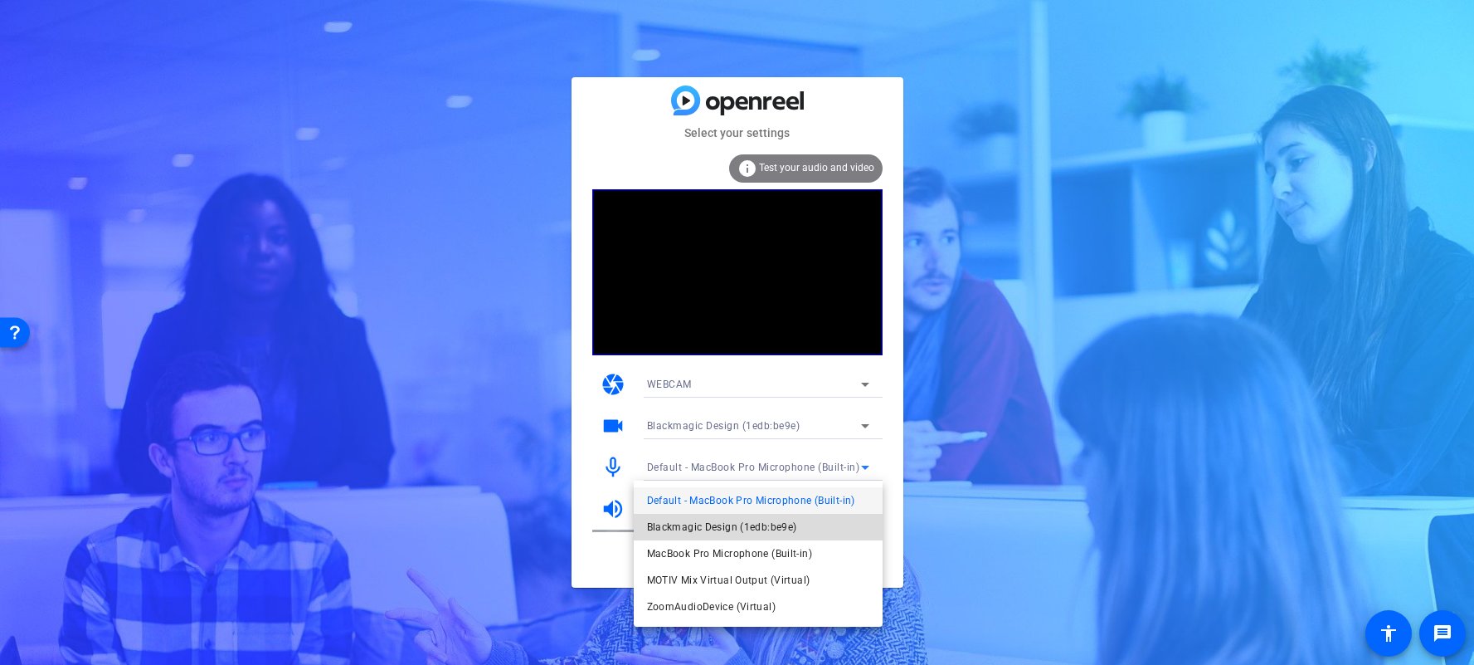
click at [760, 522] on span "Blackmagic Design (1edb:be9e)" at bounding box center [722, 527] width 150 height 20
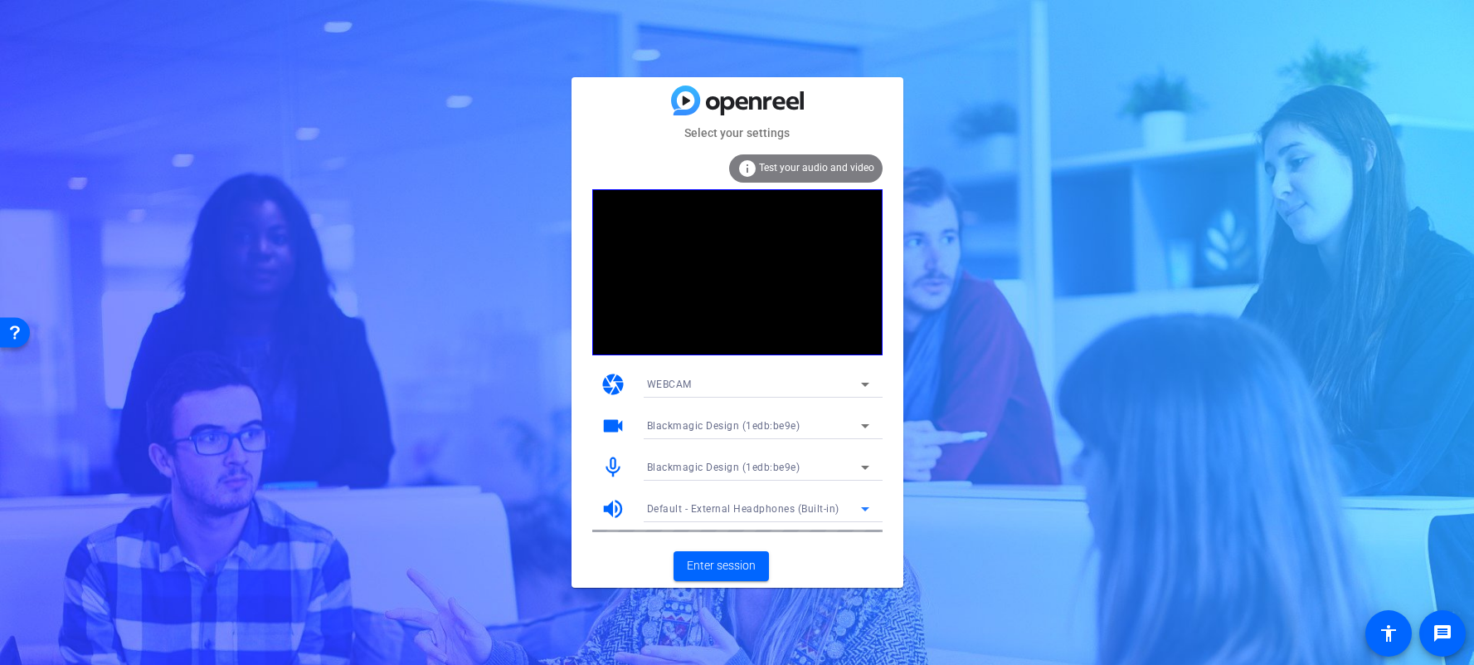
click at [783, 511] on span "Default - External Headphones (Built-in)" at bounding box center [743, 509] width 192 height 12
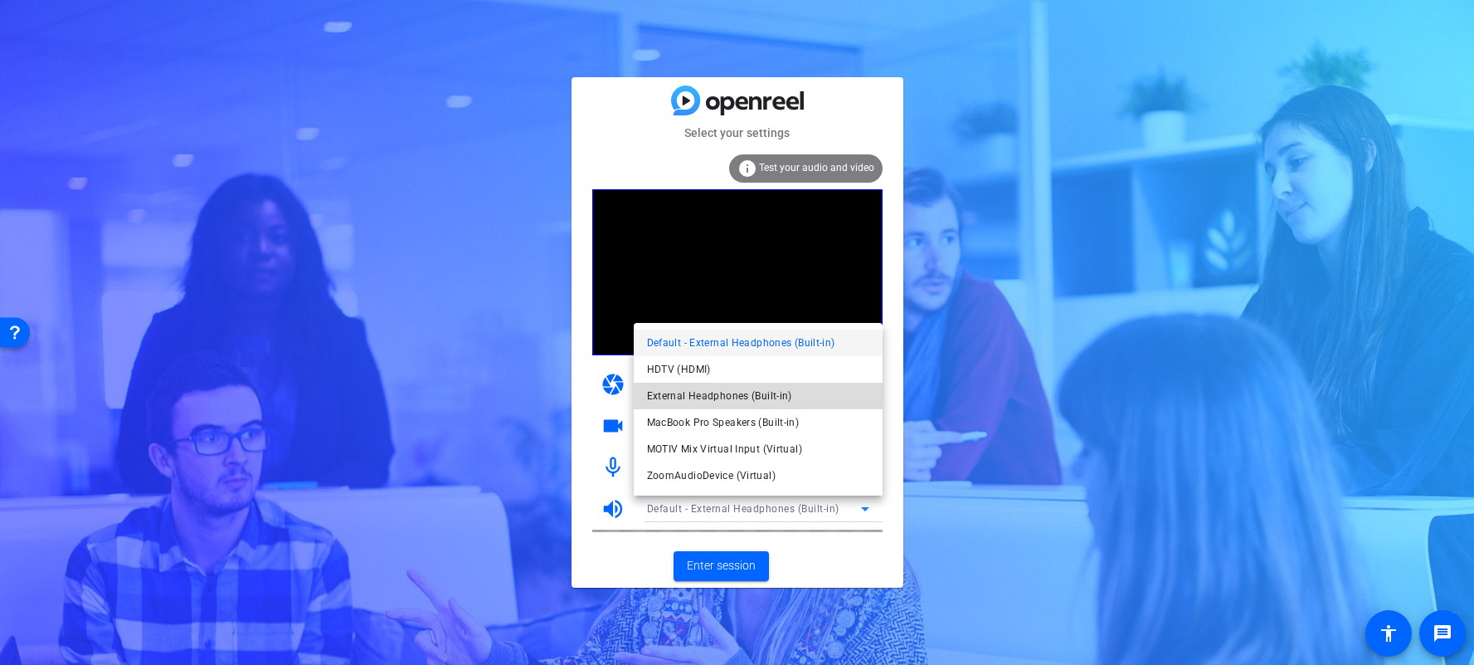
click at [270, 358] on span "External Headphones (Built-in)" at bounding box center [160, 346] width 219 height 24
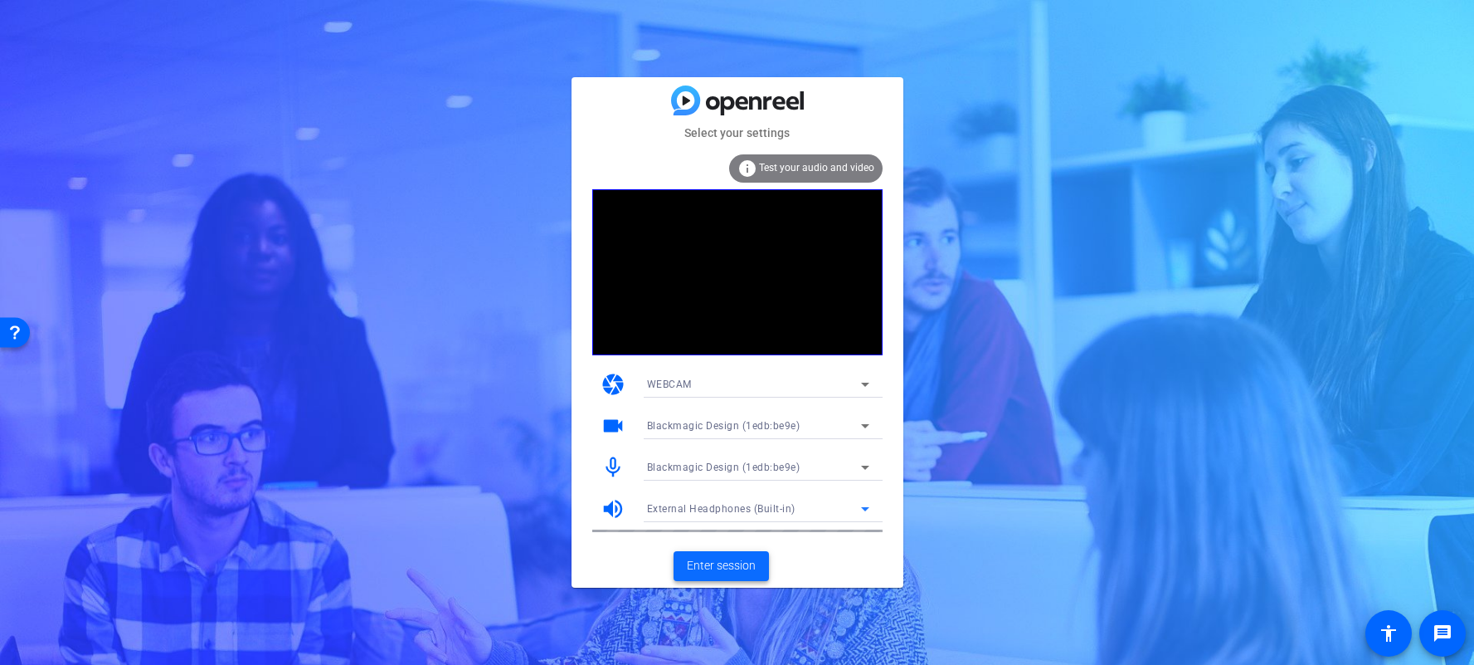
click at [731, 567] on span "Enter session" at bounding box center [721, 565] width 69 height 17
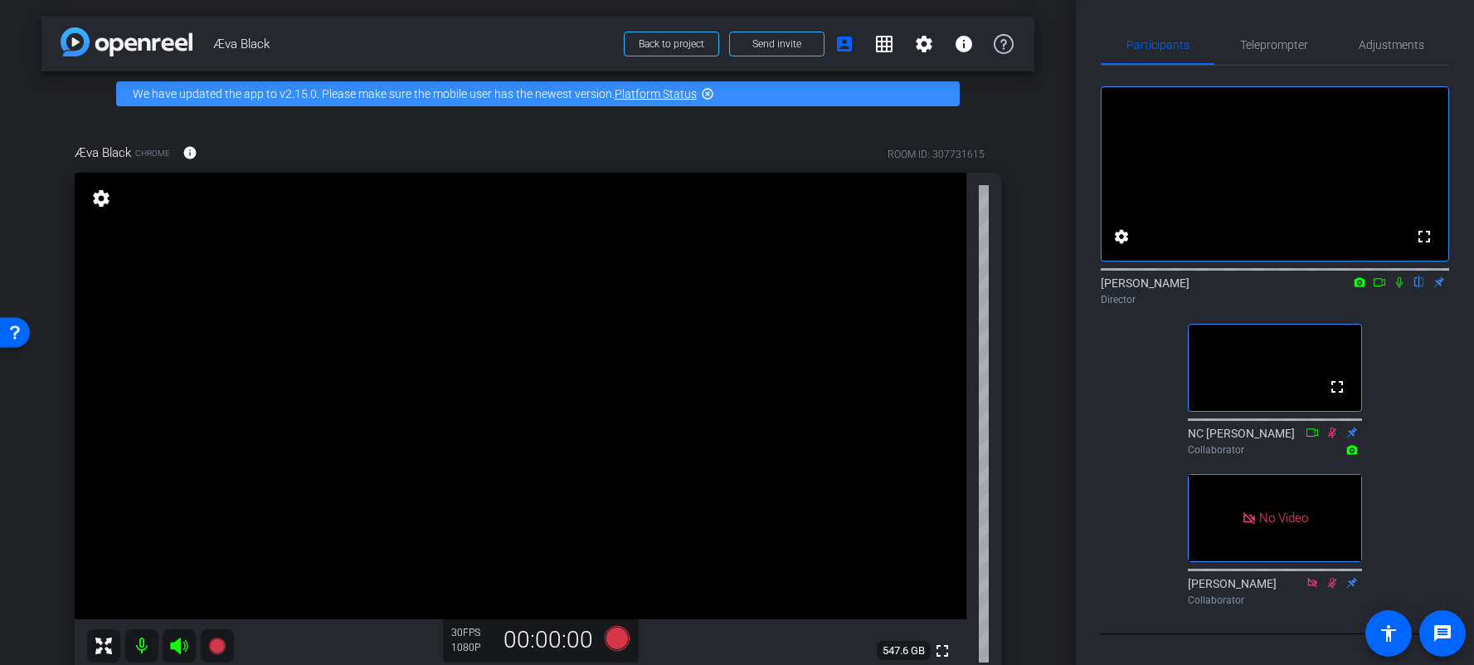
click at [1059, 659] on div "arrow_back Æva Black Back to project Send invite account_box grid_on settings i…" at bounding box center [538, 332] width 1076 height 665
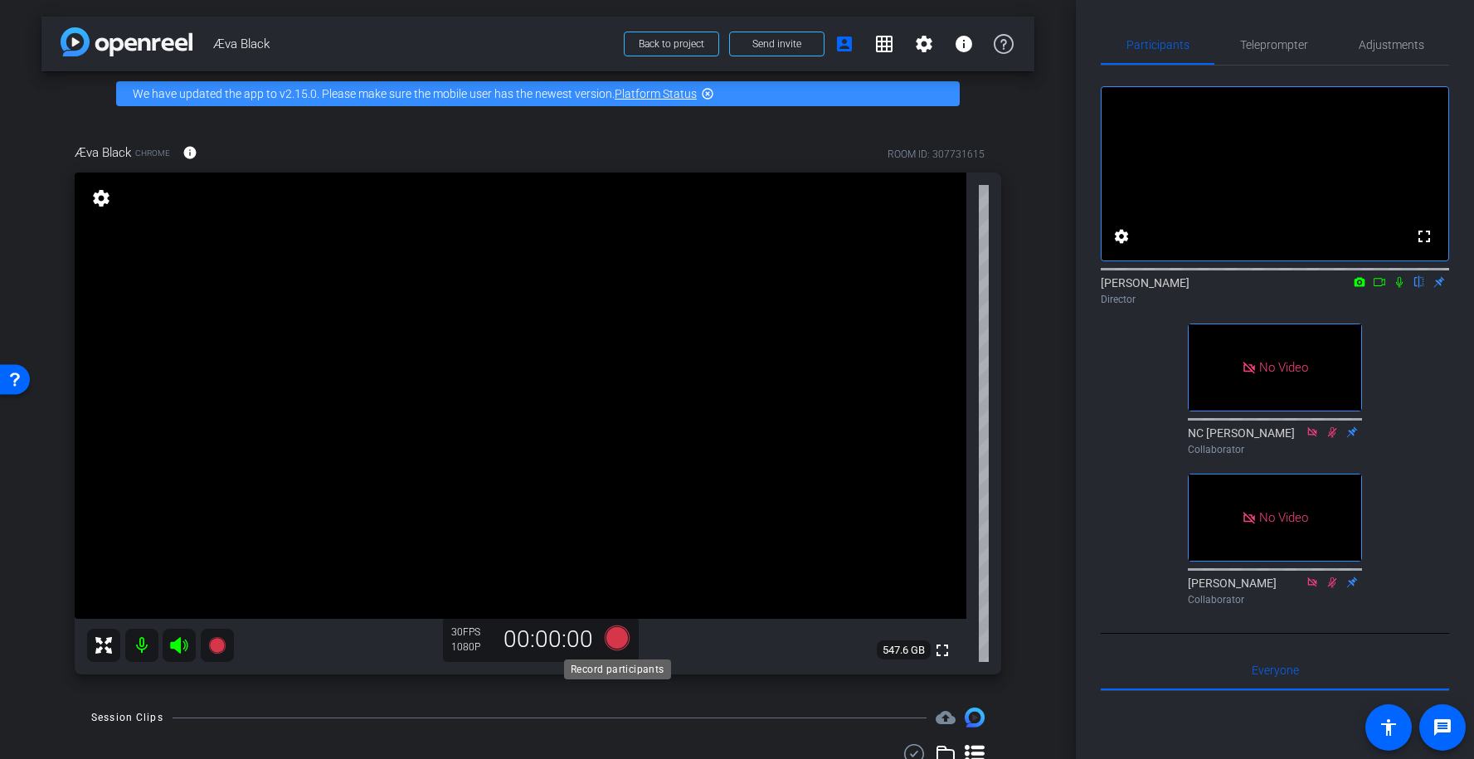
click at [620, 635] on icon at bounding box center [616, 638] width 25 height 25
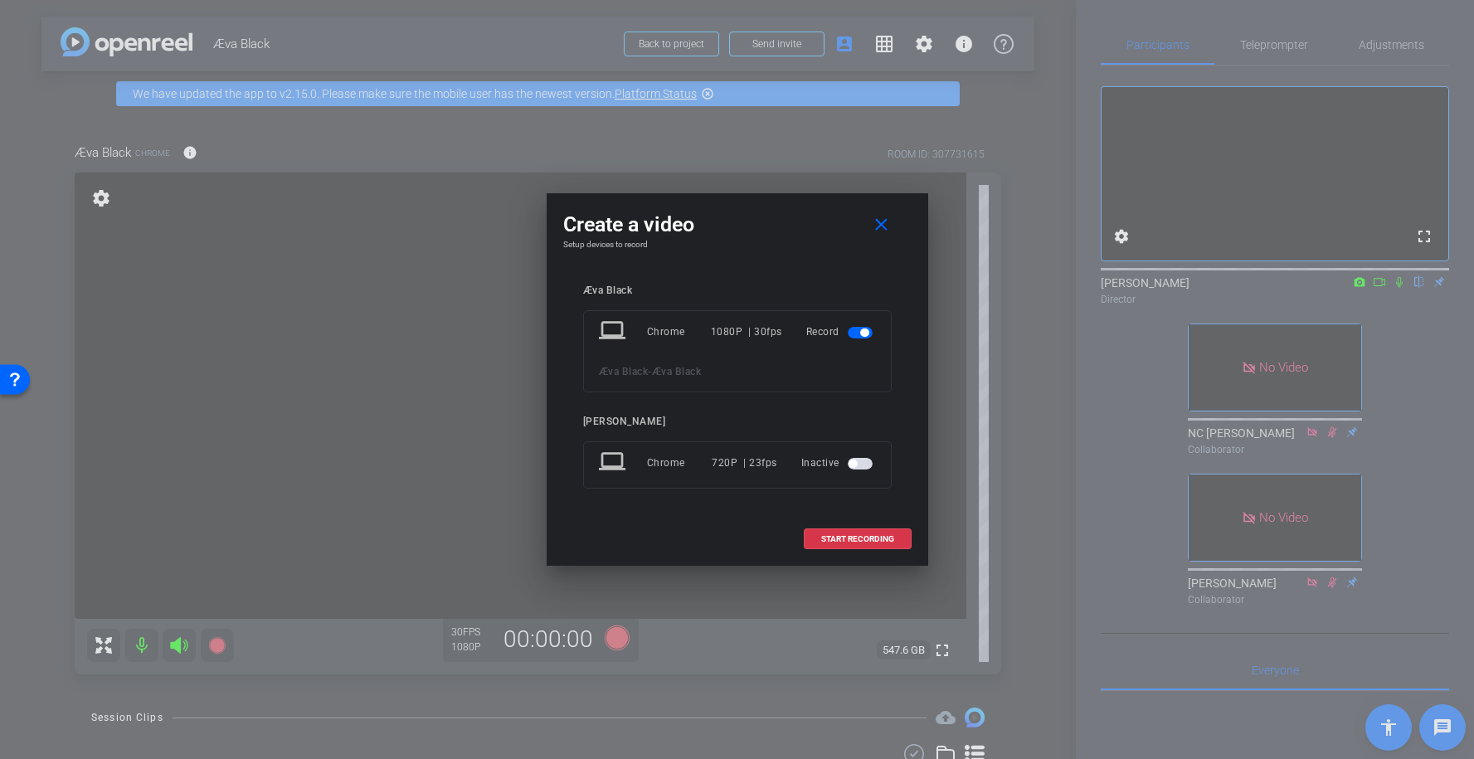
click at [860, 468] on span "button" at bounding box center [860, 464] width 25 height 12
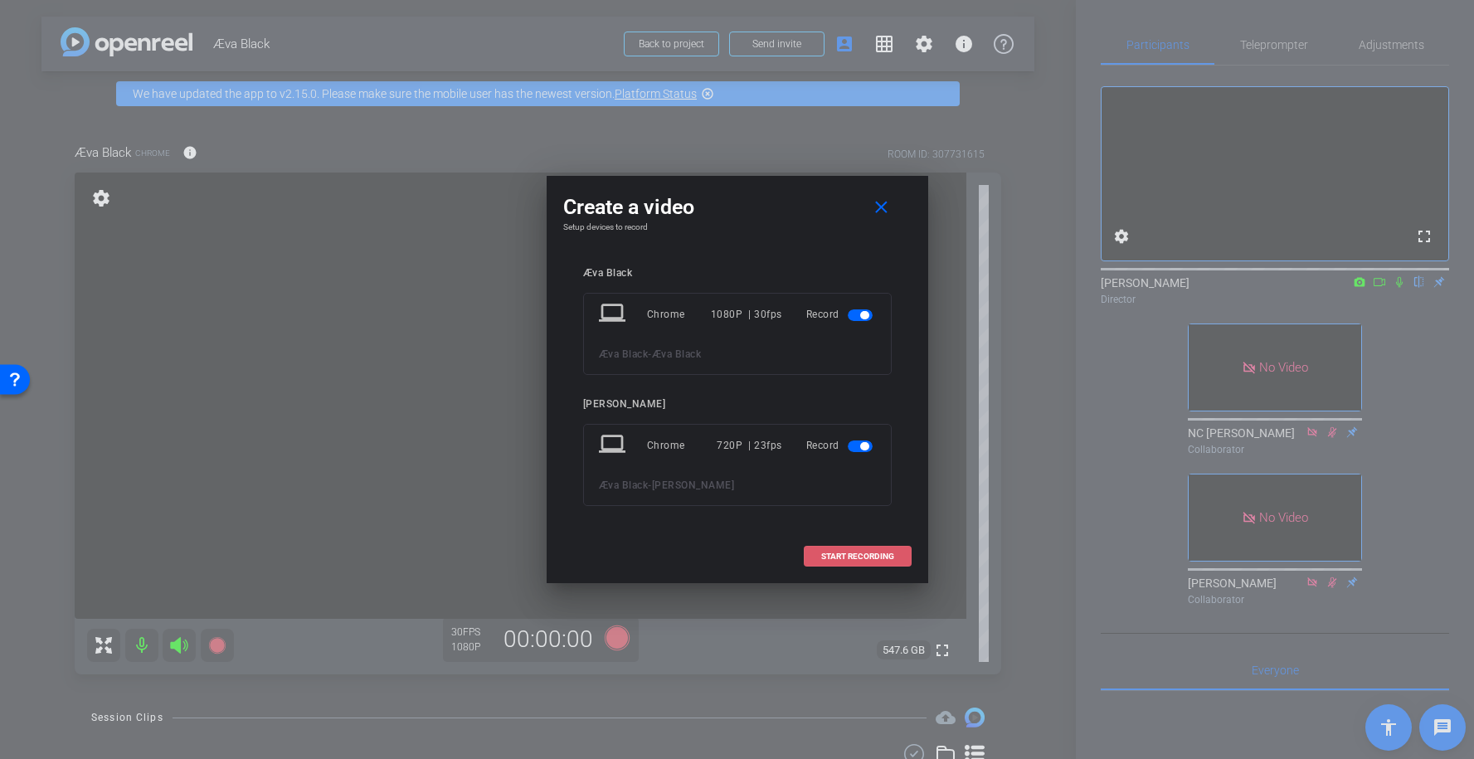
click at [870, 553] on span "START RECORDING" at bounding box center [857, 557] width 73 height 8
